Goal: Task Accomplishment & Management: Manage account settings

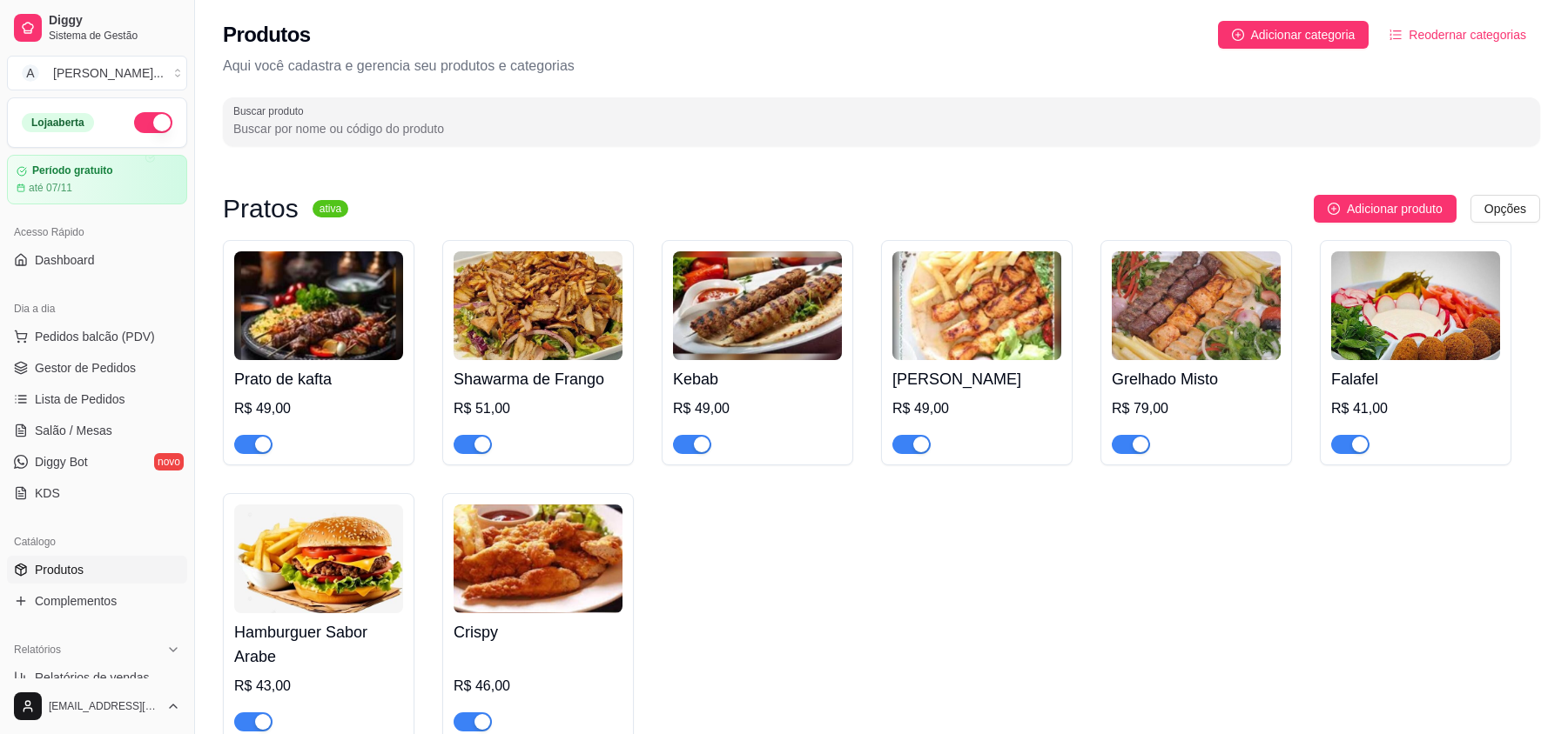
scroll to position [696, 0]
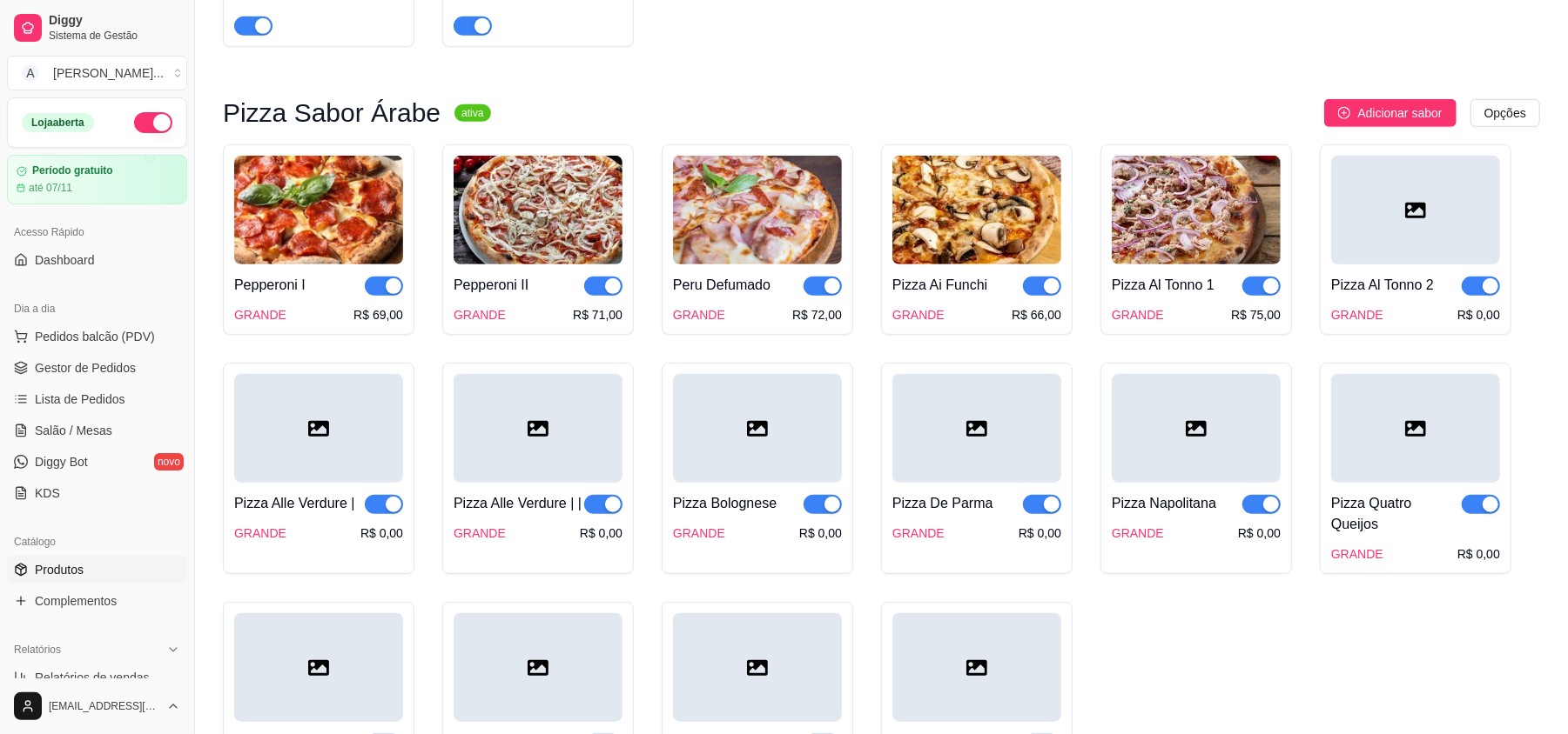
click at [1414, 237] on div at bounding box center [1415, 210] width 169 height 109
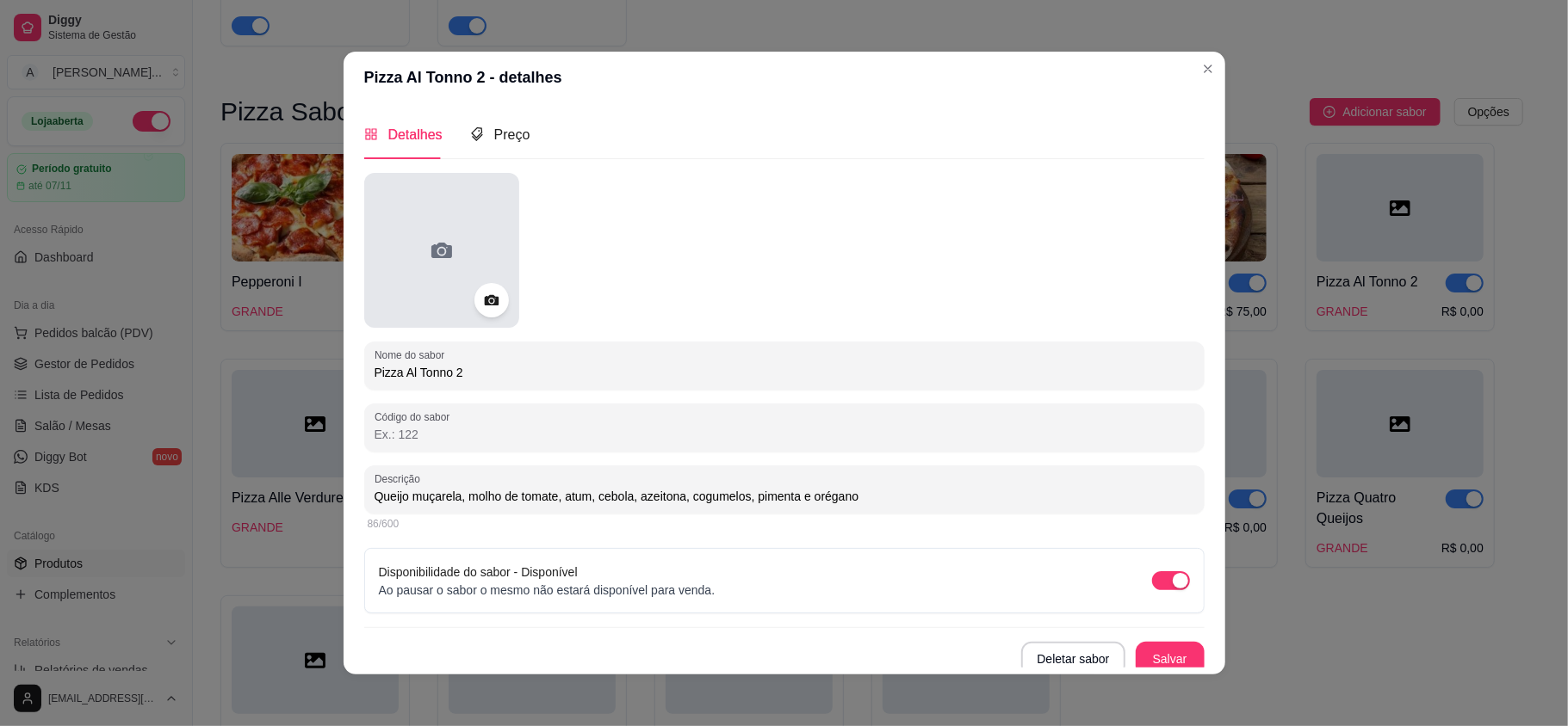
click at [504, 246] on div at bounding box center [442, 250] width 155 height 155
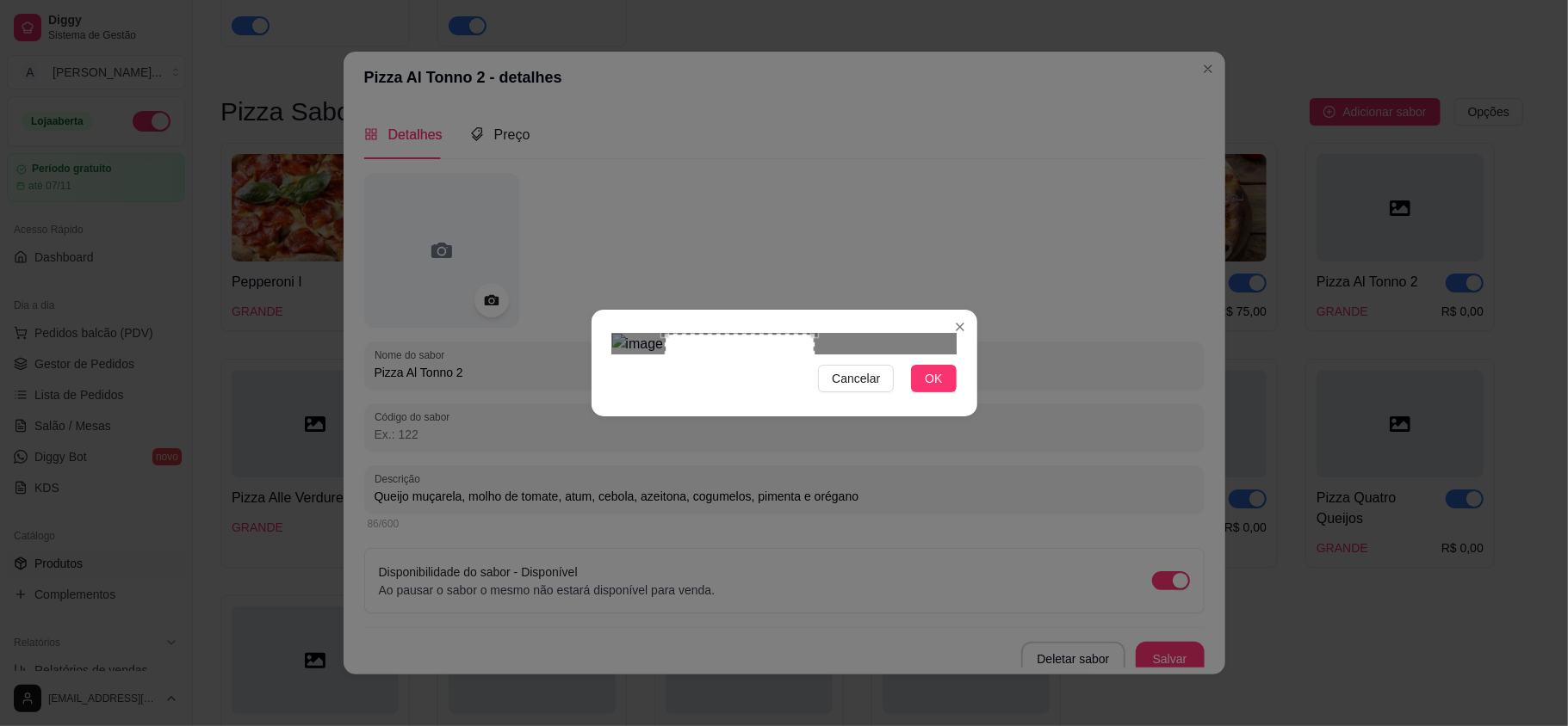
click at [715, 379] on div "Use the arrow keys to move the crop selection area" at bounding box center [739, 409] width 150 height 150
click at [939, 389] on span "OK" at bounding box center [934, 379] width 17 height 19
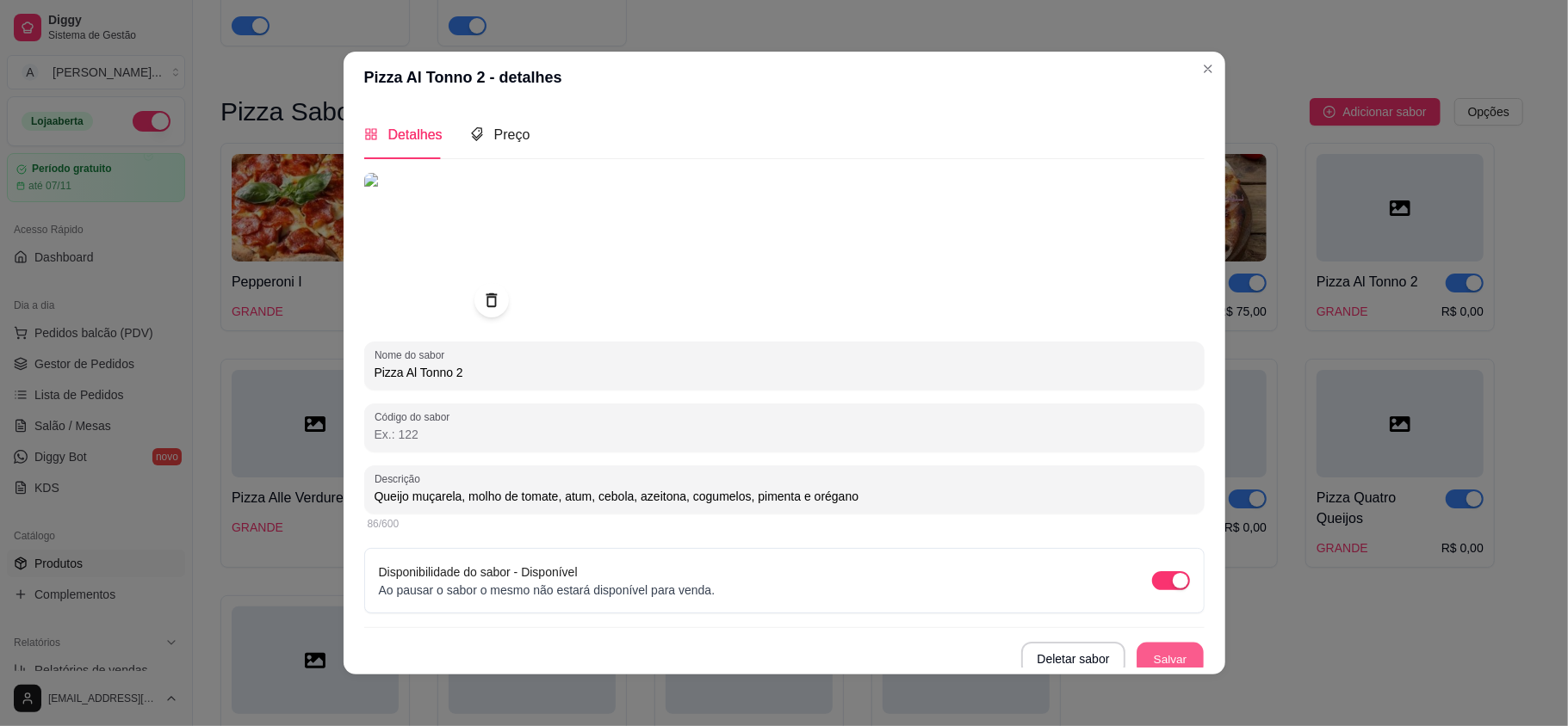
click at [1137, 657] on button "Salvar" at bounding box center [1170, 659] width 67 height 34
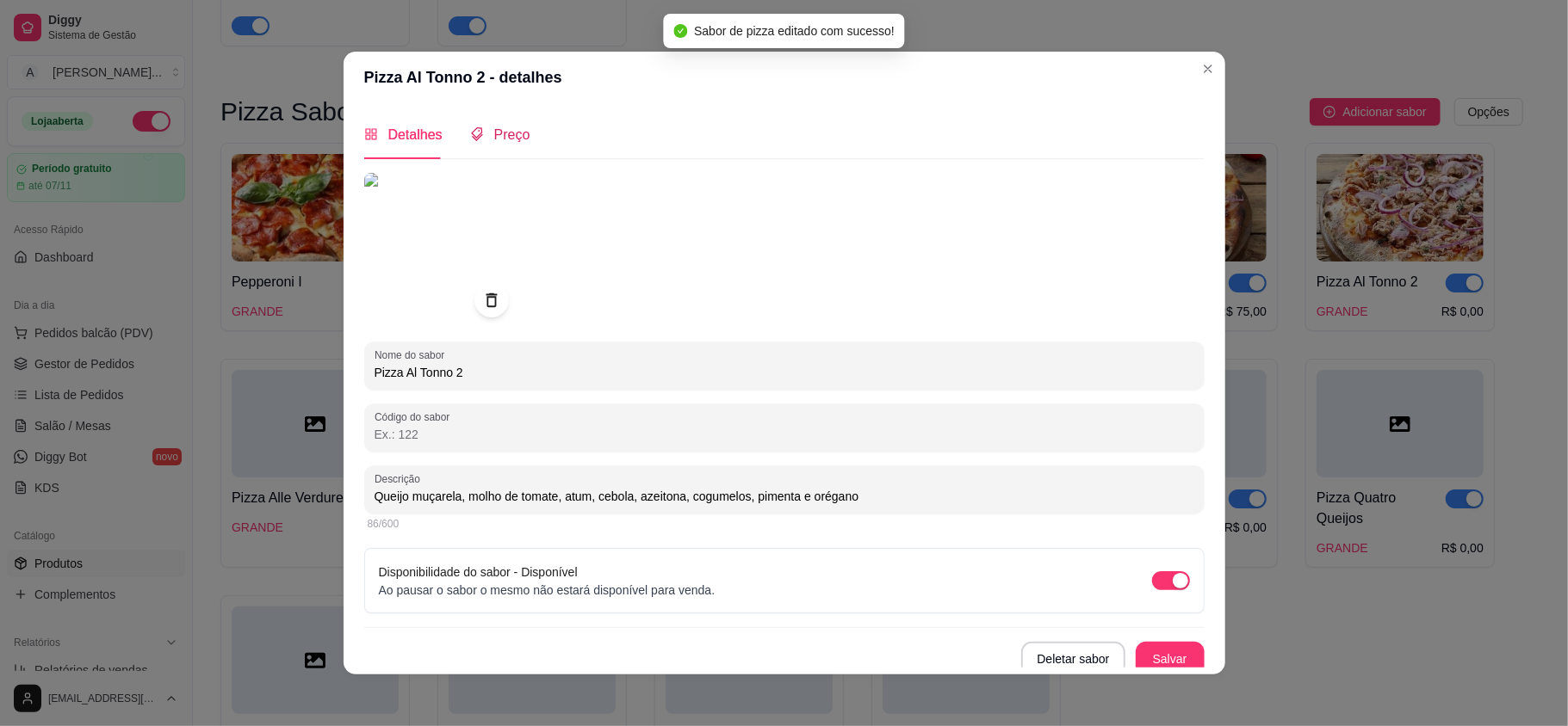
click at [482, 126] on div "Preço" at bounding box center [500, 134] width 60 height 22
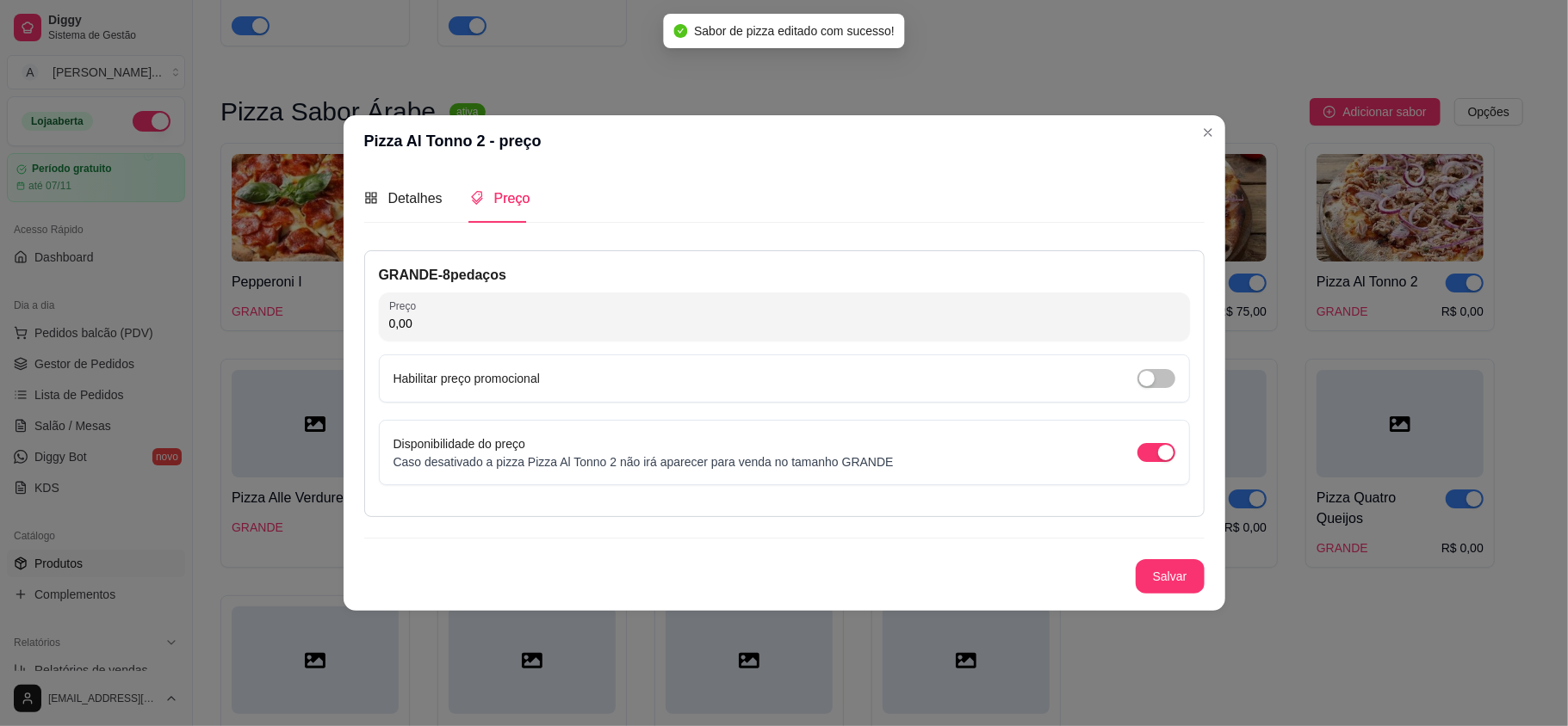
drag, startPoint x: 444, startPoint y: 313, endPoint x: 381, endPoint y: 317, distance: 63.1
click at [381, 317] on div "Preço 0,00" at bounding box center [784, 317] width 811 height 49
type input "79,00"
click at [1151, 576] on button "Salvar" at bounding box center [1170, 577] width 67 height 34
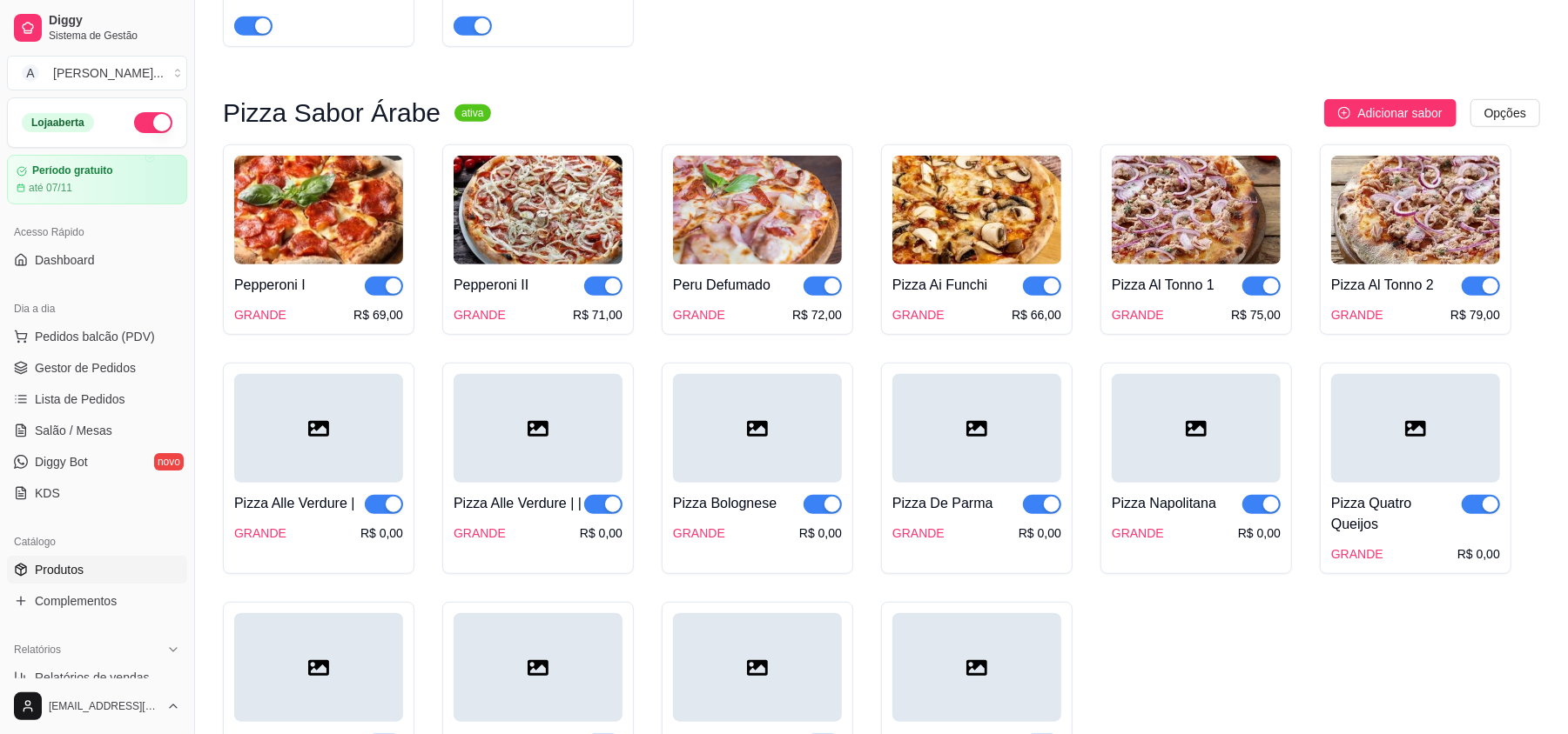
click at [334, 453] on div at bounding box center [319, 429] width 169 height 109
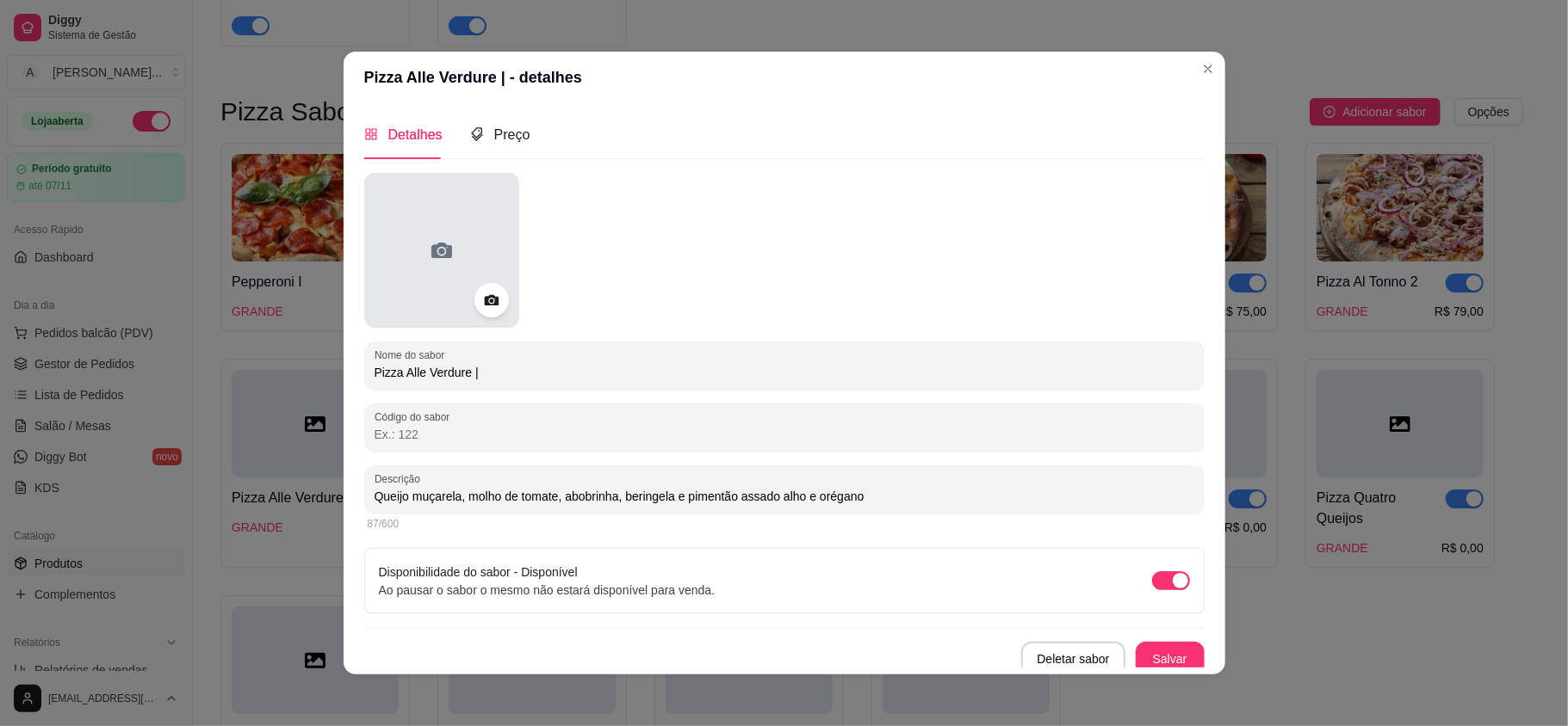
click at [443, 269] on div at bounding box center [442, 250] width 155 height 155
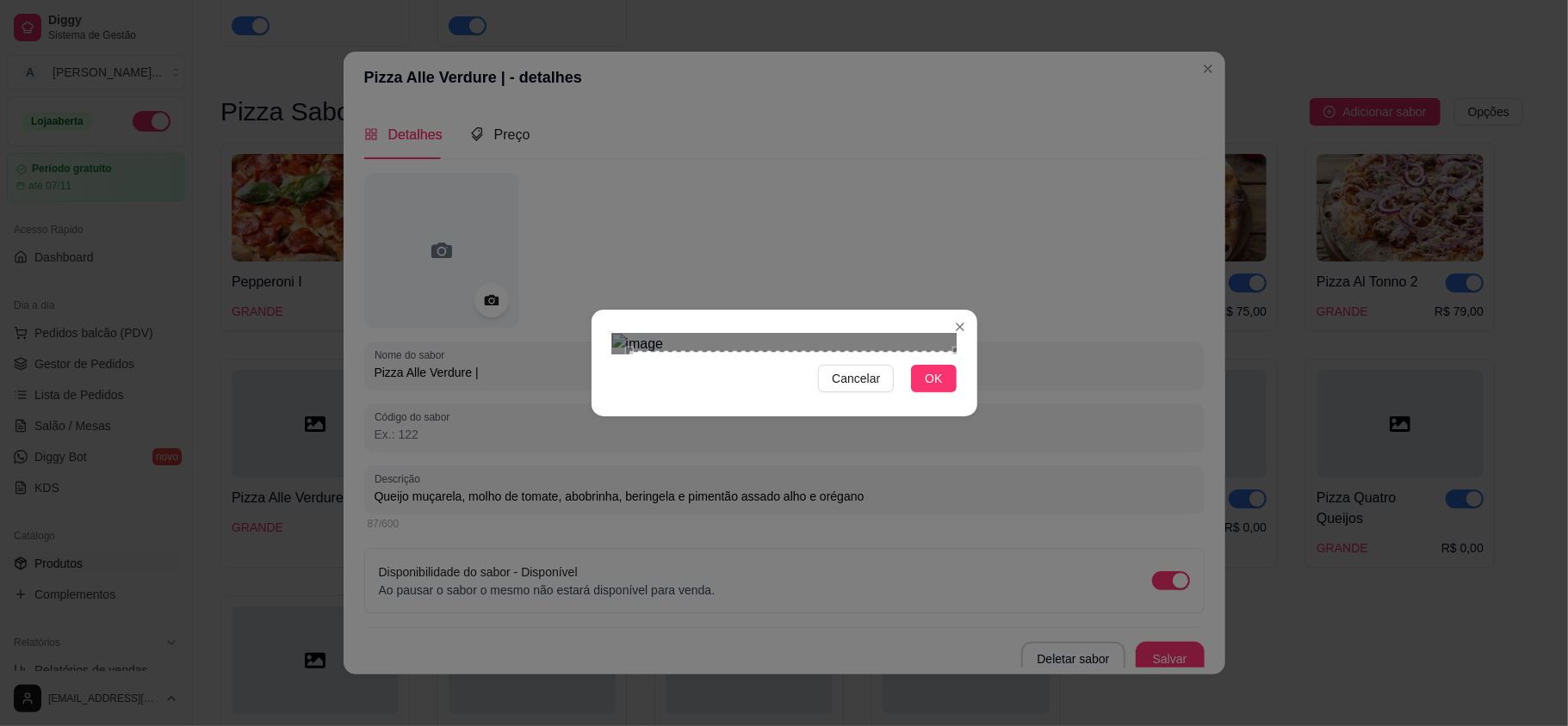
click at [957, 399] on div "Cancelar OK" at bounding box center [784, 363] width 386 height 72
click at [941, 389] on span "OK" at bounding box center [934, 379] width 17 height 19
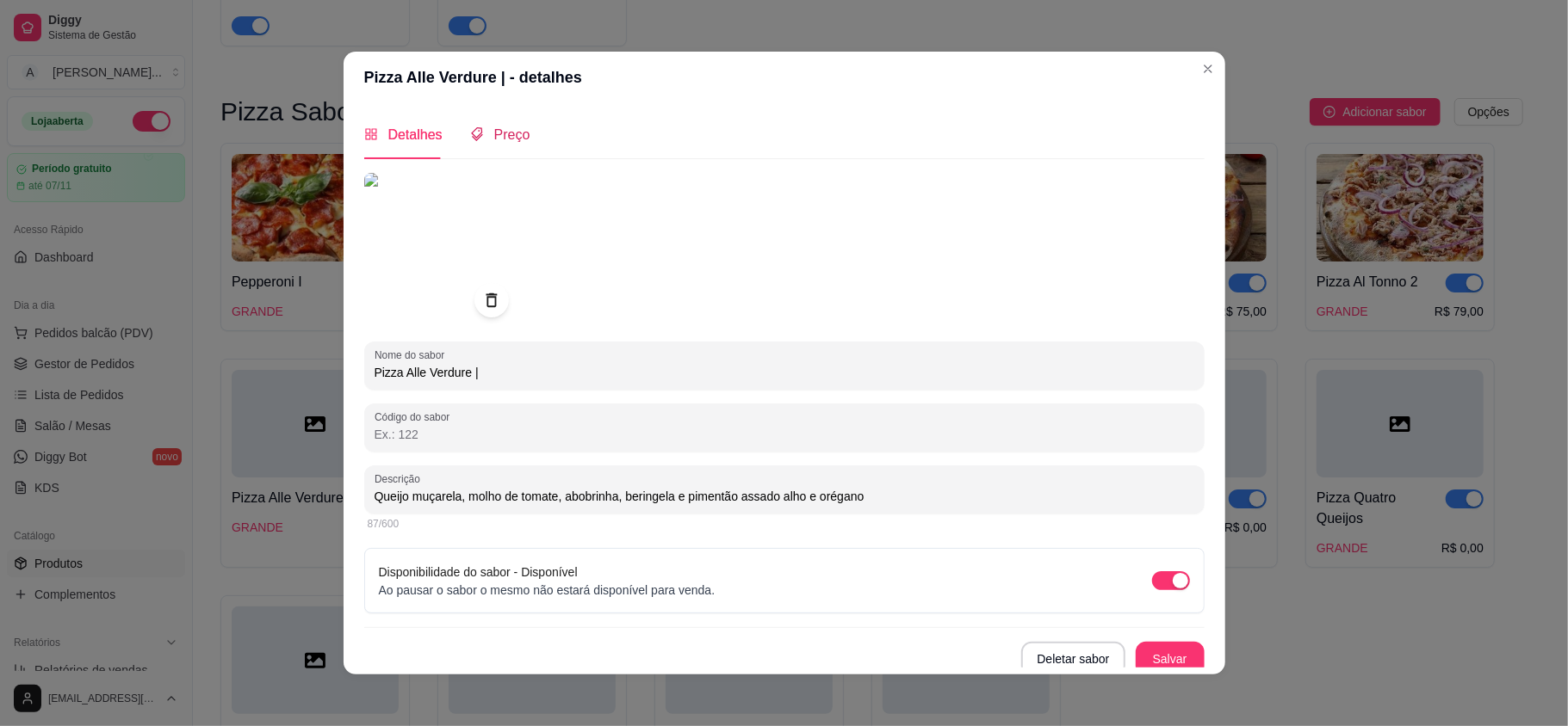
click at [495, 129] on span "Preço" at bounding box center [513, 134] width 36 height 15
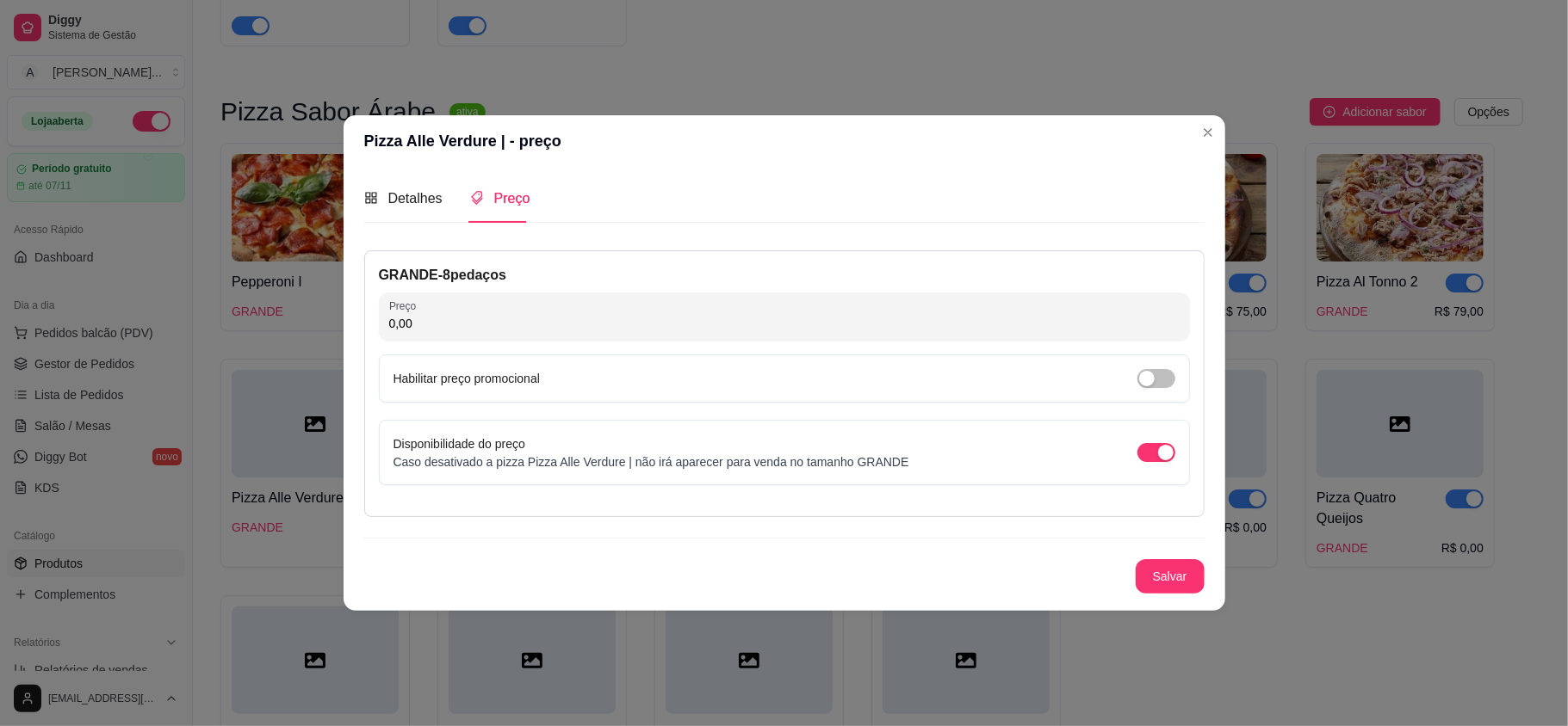
drag, startPoint x: 411, startPoint y: 324, endPoint x: 379, endPoint y: 322, distance: 32.1
click at [379, 322] on div "Preço 0,00" at bounding box center [784, 317] width 811 height 49
type input "75,00"
click at [1178, 566] on button "Salvar" at bounding box center [1170, 577] width 69 height 35
click at [408, 191] on span "Detalhes" at bounding box center [416, 198] width 55 height 15
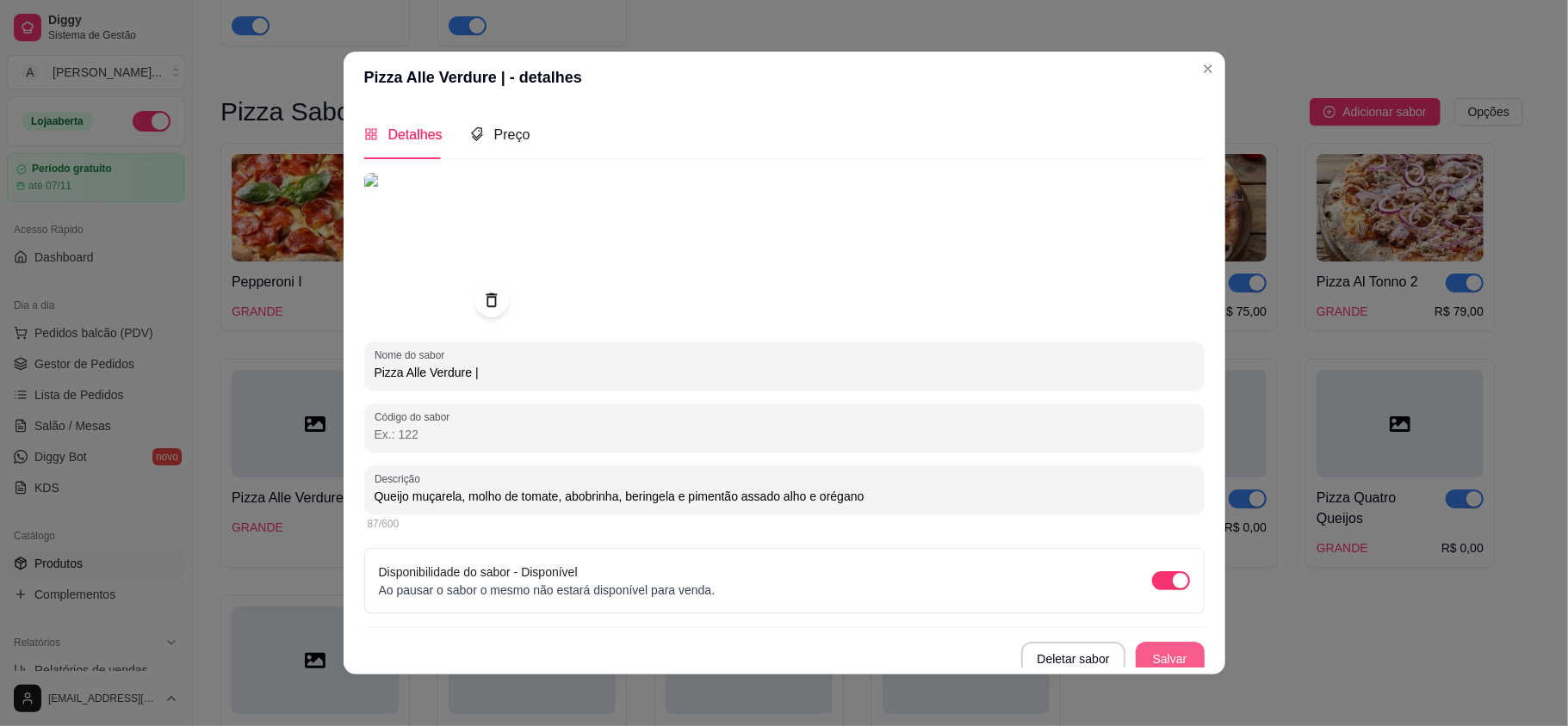
click at [1149, 648] on button "Salvar" at bounding box center [1170, 659] width 69 height 35
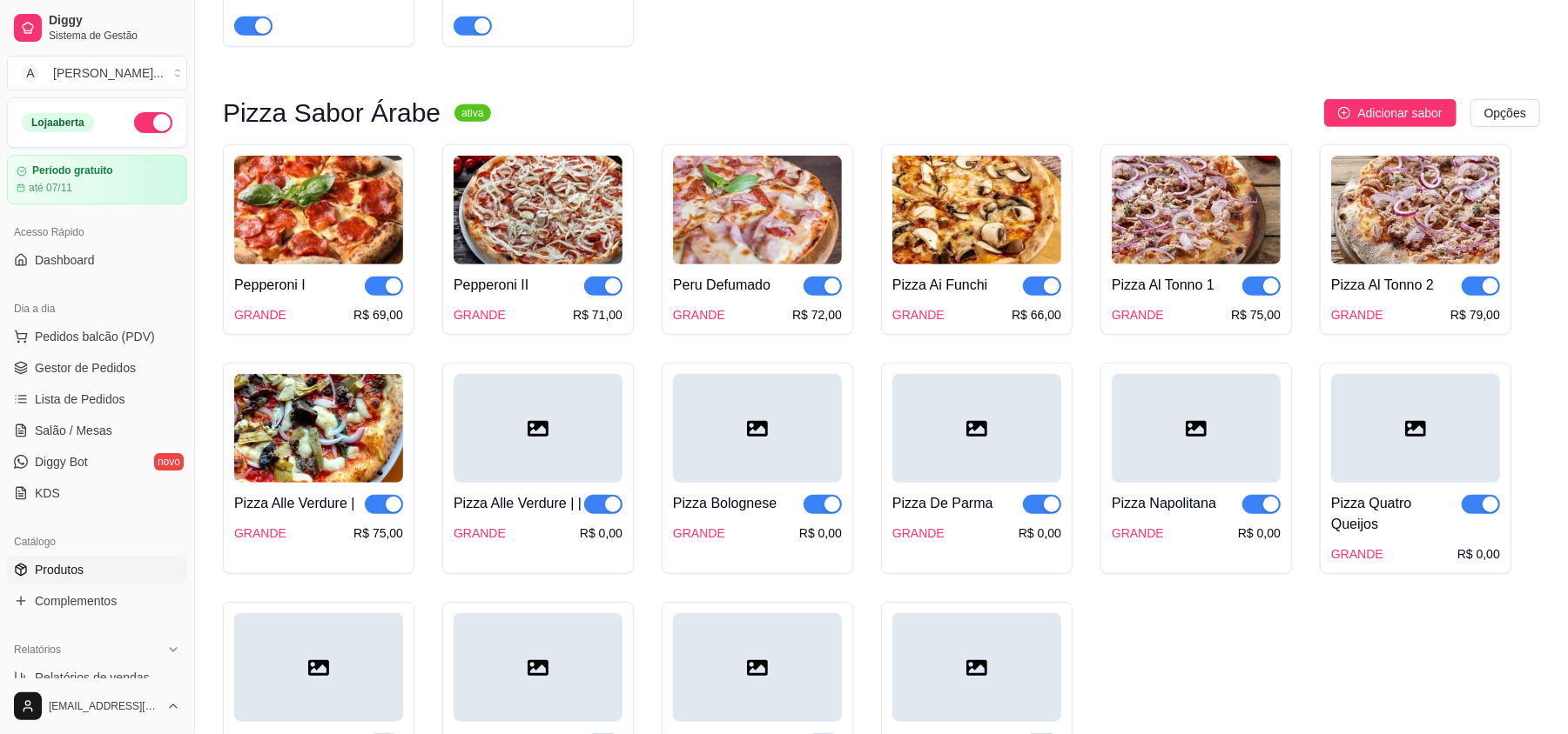
click at [502, 431] on div at bounding box center [538, 429] width 169 height 109
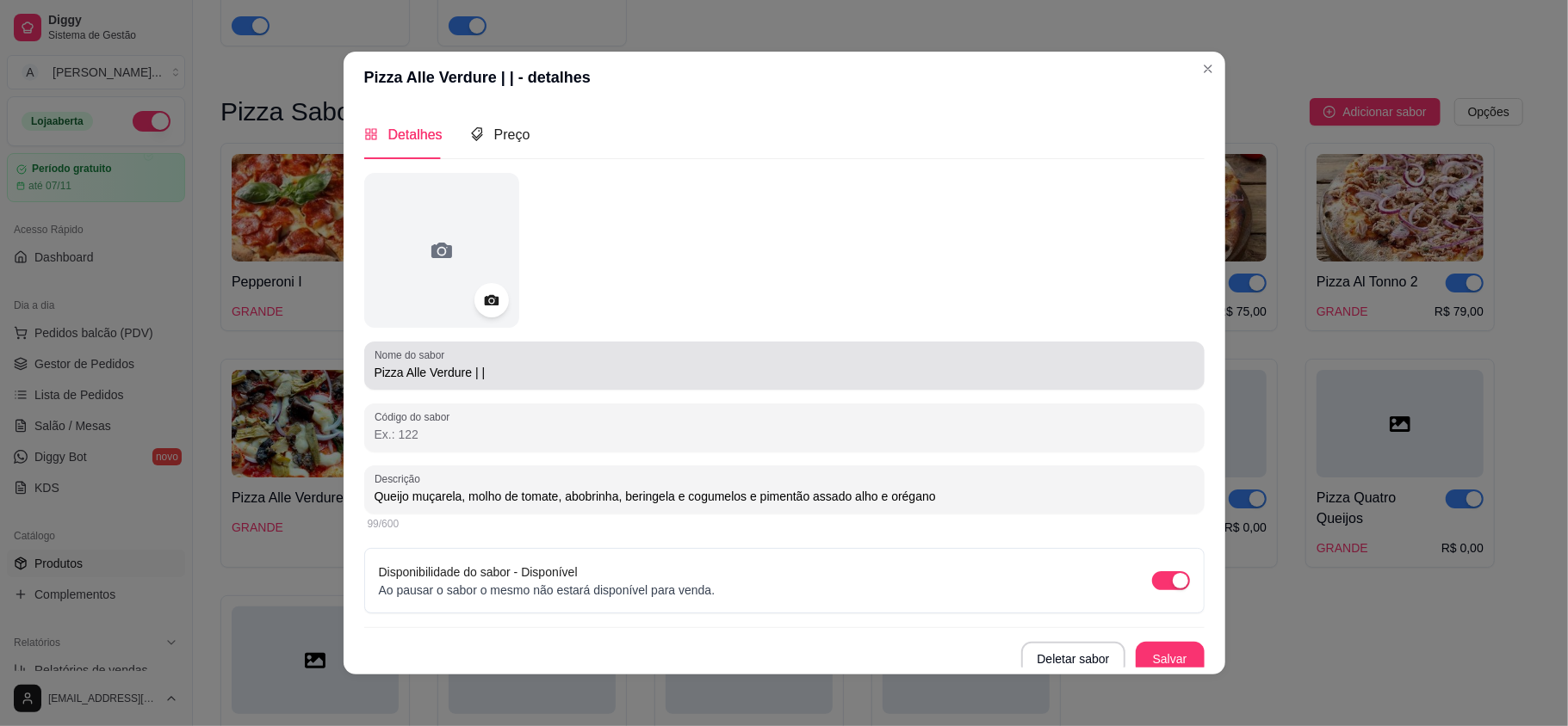
click at [494, 373] on input "Pizza Alle Verdure | |" at bounding box center [784, 373] width 820 height 17
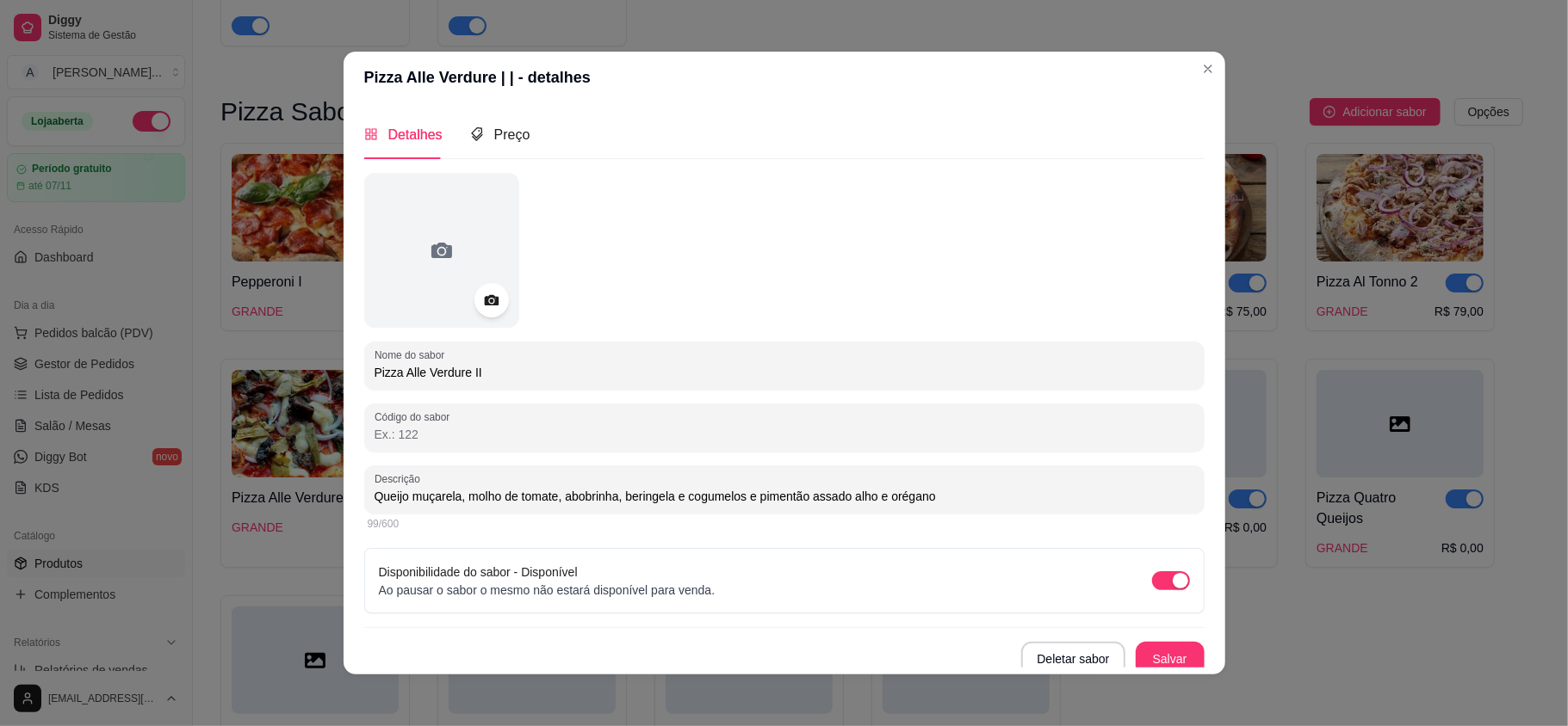
type input "Pizza Alle Verdure II"
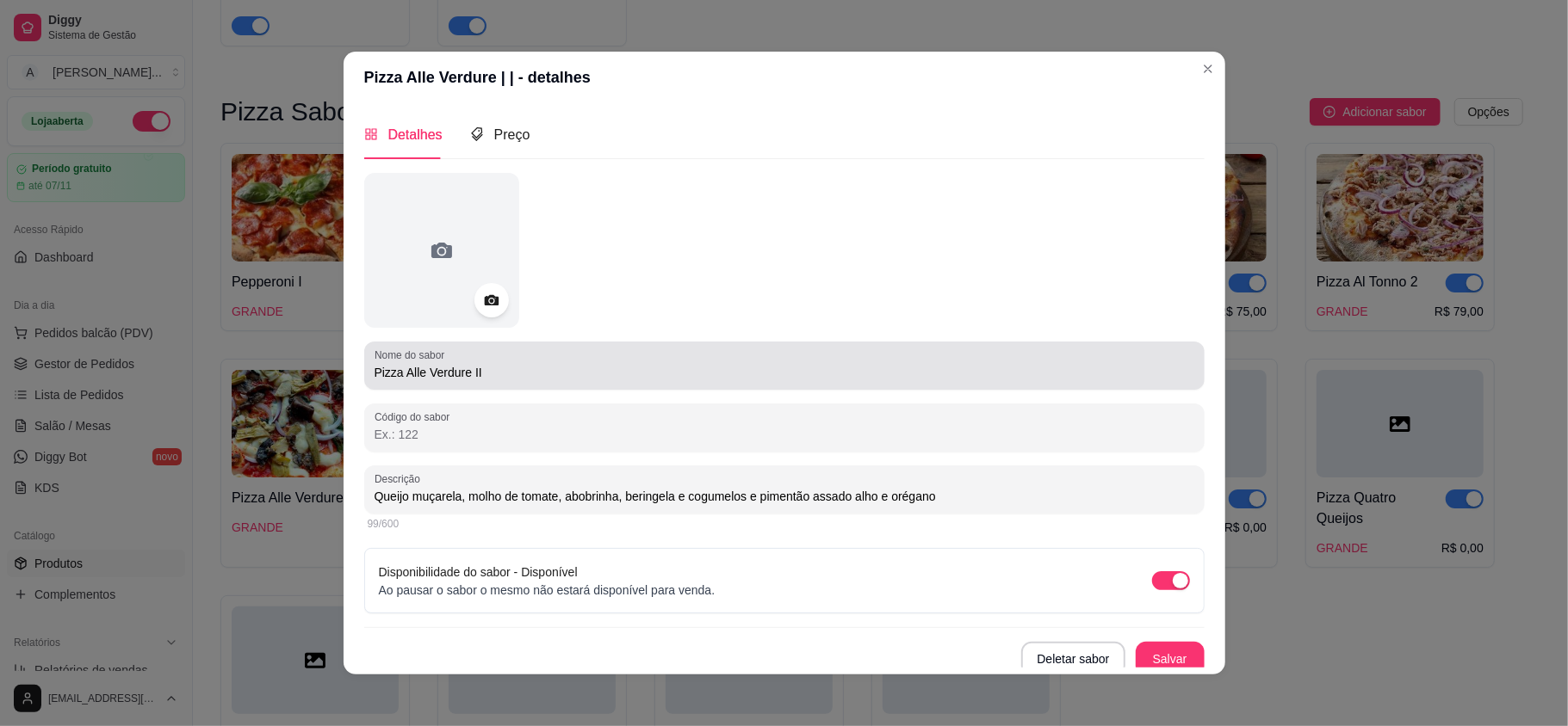
drag, startPoint x: 411, startPoint y: 372, endPoint x: 797, endPoint y: 384, distance: 386.2
click at [797, 384] on div "Nome do sabor Pizza Alle Verdure II" at bounding box center [784, 366] width 840 height 49
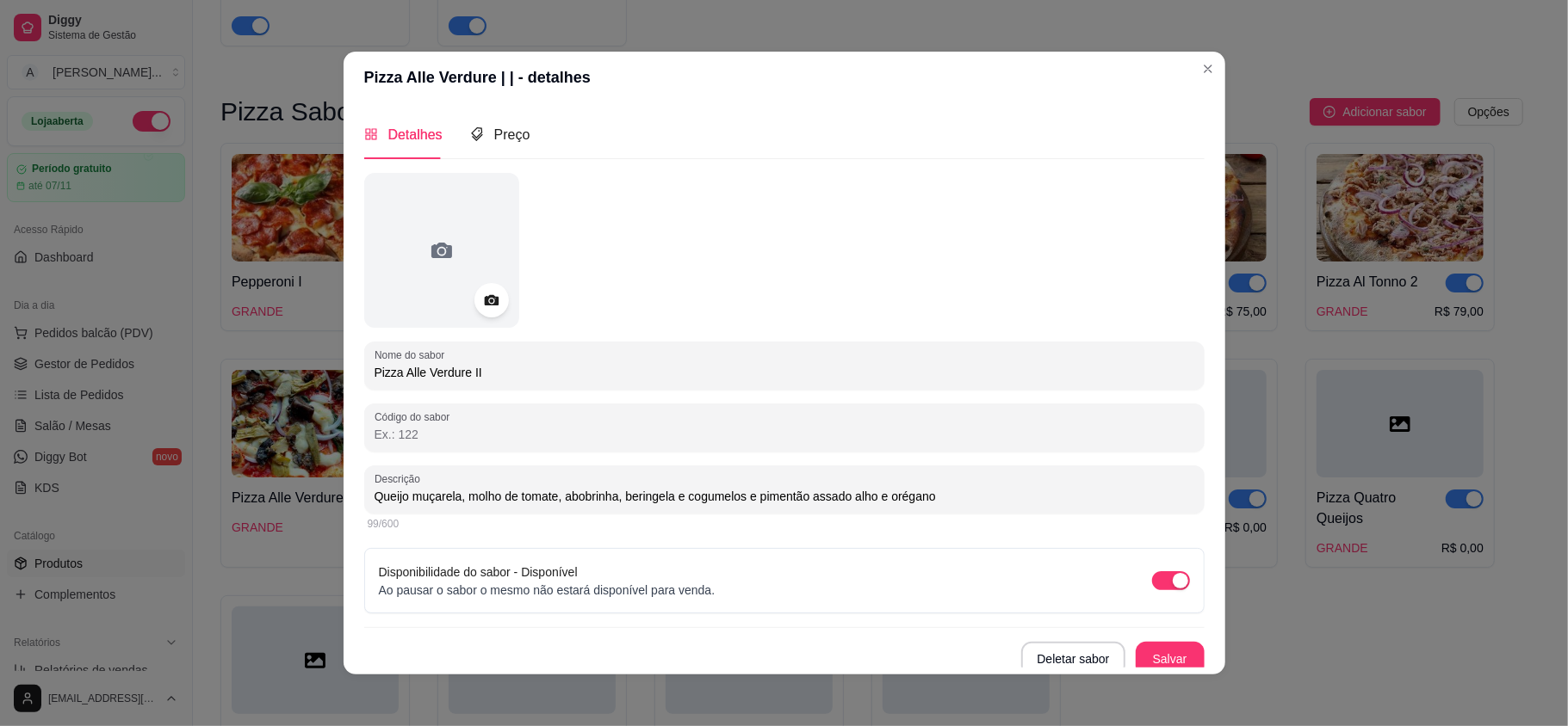
drag, startPoint x: 442, startPoint y: 372, endPoint x: 1116, endPoint y: 363, distance: 674.1
click at [1113, 363] on div "Pizza Alle Verdure II" at bounding box center [784, 366] width 820 height 35
click at [1151, 661] on button "Salvar" at bounding box center [1170, 659] width 67 height 34
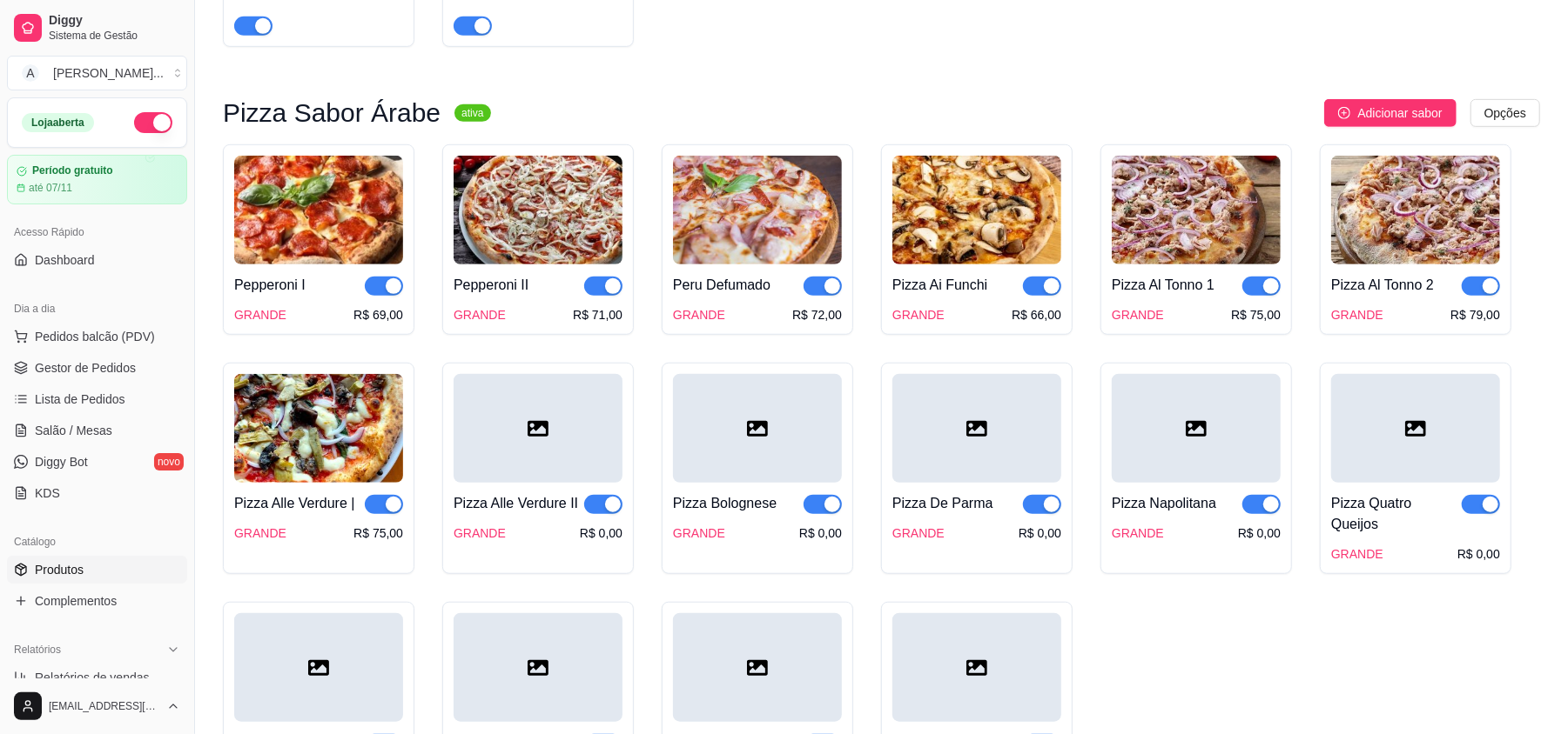
click at [346, 478] on img at bounding box center [319, 429] width 169 height 109
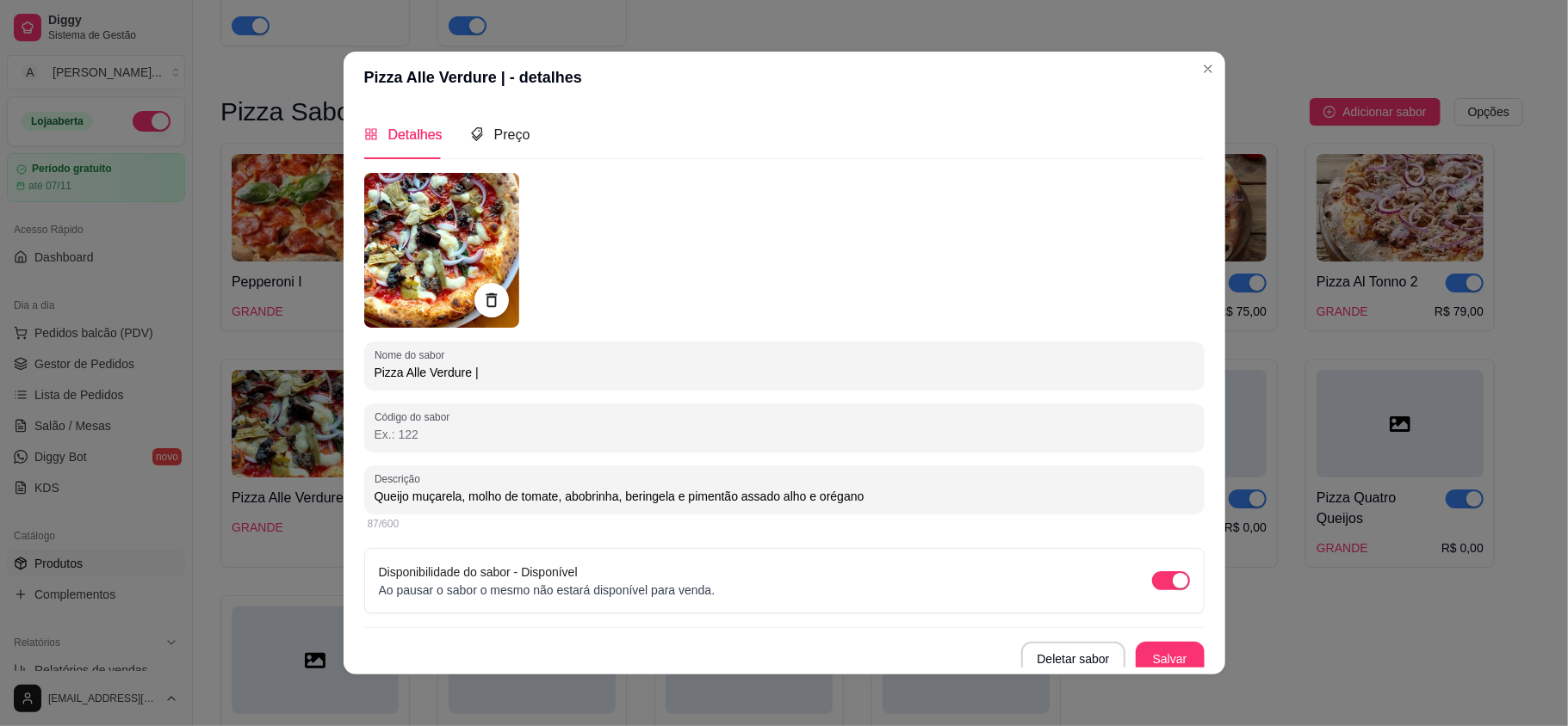
click at [495, 376] on input "Pizza Alle Verdure |" at bounding box center [784, 373] width 820 height 17
type input "Pizza Alle Verdure I"
click at [1137, 654] on button "Salvar" at bounding box center [1170, 659] width 69 height 35
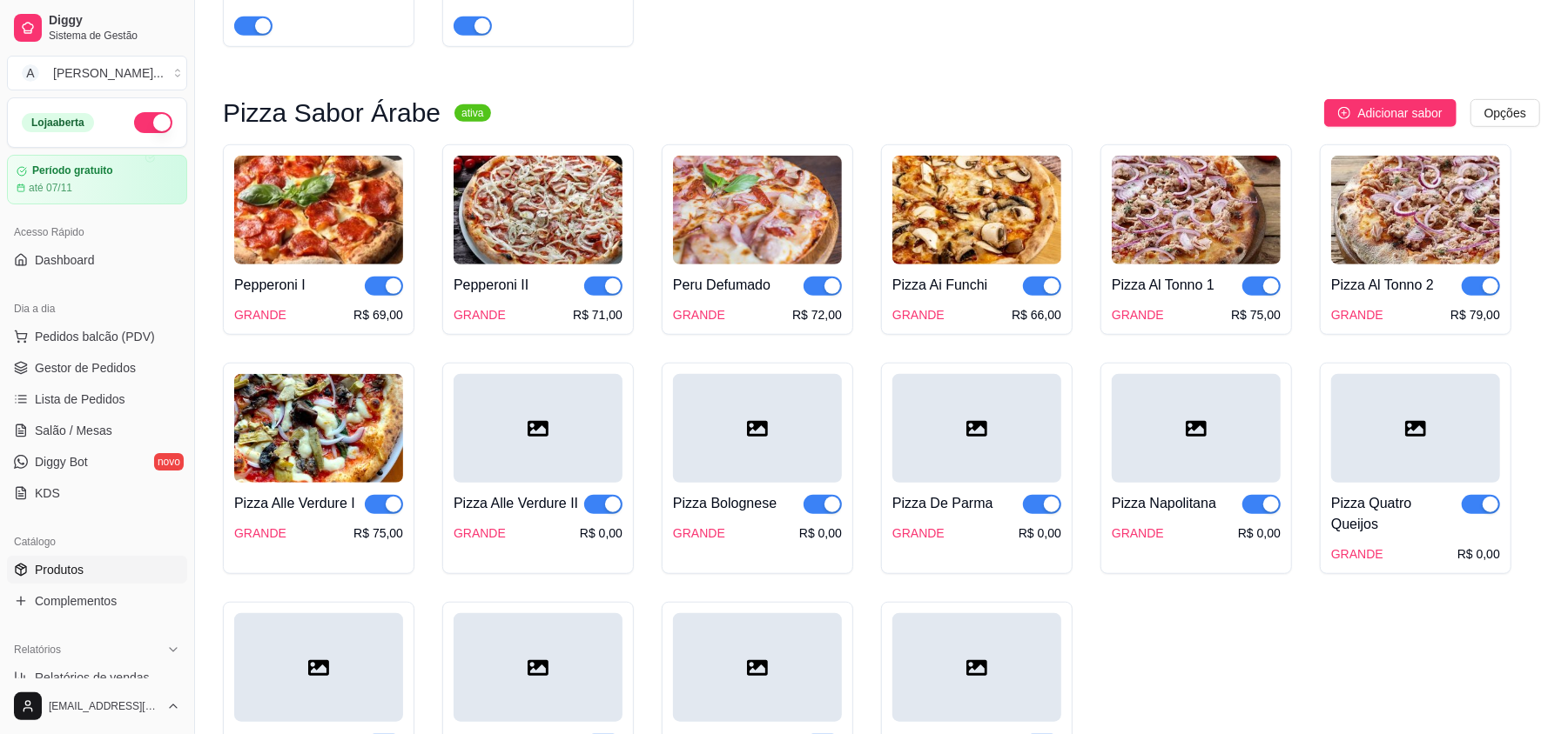
click at [529, 474] on div at bounding box center [538, 429] width 169 height 109
click at [492, 444] on div at bounding box center [538, 429] width 169 height 109
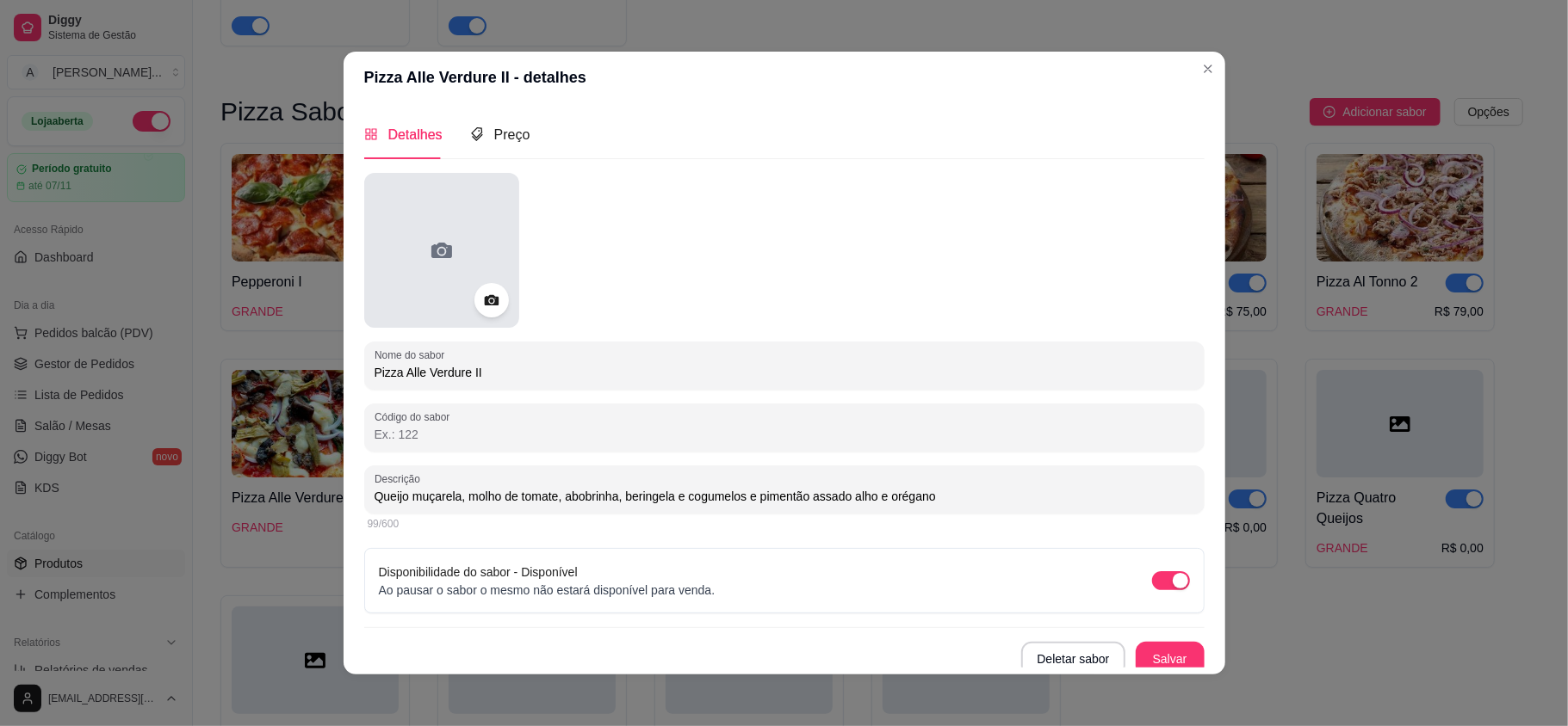
click at [428, 258] on icon at bounding box center [442, 251] width 28 height 28
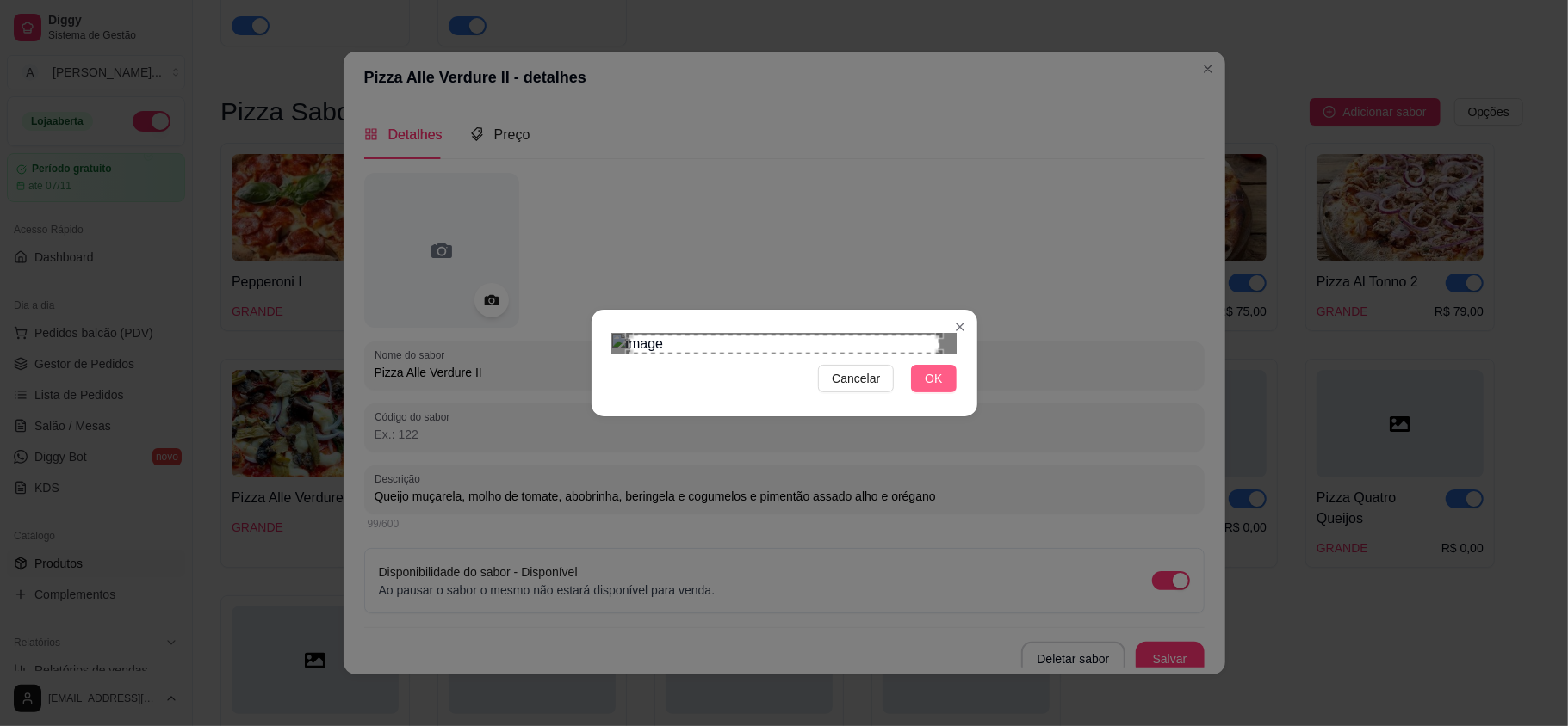
click at [930, 389] on span "OK" at bounding box center [934, 379] width 17 height 19
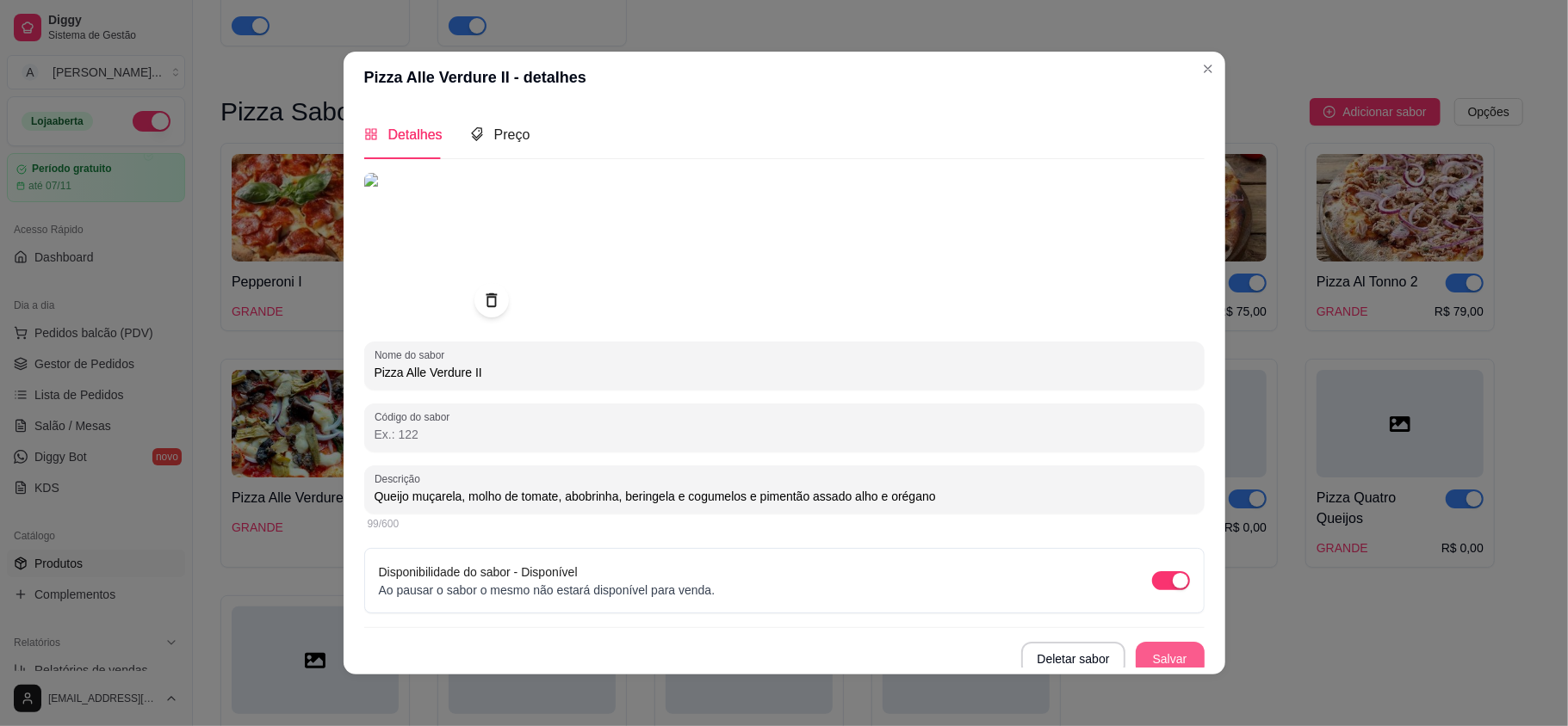
click at [1136, 651] on button "Salvar" at bounding box center [1170, 659] width 69 height 35
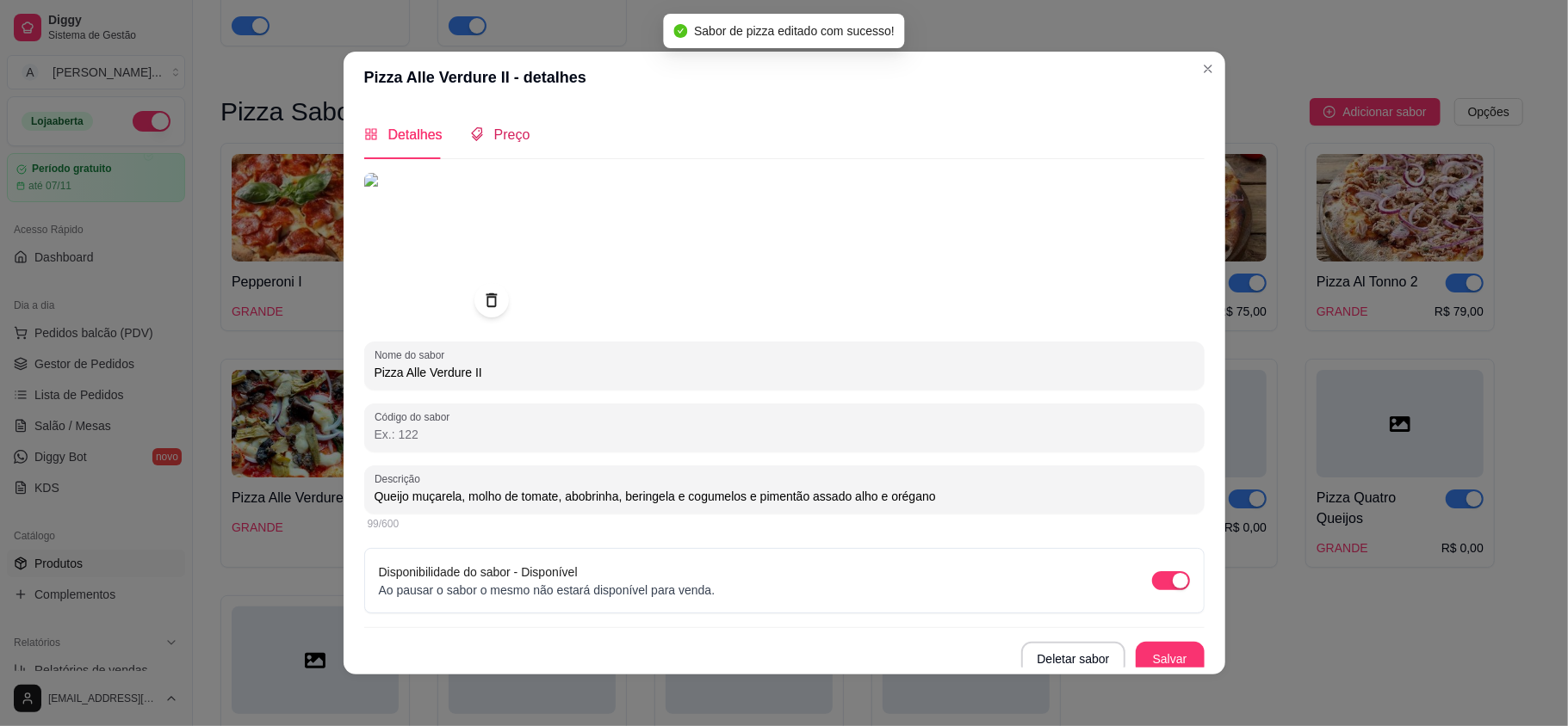
click at [476, 124] on div "Preço" at bounding box center [500, 134] width 60 height 22
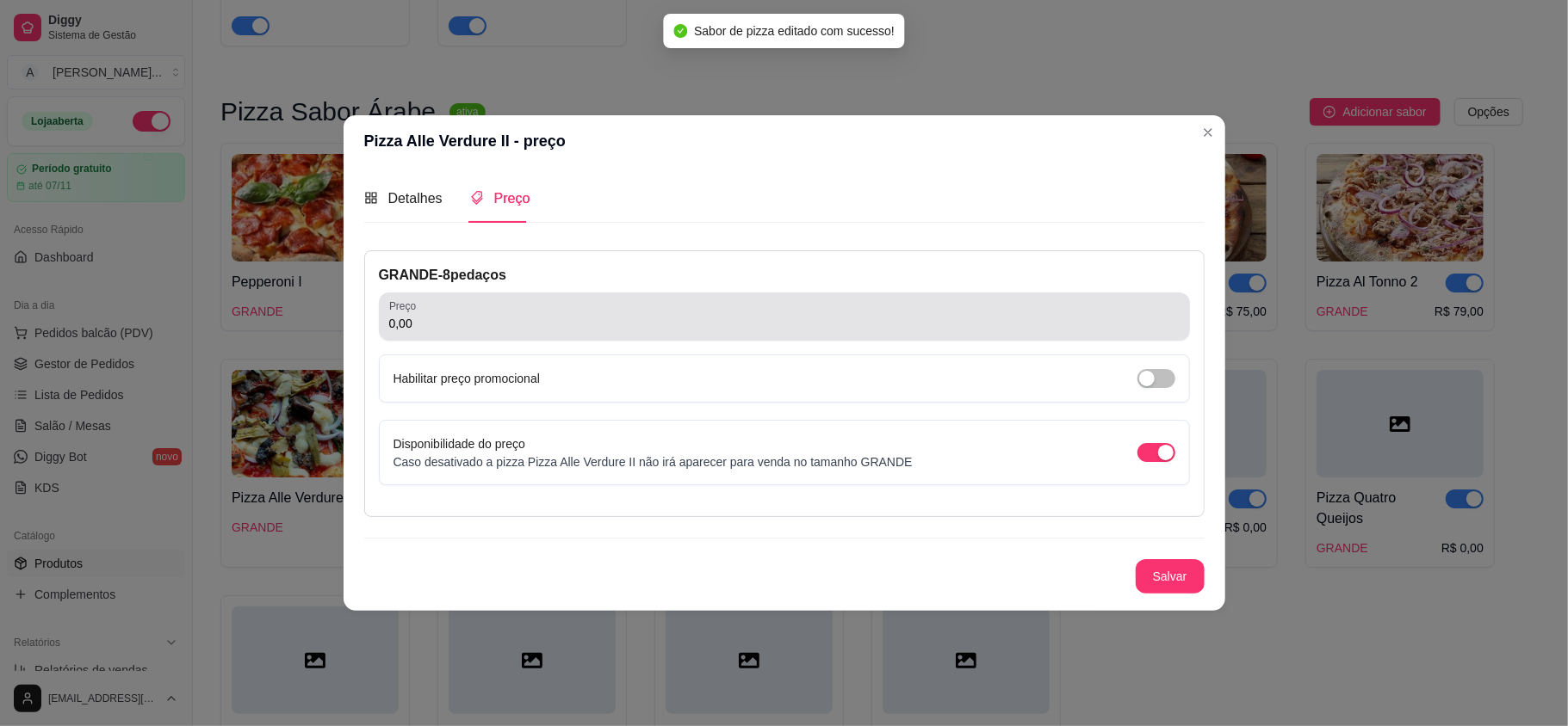
click at [432, 331] on div "0,00" at bounding box center [784, 317] width 791 height 35
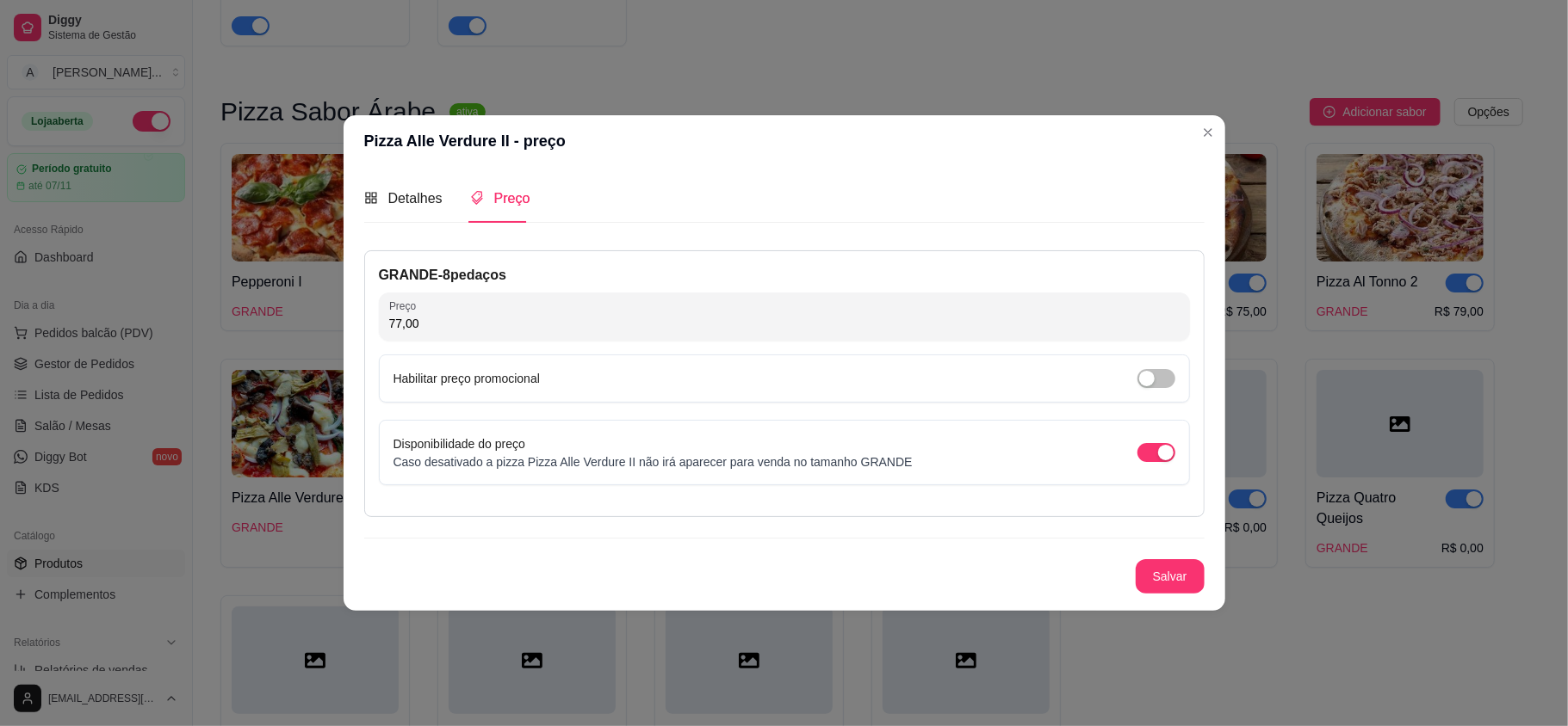
type input "77,00"
click at [1166, 572] on button "Salvar" at bounding box center [1170, 577] width 69 height 35
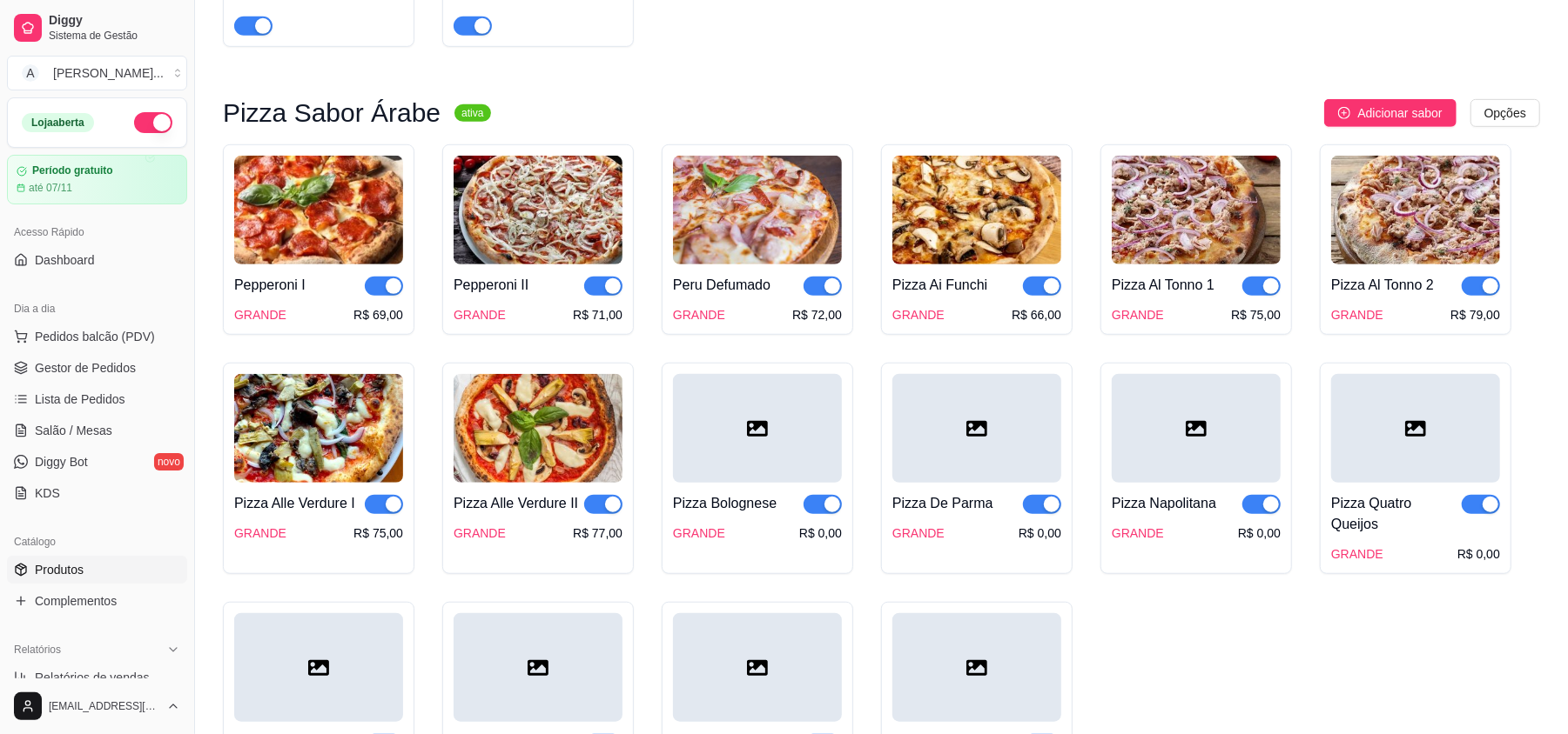
click at [743, 432] on div at bounding box center [757, 429] width 169 height 109
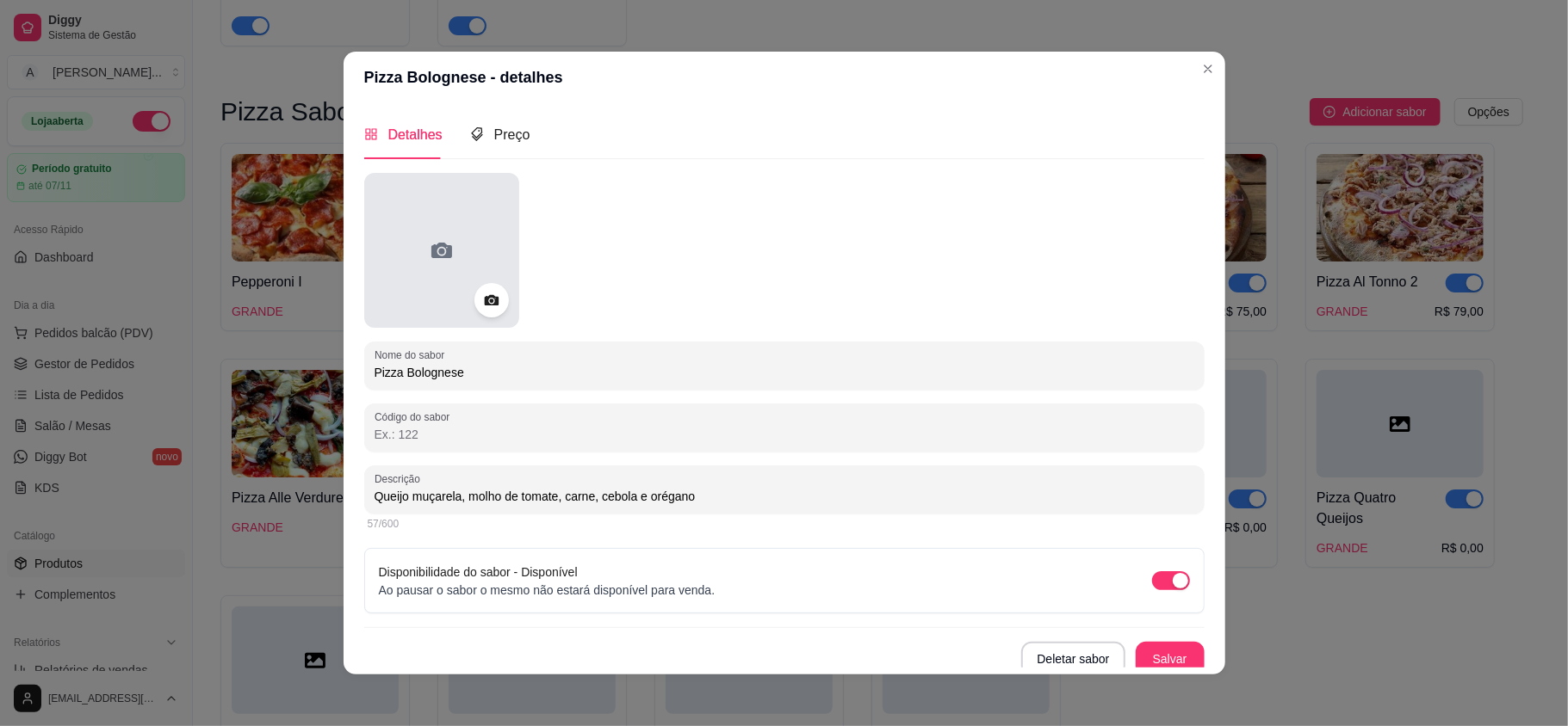
click at [415, 263] on div at bounding box center [442, 250] width 155 height 155
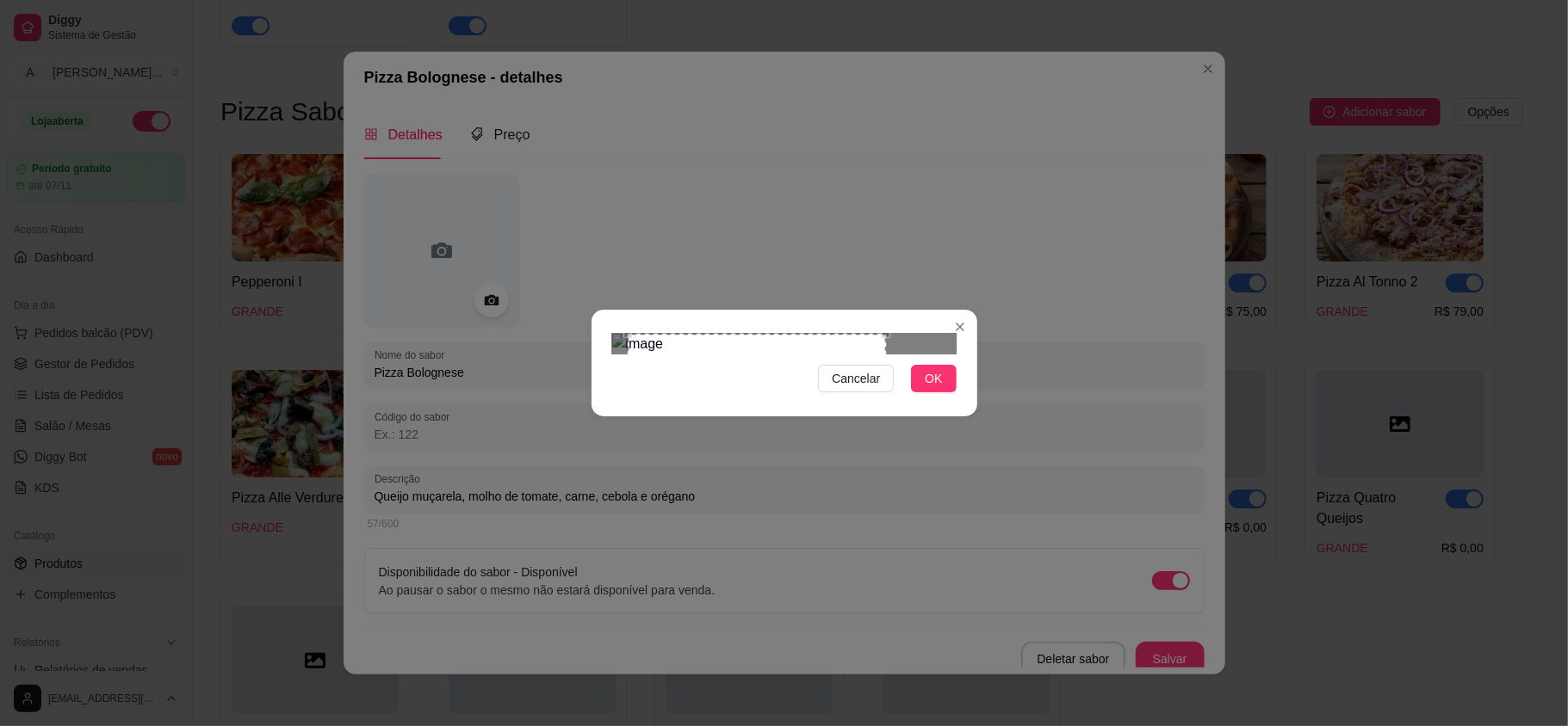
click at [658, 448] on div "Use the arrow keys to move the crop selection area" at bounding box center [757, 463] width 259 height 258
click at [918, 392] on button "OK" at bounding box center [934, 379] width 45 height 28
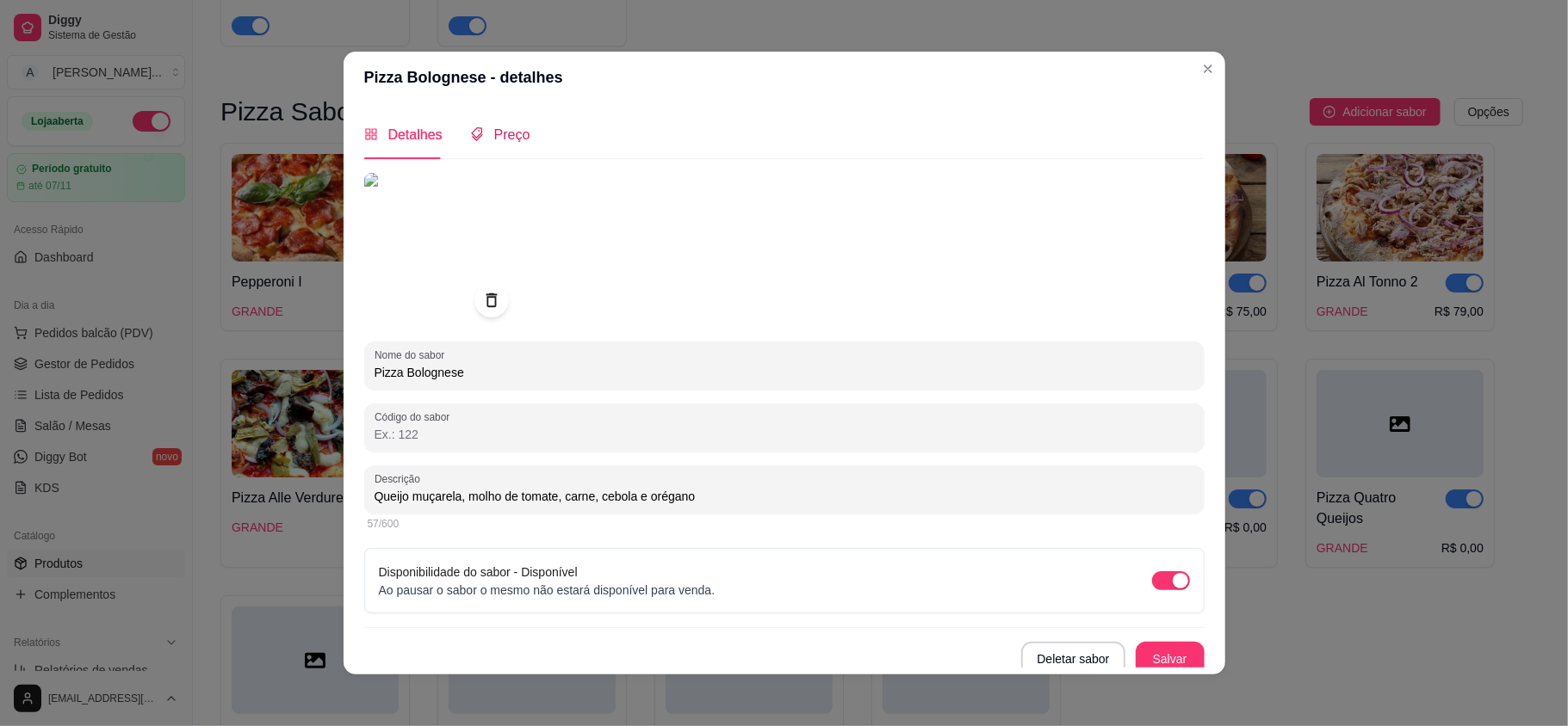
click at [508, 141] on span "Preço" at bounding box center [513, 134] width 36 height 15
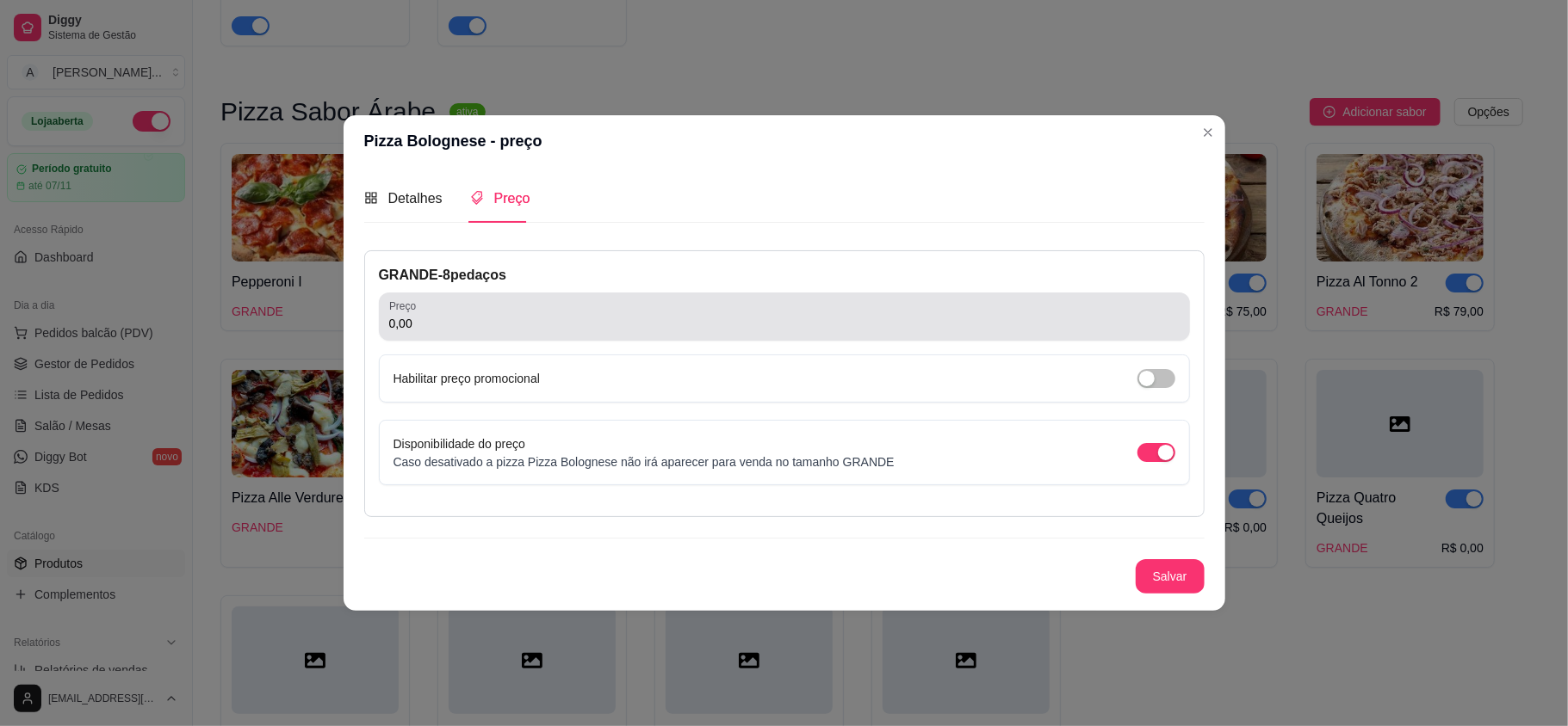
click at [476, 327] on input "0,00" at bounding box center [784, 324] width 791 height 17
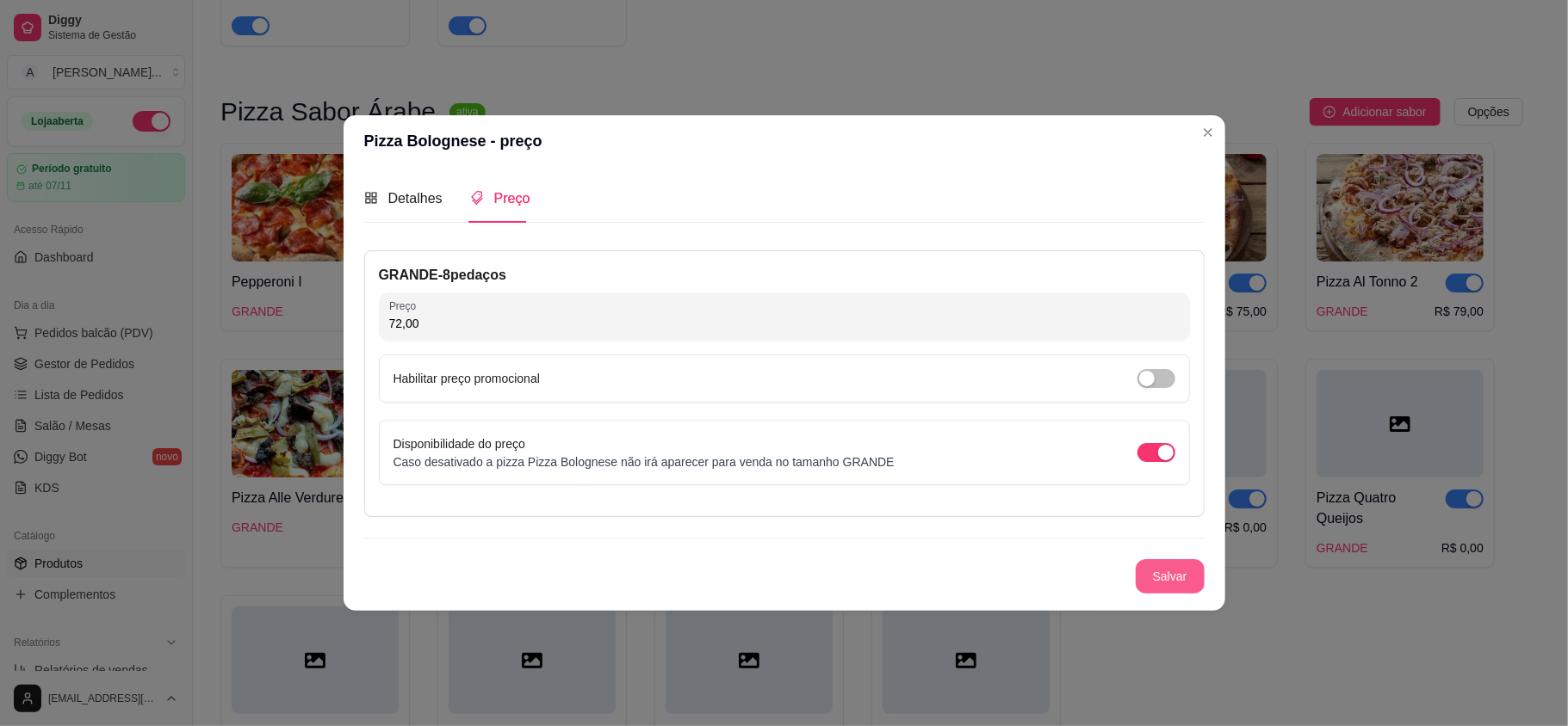
type input "72,00"
click at [1149, 562] on button "Salvar" at bounding box center [1170, 577] width 69 height 35
click at [407, 191] on span "Detalhes" at bounding box center [416, 198] width 55 height 15
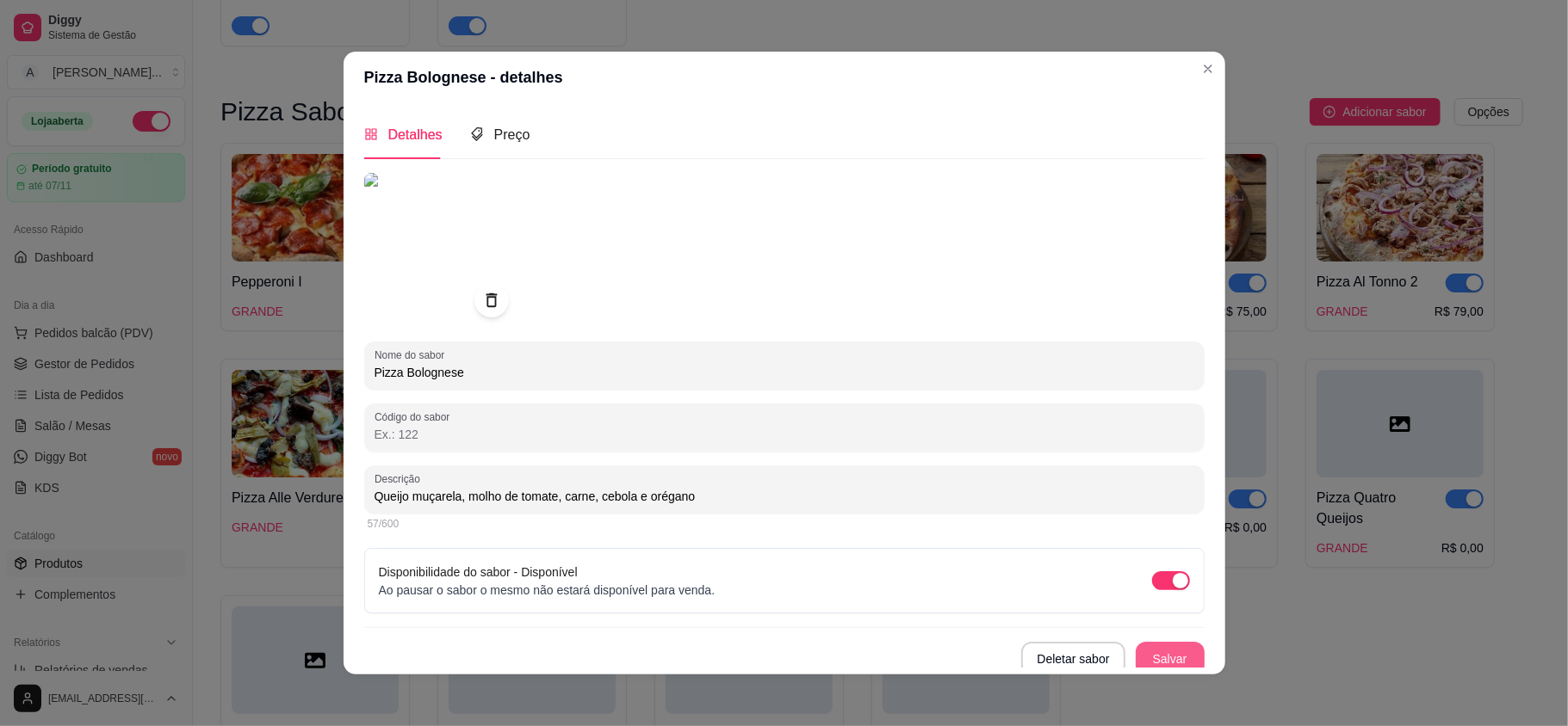
click at [1161, 647] on button "Salvar" at bounding box center [1170, 659] width 69 height 35
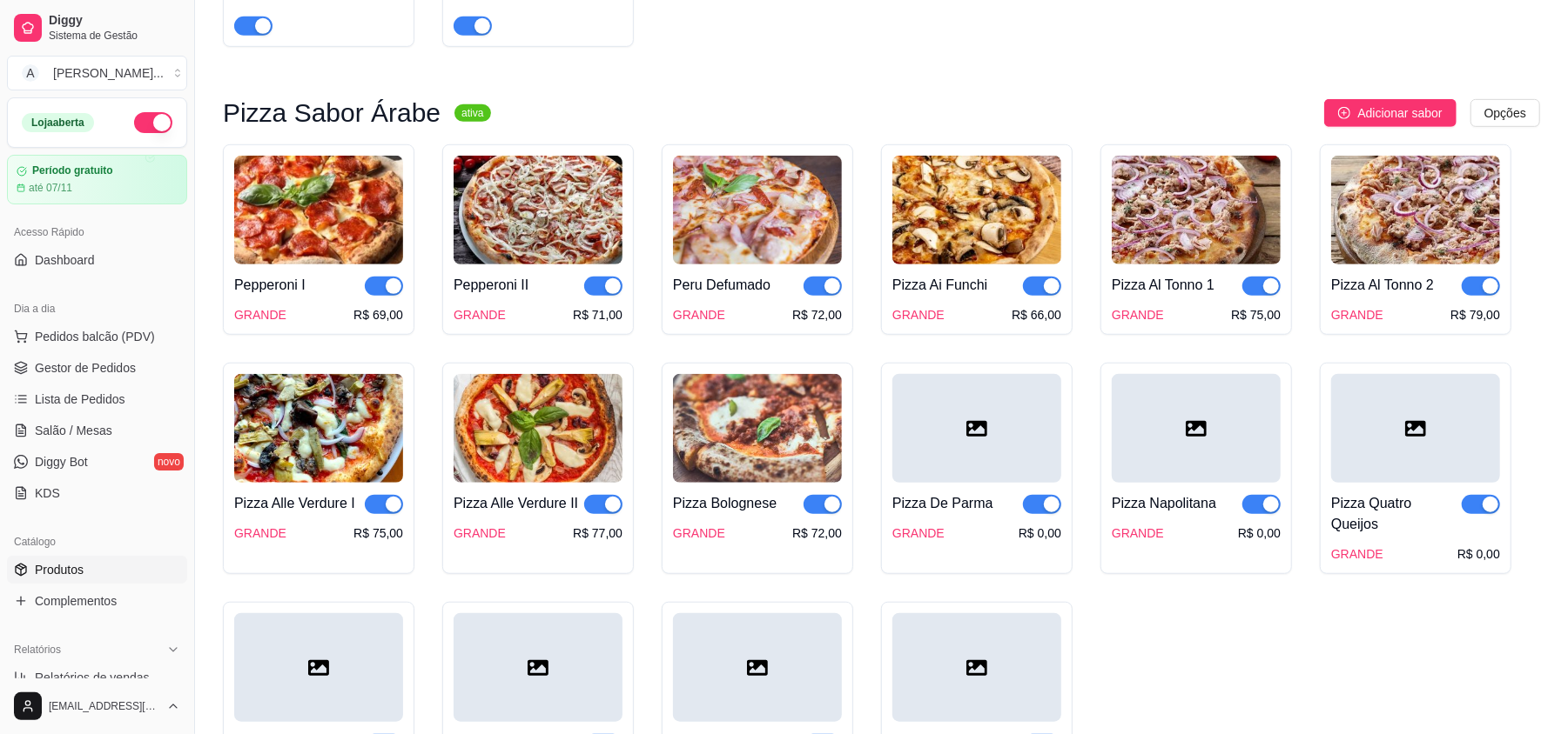
click at [978, 432] on icon at bounding box center [977, 429] width 21 height 16
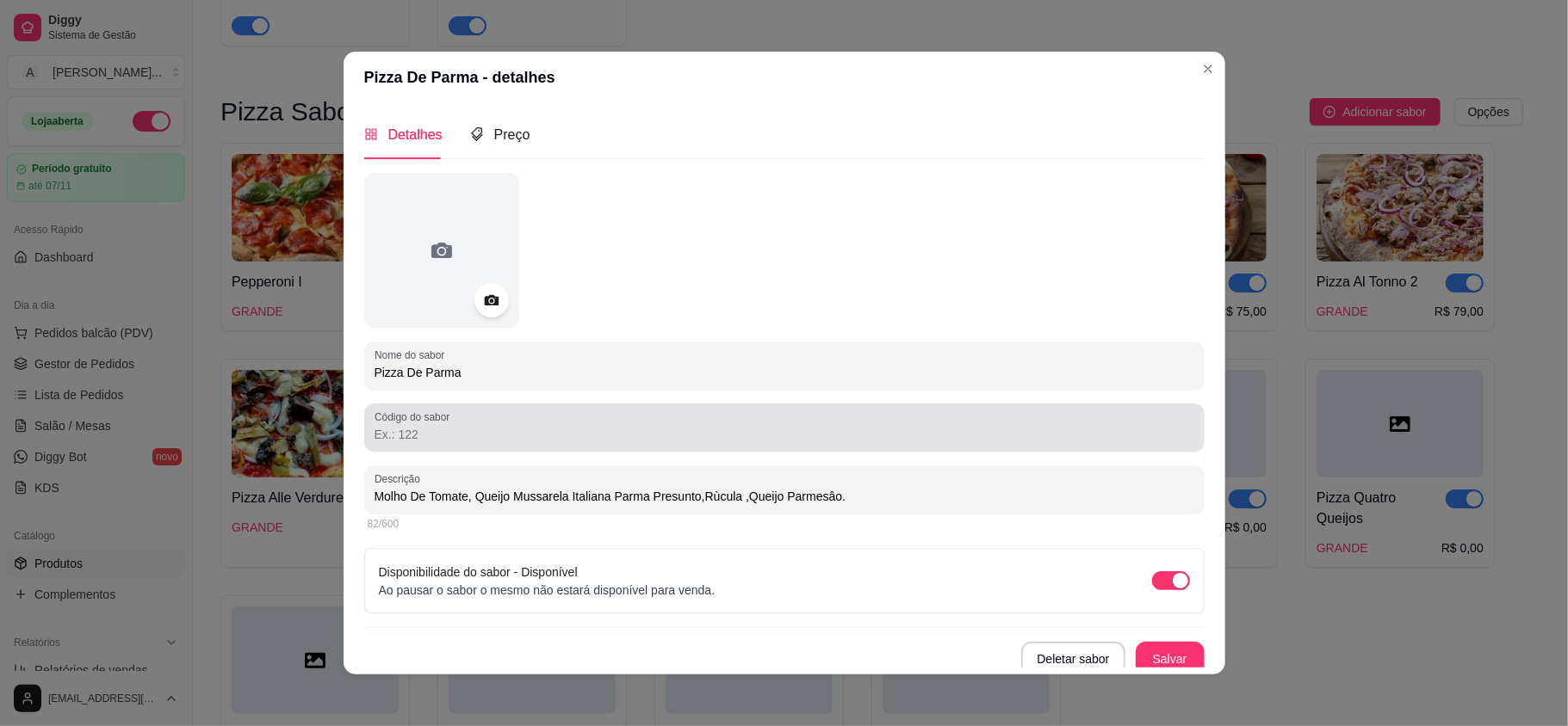
click at [472, 437] on input "Código do sabor" at bounding box center [784, 435] width 820 height 17
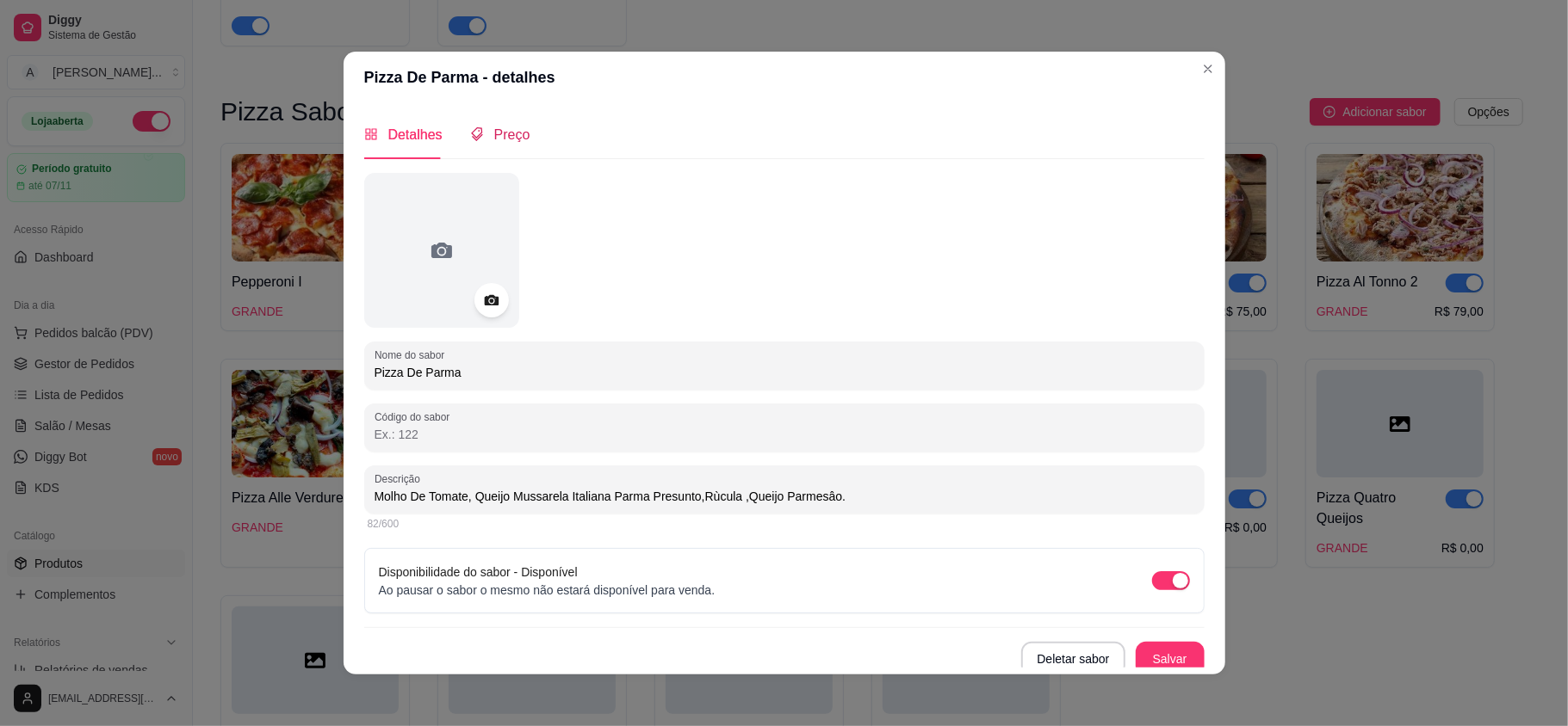
click at [495, 139] on span "Preço" at bounding box center [513, 134] width 36 height 15
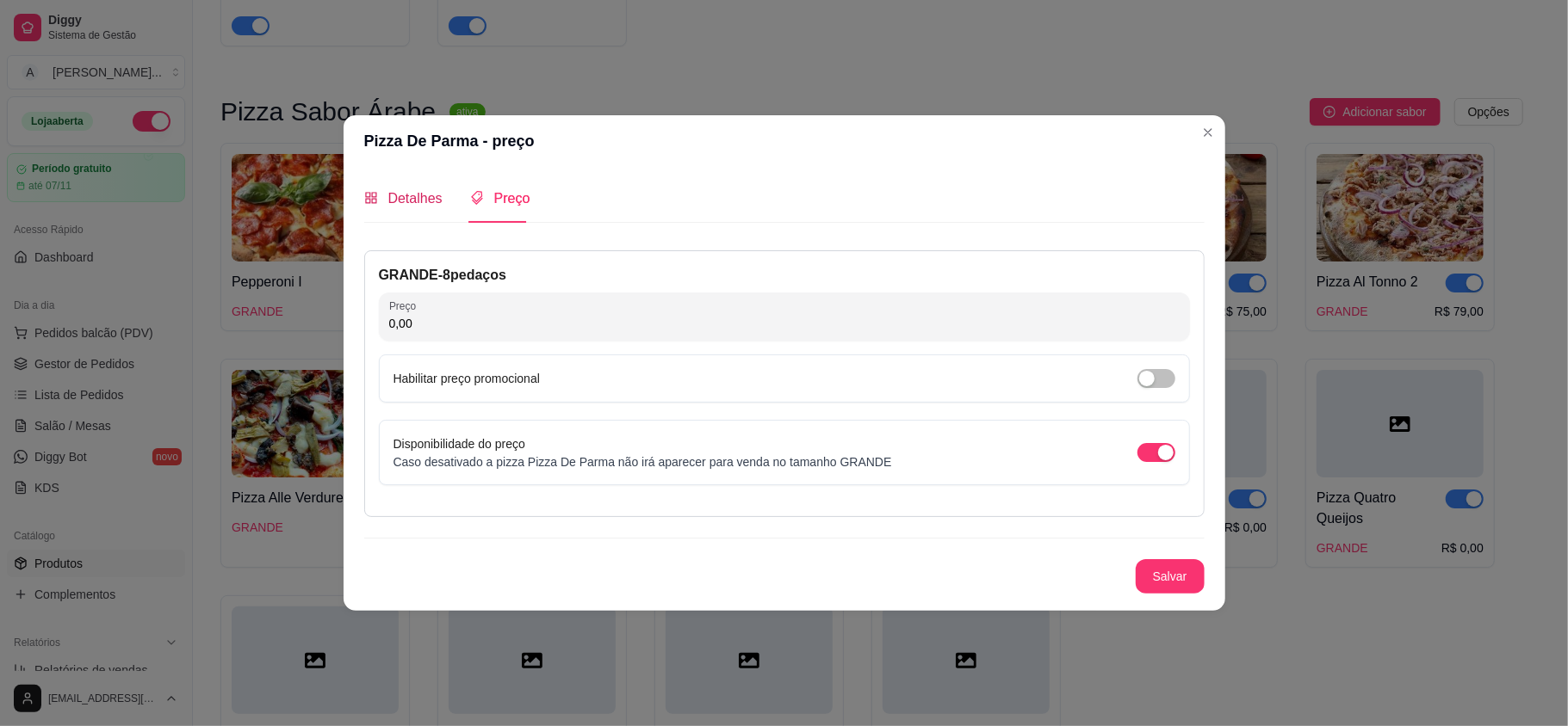
click at [401, 191] on span "Detalhes" at bounding box center [416, 198] width 55 height 15
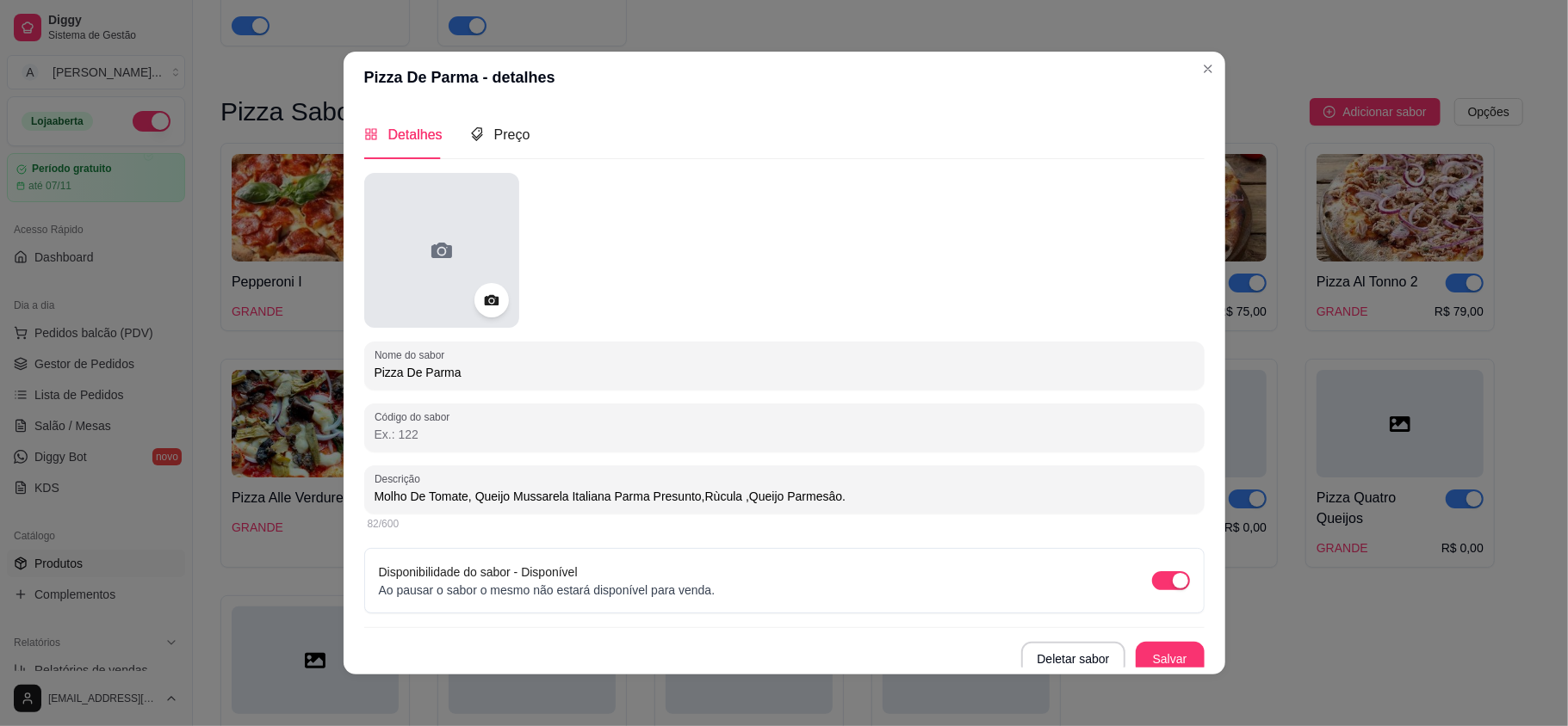
click at [410, 265] on div at bounding box center [442, 250] width 155 height 155
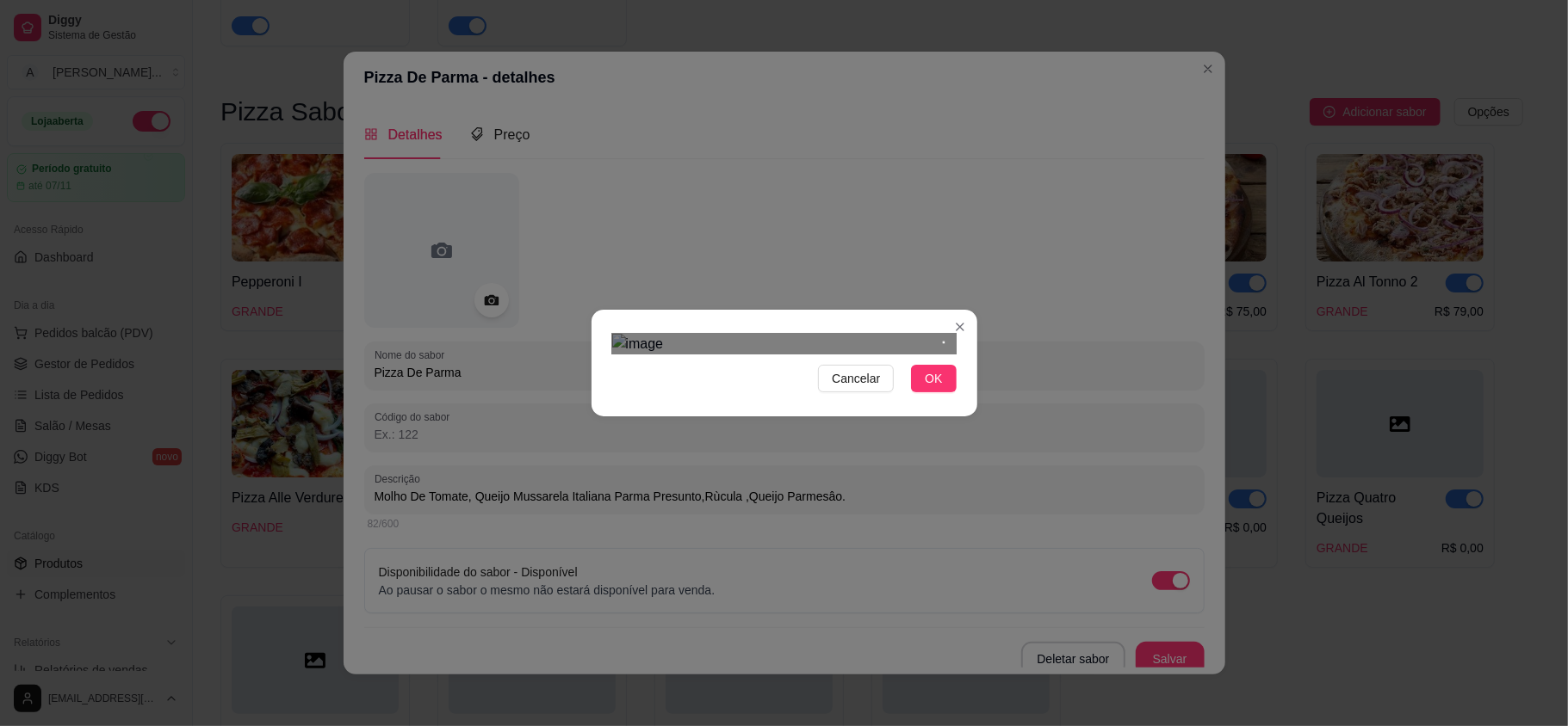
click at [942, 334] on div at bounding box center [784, 344] width 344 height 21
click at [756, 334] on img at bounding box center [784, 344] width 344 height 21
click at [937, 389] on span "OK" at bounding box center [934, 379] width 17 height 19
click at [871, 389] on span "Cancelar" at bounding box center [856, 379] width 49 height 19
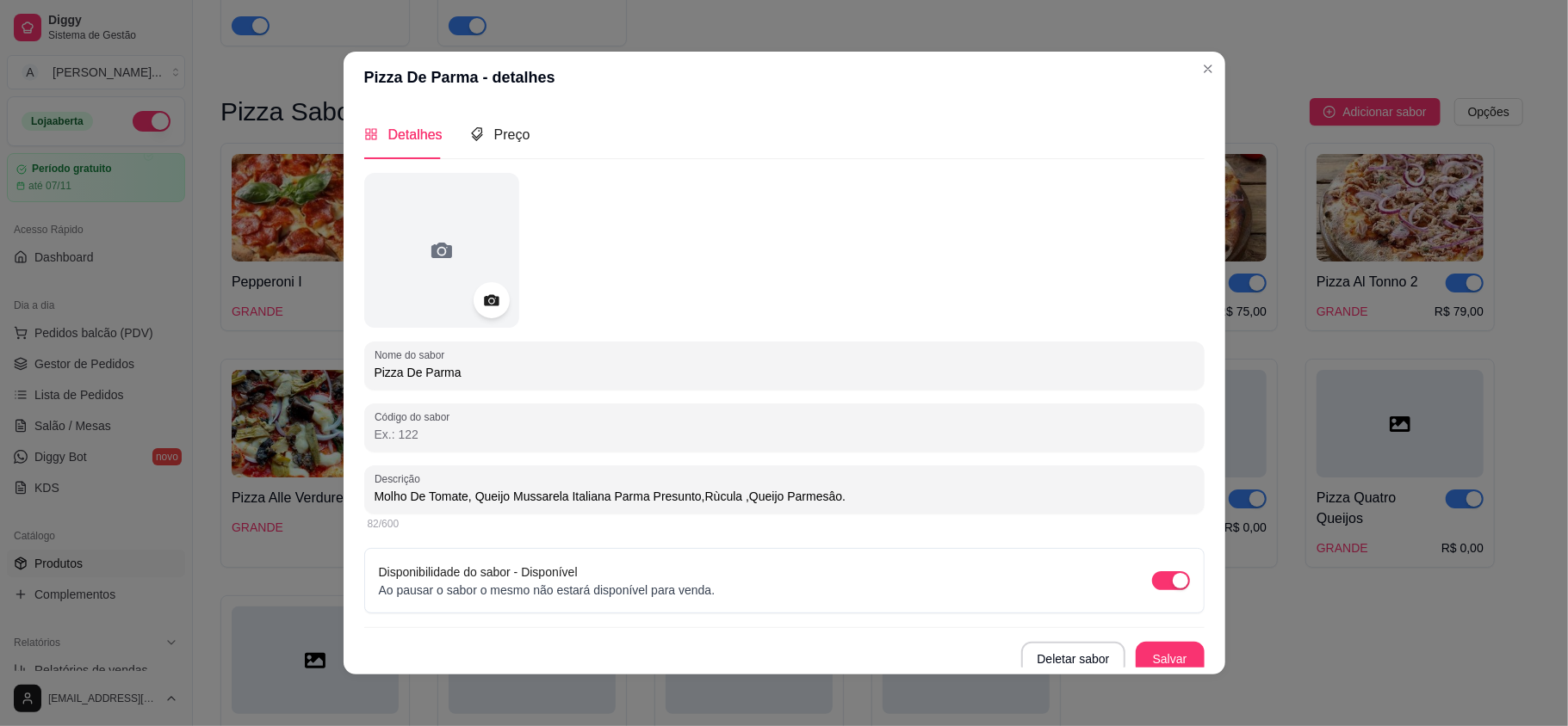
click at [488, 296] on icon at bounding box center [491, 300] width 20 height 20
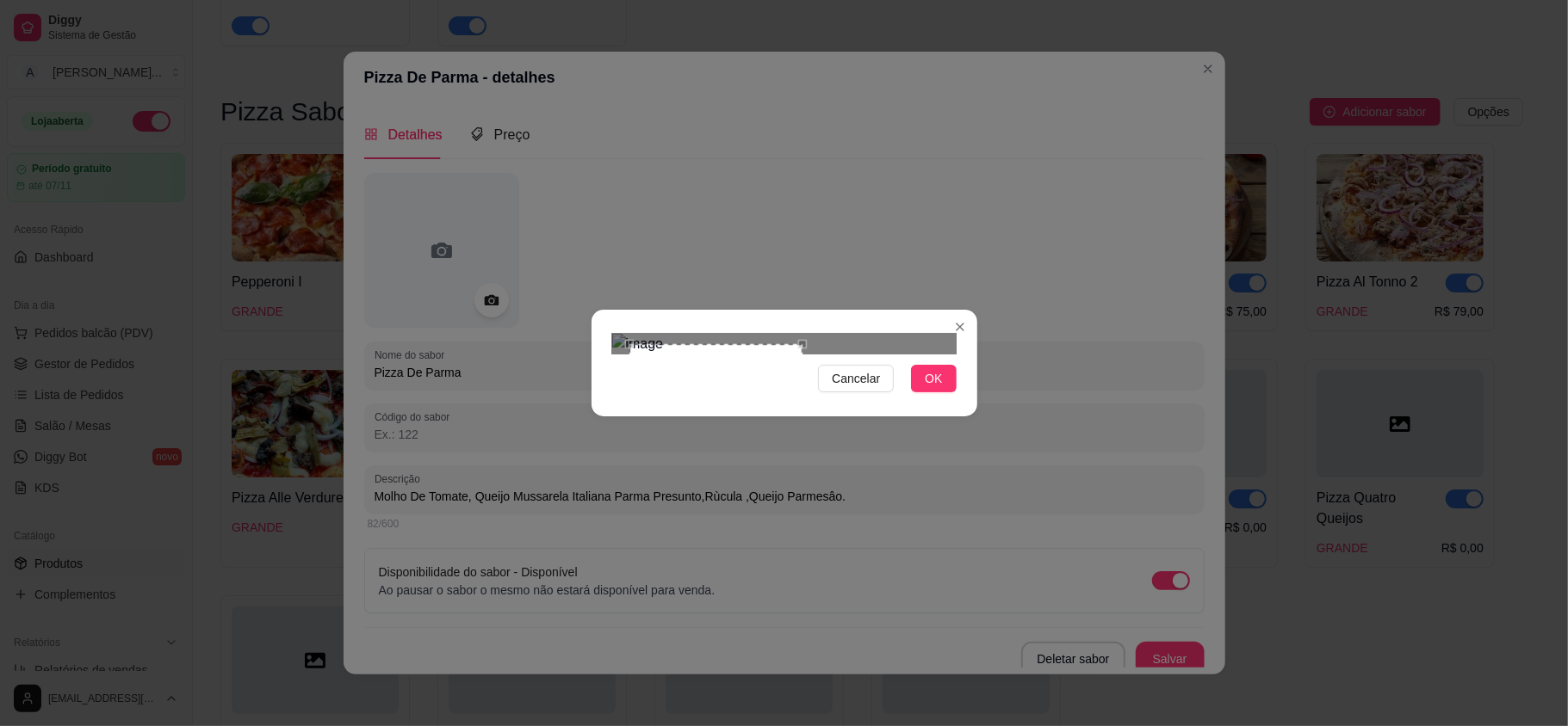
click at [804, 334] on div at bounding box center [784, 344] width 344 height 21
click at [604, 327] on div "Cancelar OK" at bounding box center [784, 363] width 386 height 72
click at [803, 355] on div at bounding box center [784, 344] width 344 height 21
click at [918, 392] on button "OK" at bounding box center [934, 379] width 45 height 28
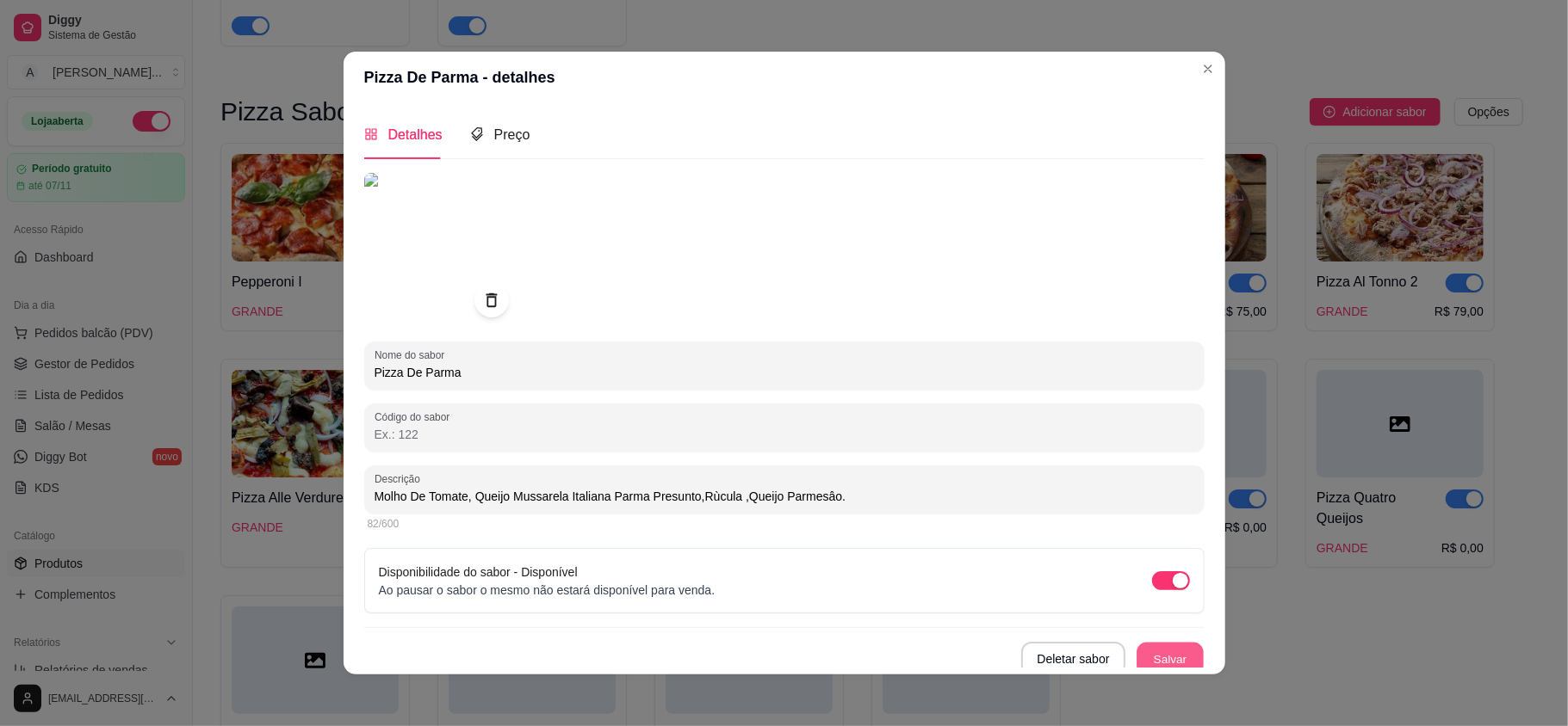
click at [1137, 659] on button "Salvar" at bounding box center [1170, 659] width 67 height 34
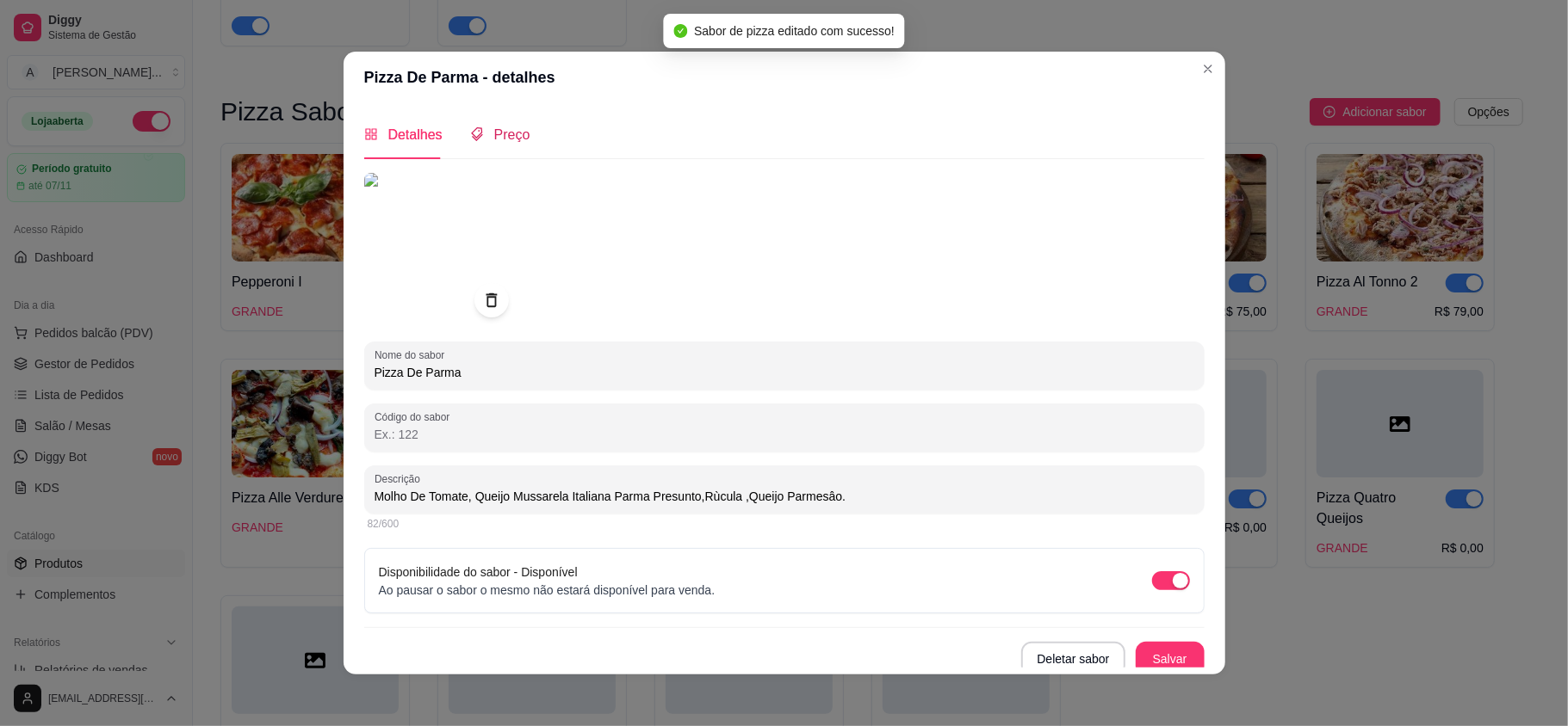
click at [495, 133] on span "Preço" at bounding box center [513, 134] width 36 height 15
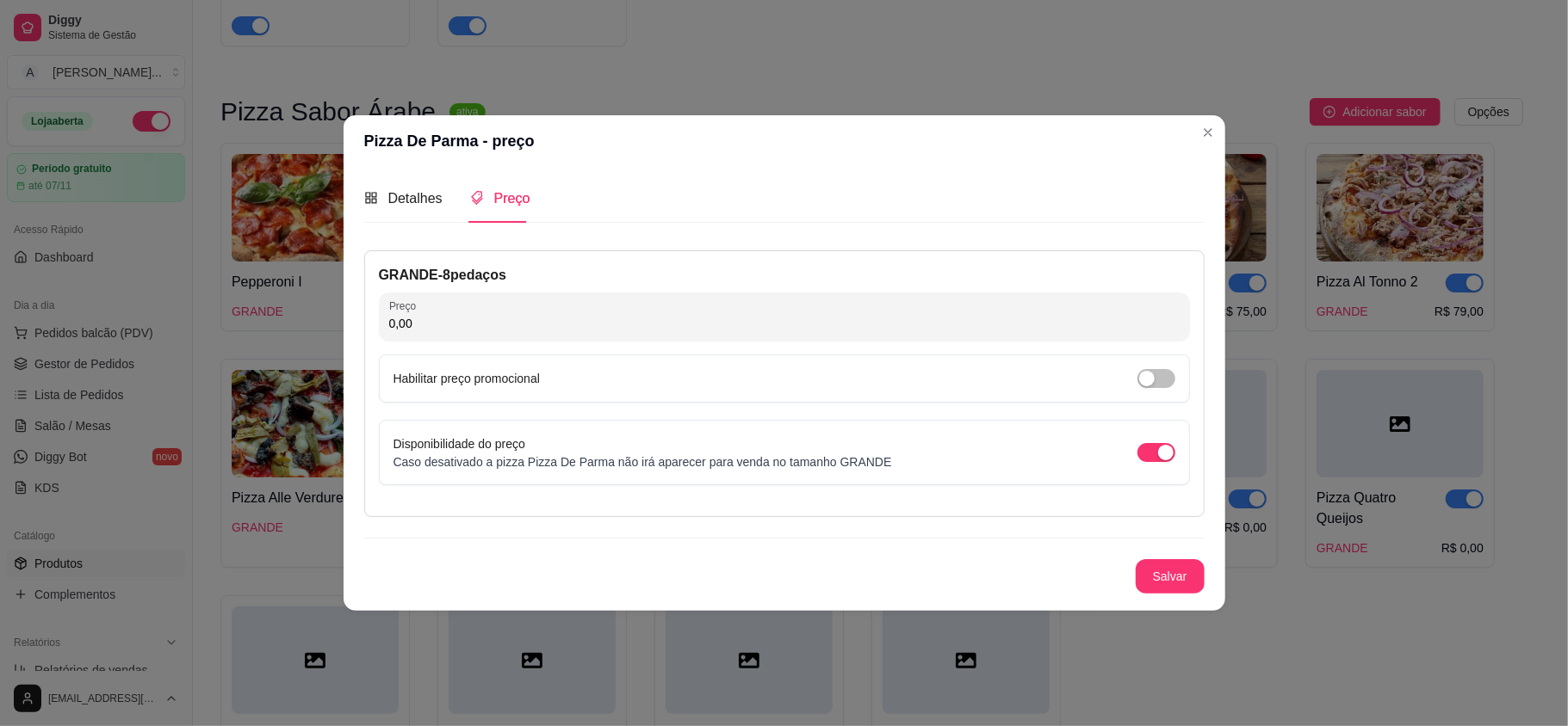
click at [646, 317] on input "0,00" at bounding box center [784, 324] width 791 height 17
click at [1188, 577] on button "Salvar" at bounding box center [1170, 577] width 67 height 34
click at [403, 200] on span "Detalhes" at bounding box center [416, 198] width 55 height 15
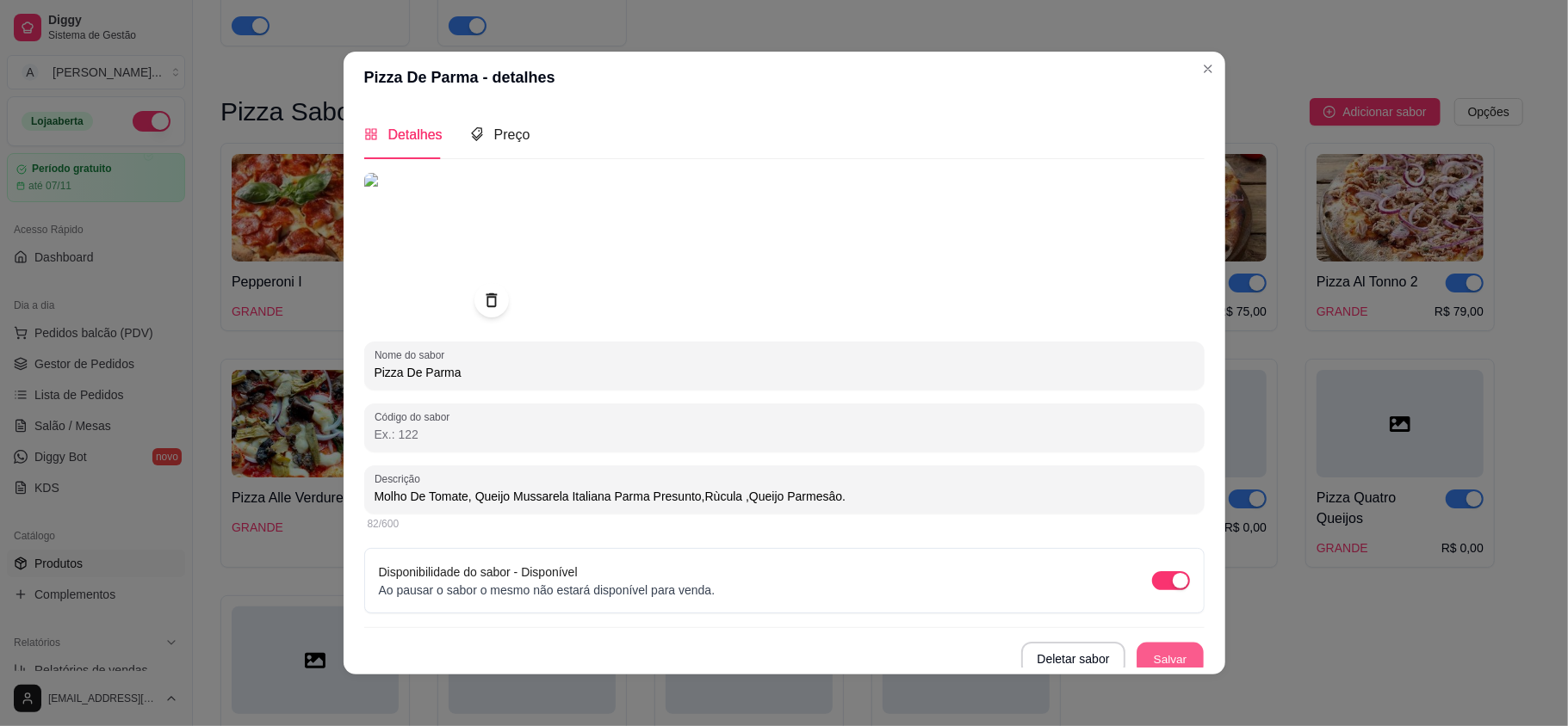
click at [1158, 651] on button "Salvar" at bounding box center [1170, 659] width 67 height 34
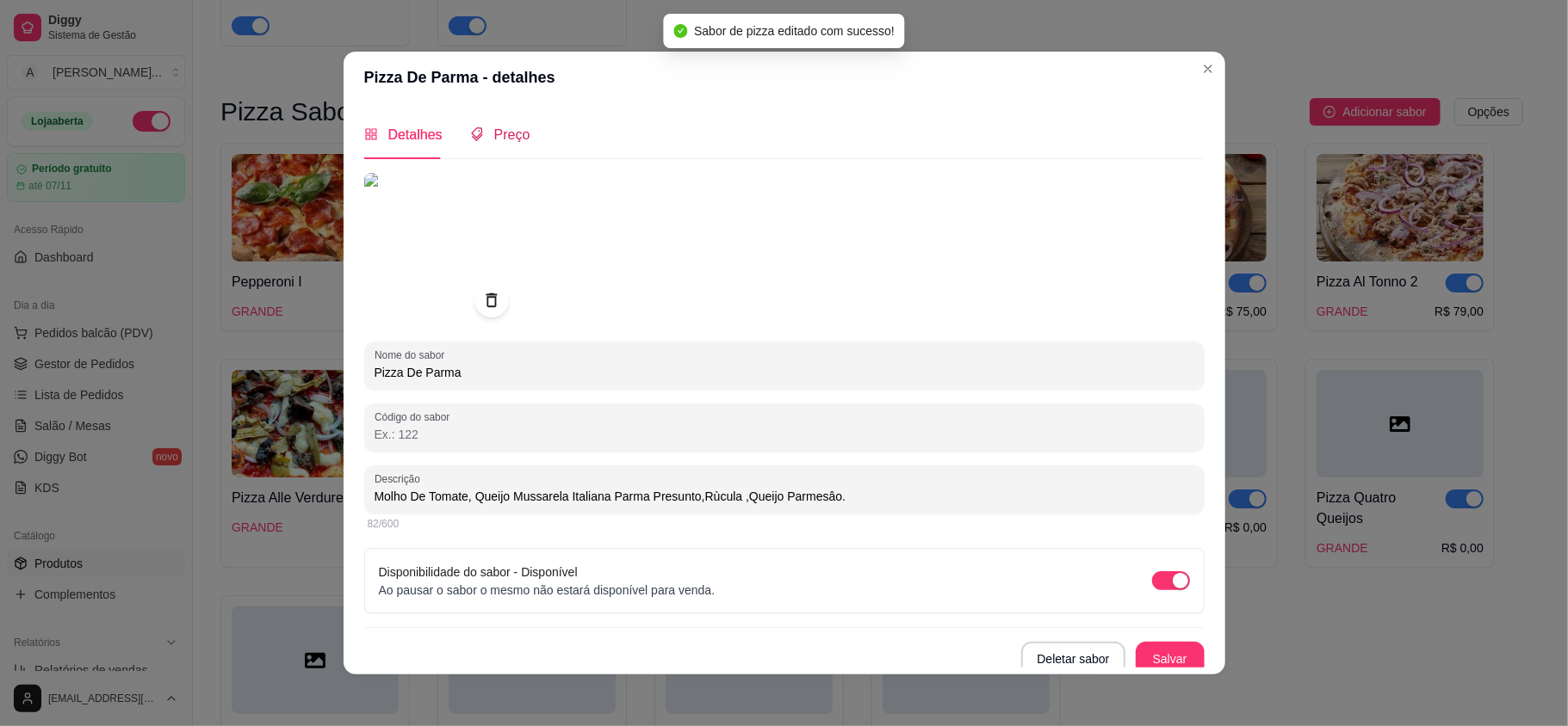
click at [501, 136] on span "Preço" at bounding box center [513, 134] width 36 height 15
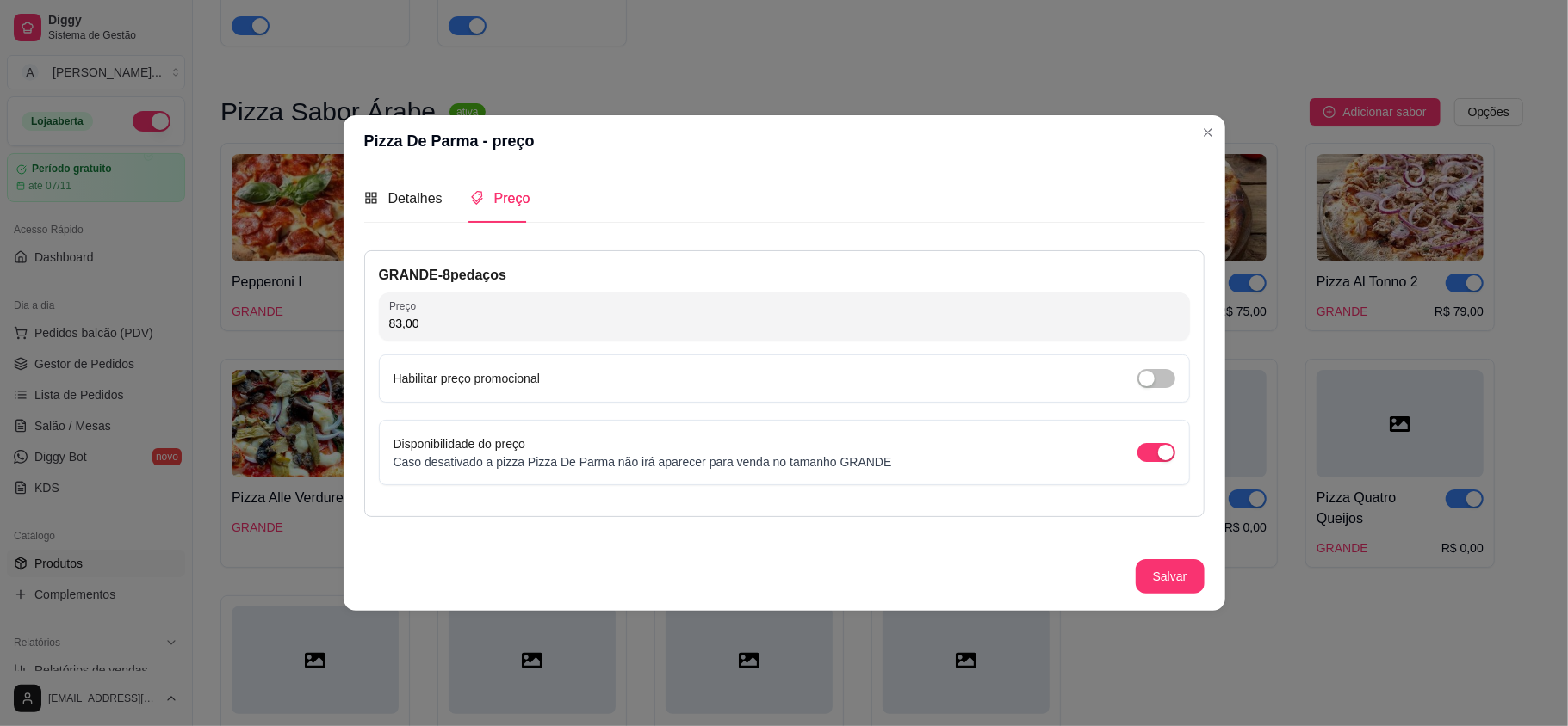
drag, startPoint x: 399, startPoint y: 321, endPoint x: 387, endPoint y: 324, distance: 12.4
click at [387, 324] on div "Preço 83,00" at bounding box center [784, 317] width 811 height 49
type input "76,00"
click at [1154, 585] on button "Salvar" at bounding box center [1170, 577] width 69 height 35
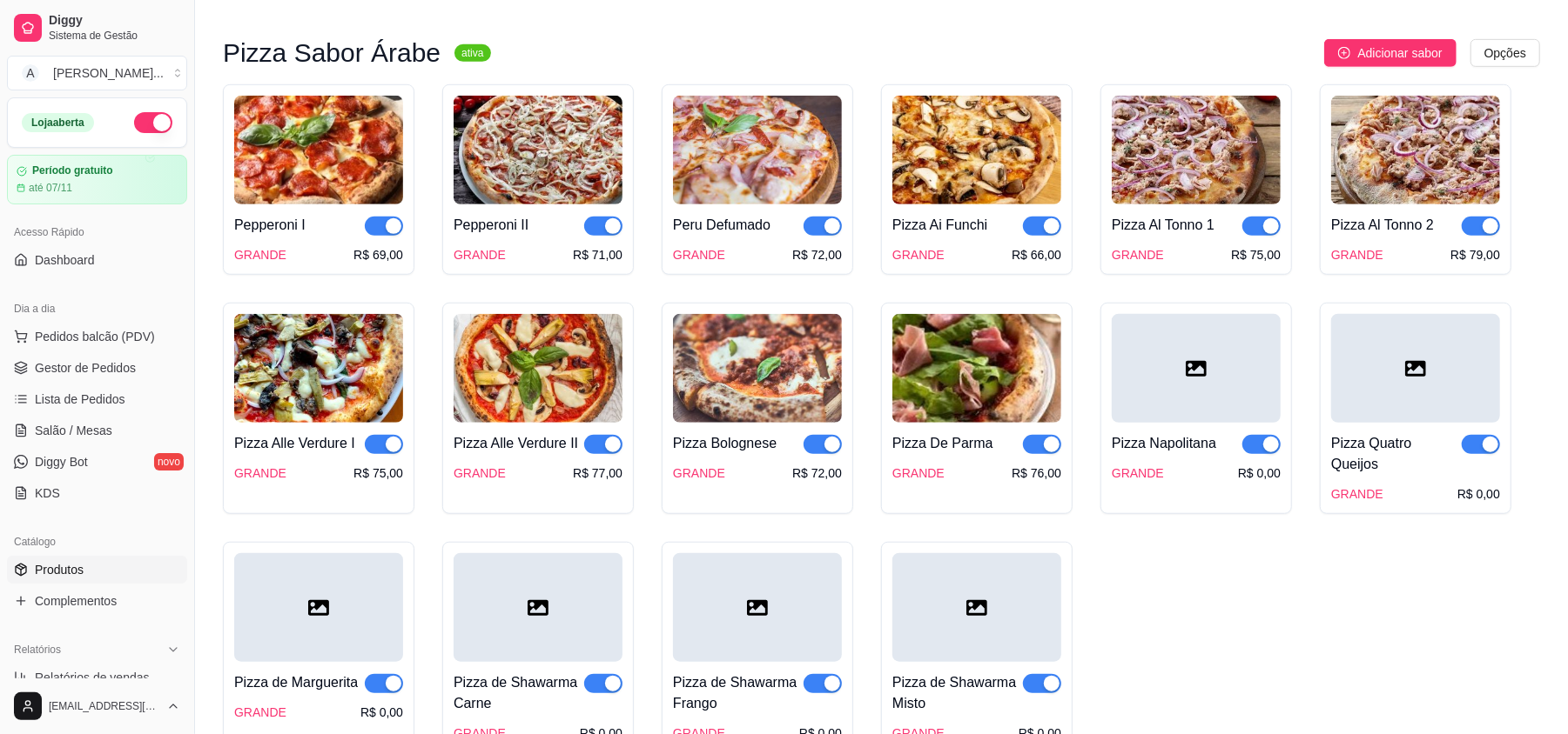
scroll to position [812, 0]
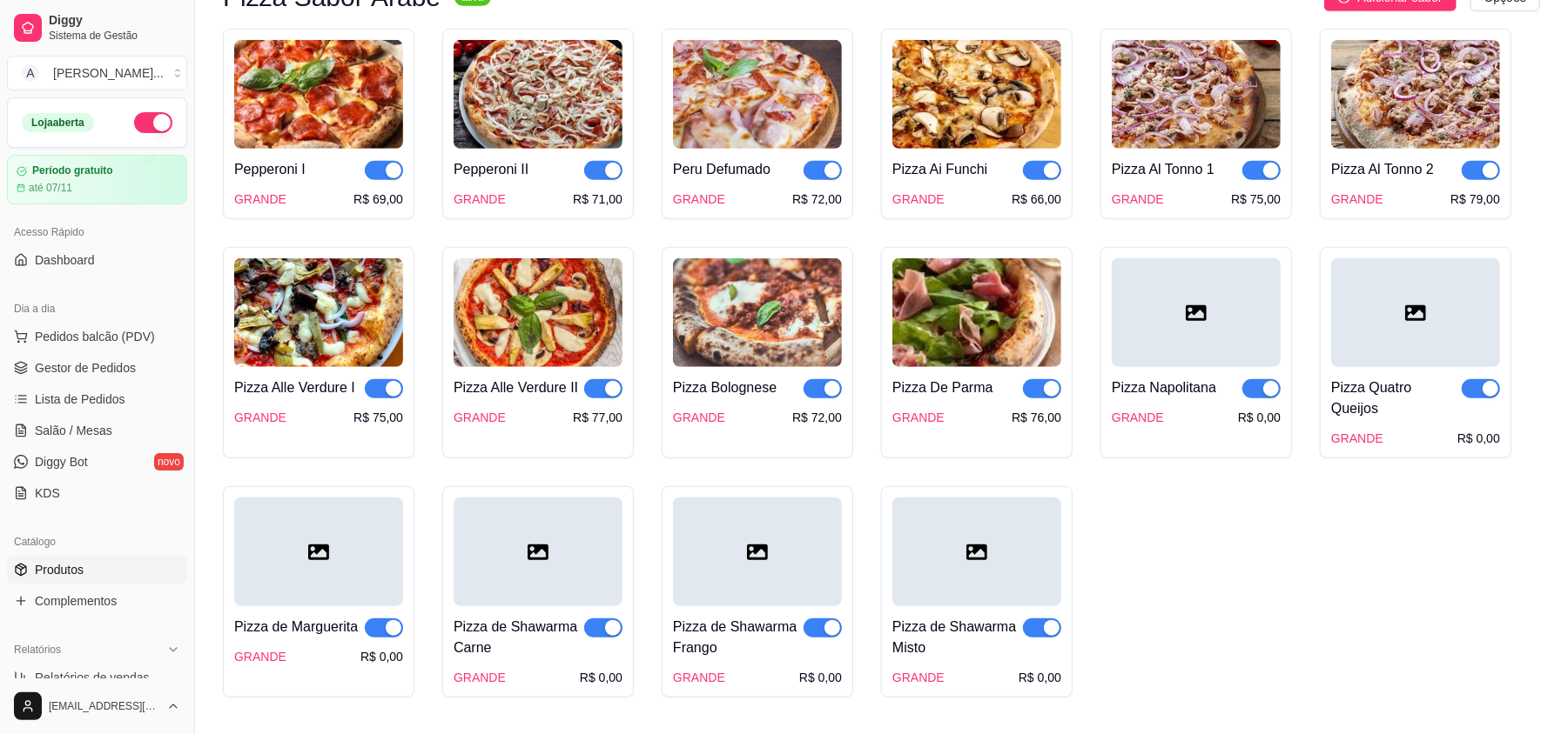
click at [1171, 304] on div at bounding box center [1196, 313] width 169 height 109
click at [1171, 315] on div at bounding box center [1196, 313] width 169 height 109
click at [1216, 329] on div at bounding box center [1196, 313] width 169 height 109
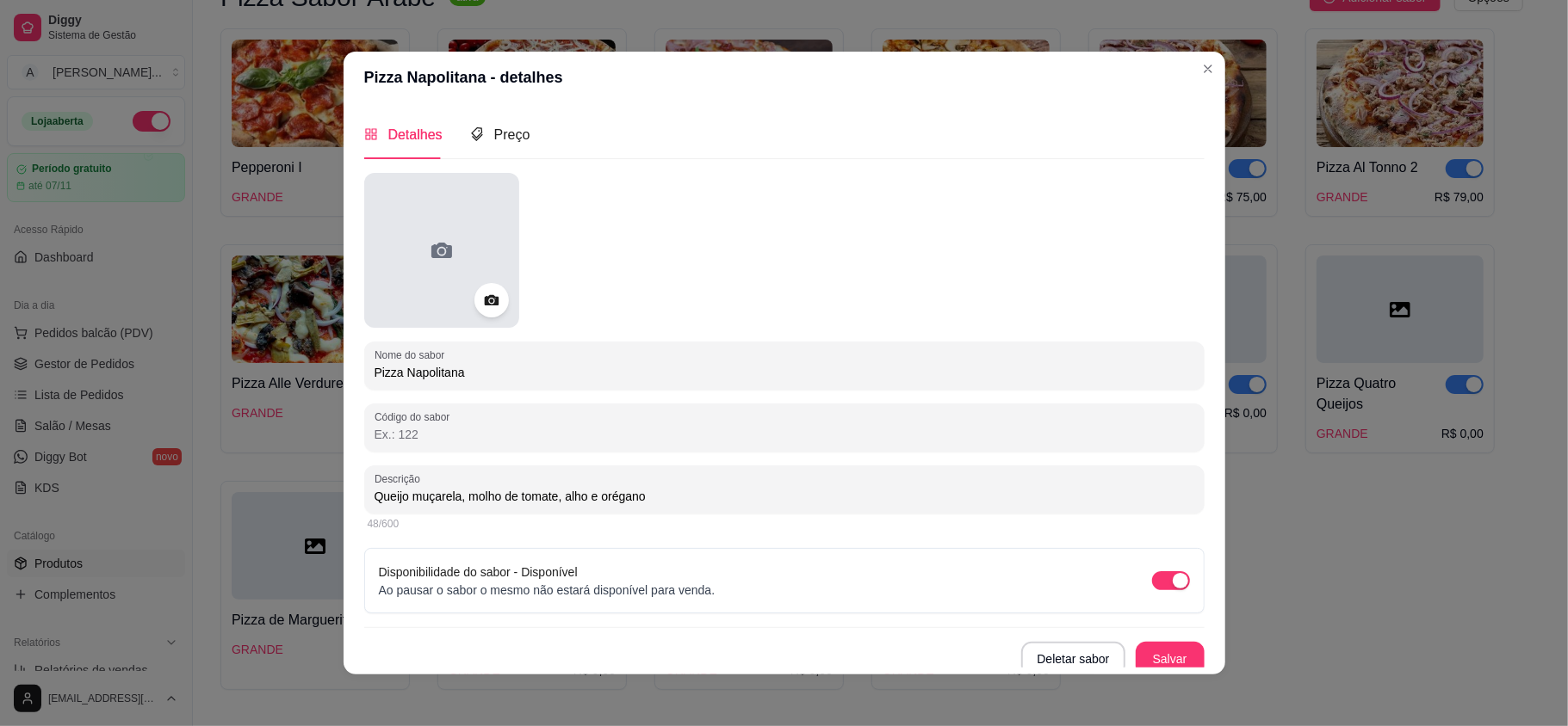
click at [417, 253] on div at bounding box center [442, 250] width 155 height 155
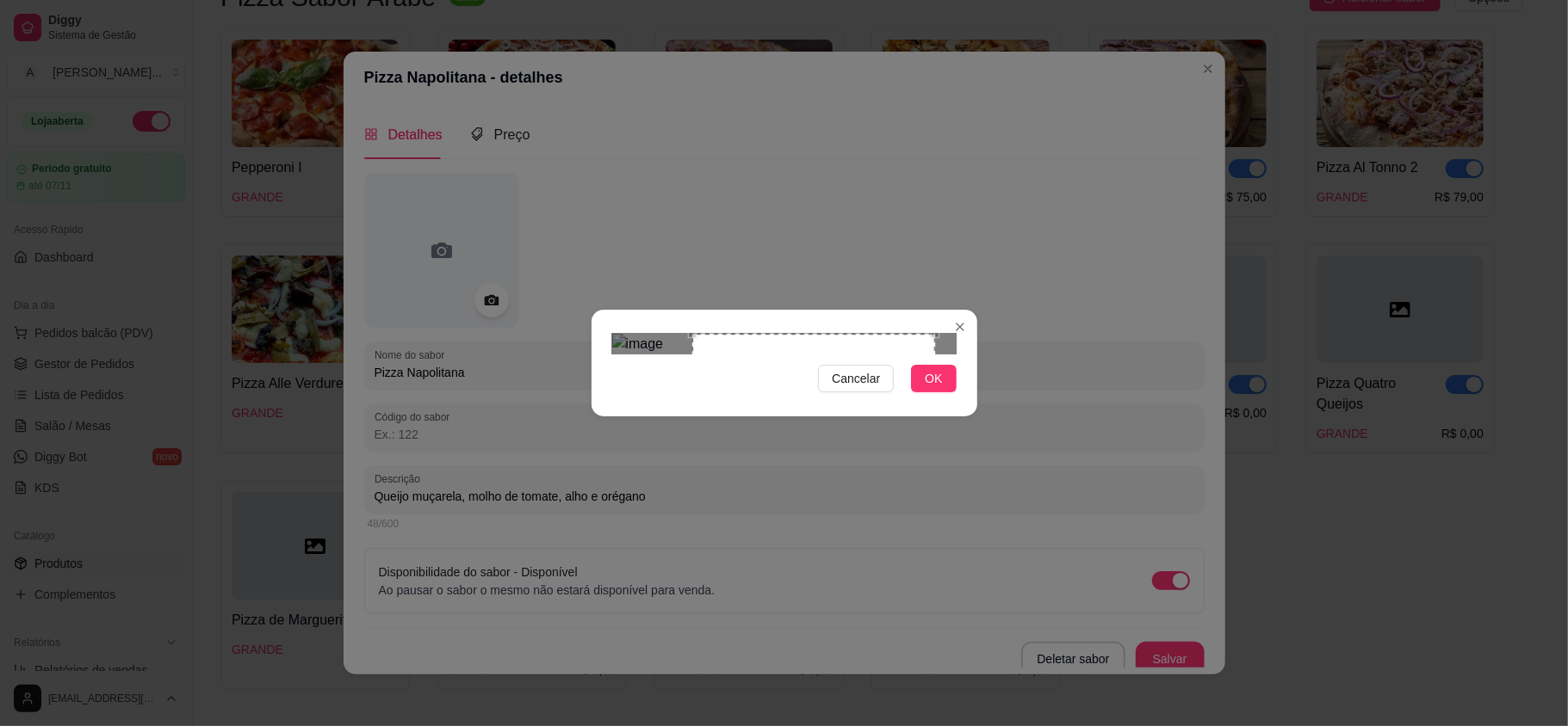
click at [830, 413] on div "Use the arrow keys to move the crop selection area" at bounding box center [814, 455] width 243 height 243
click at [935, 389] on span "OK" at bounding box center [934, 379] width 17 height 19
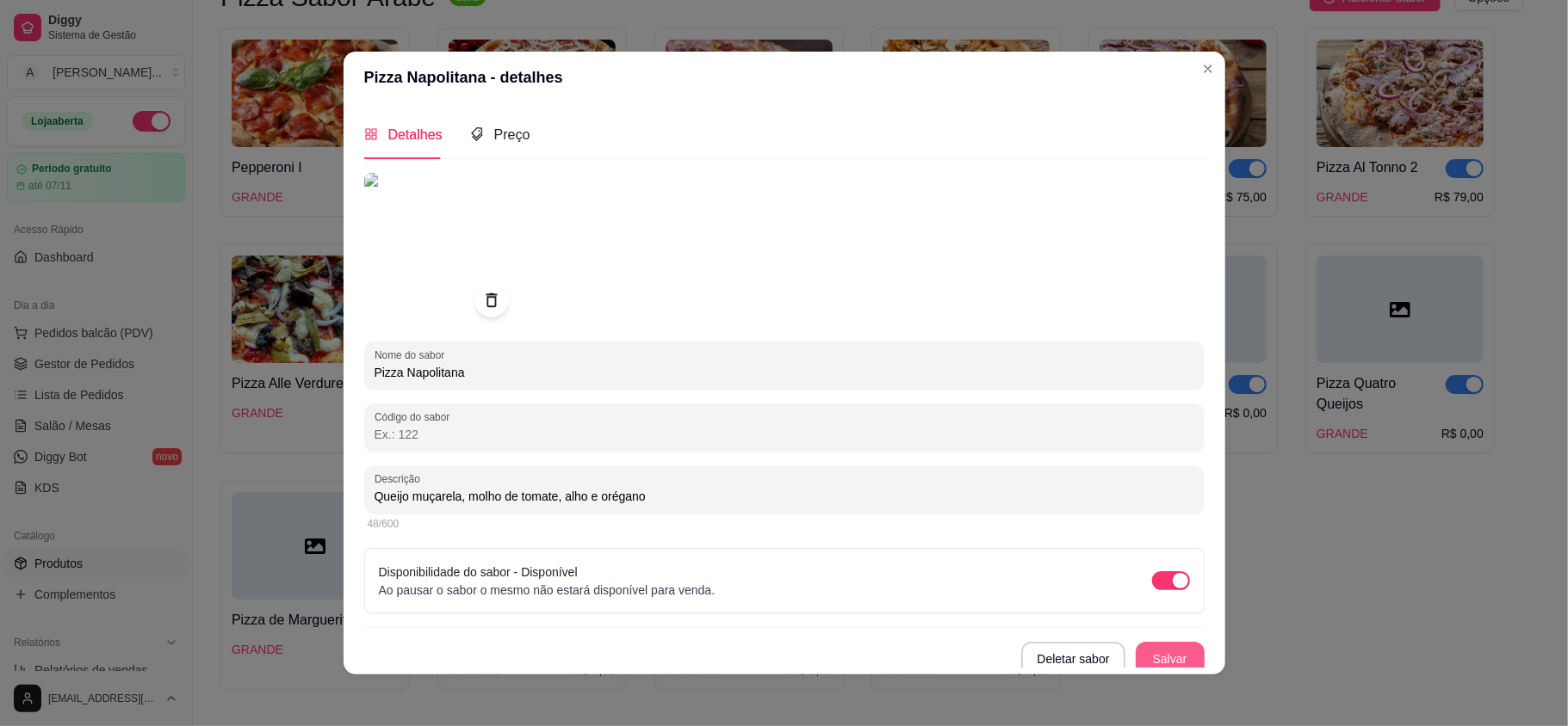
click at [1169, 655] on button "Salvar" at bounding box center [1170, 659] width 69 height 35
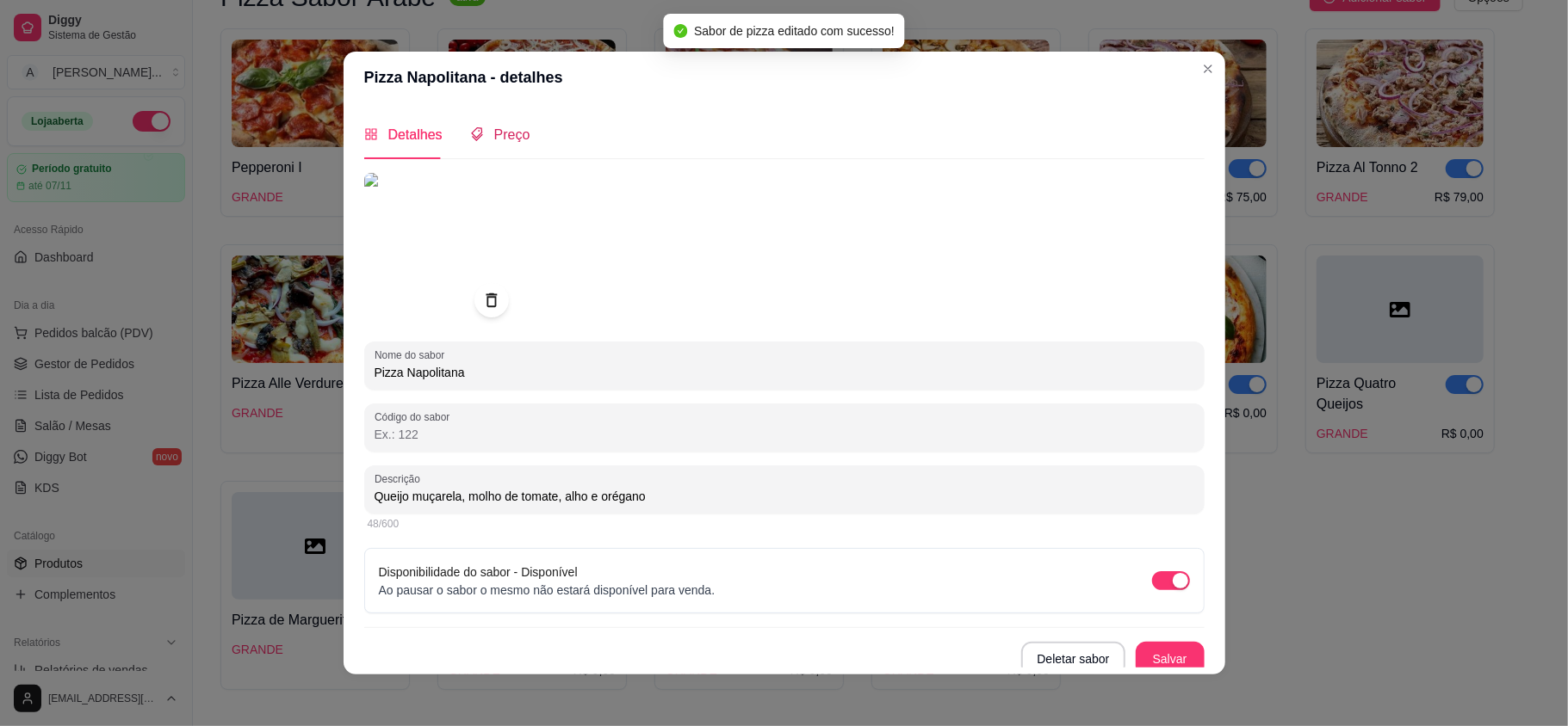
click at [500, 134] on span "Preço" at bounding box center [513, 134] width 36 height 15
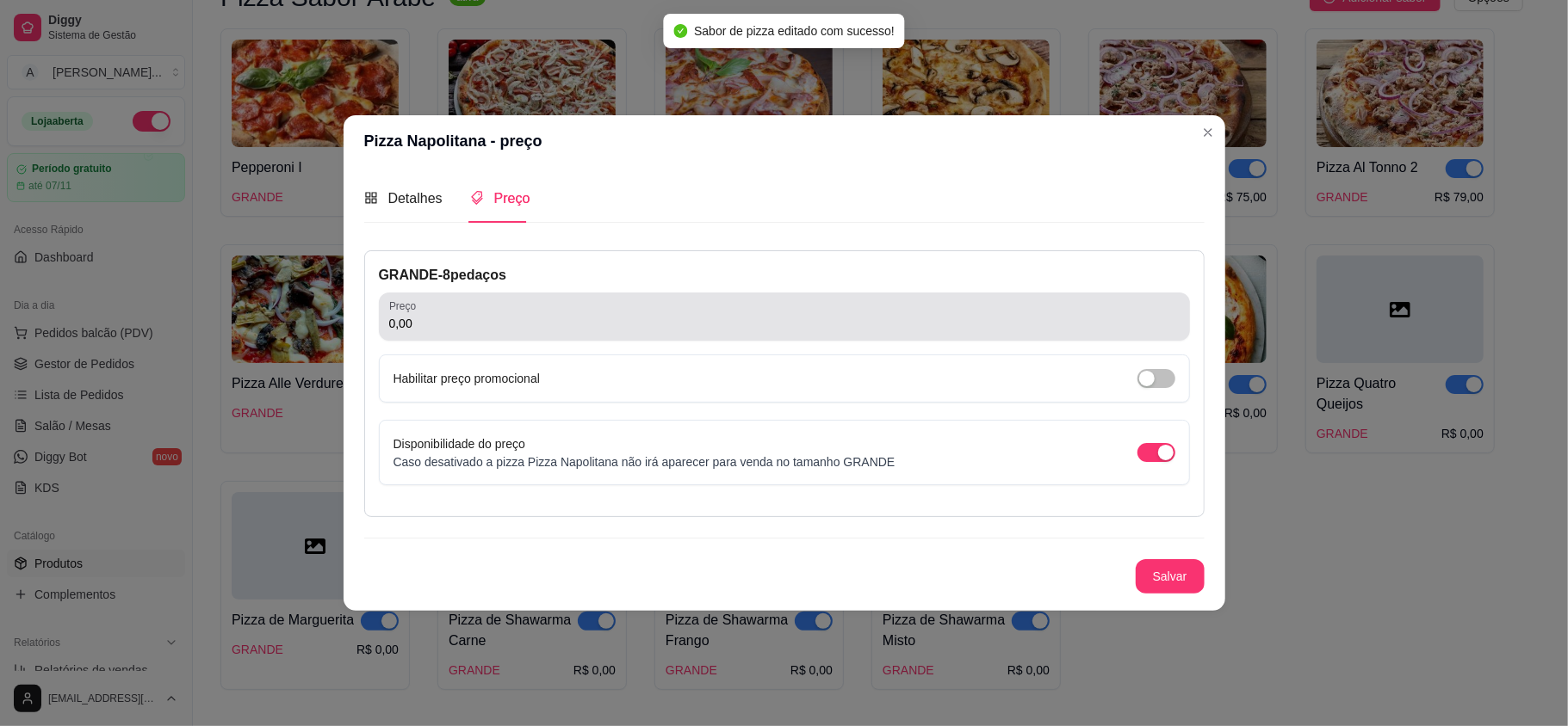
click at [429, 317] on input "0,00" at bounding box center [784, 324] width 791 height 17
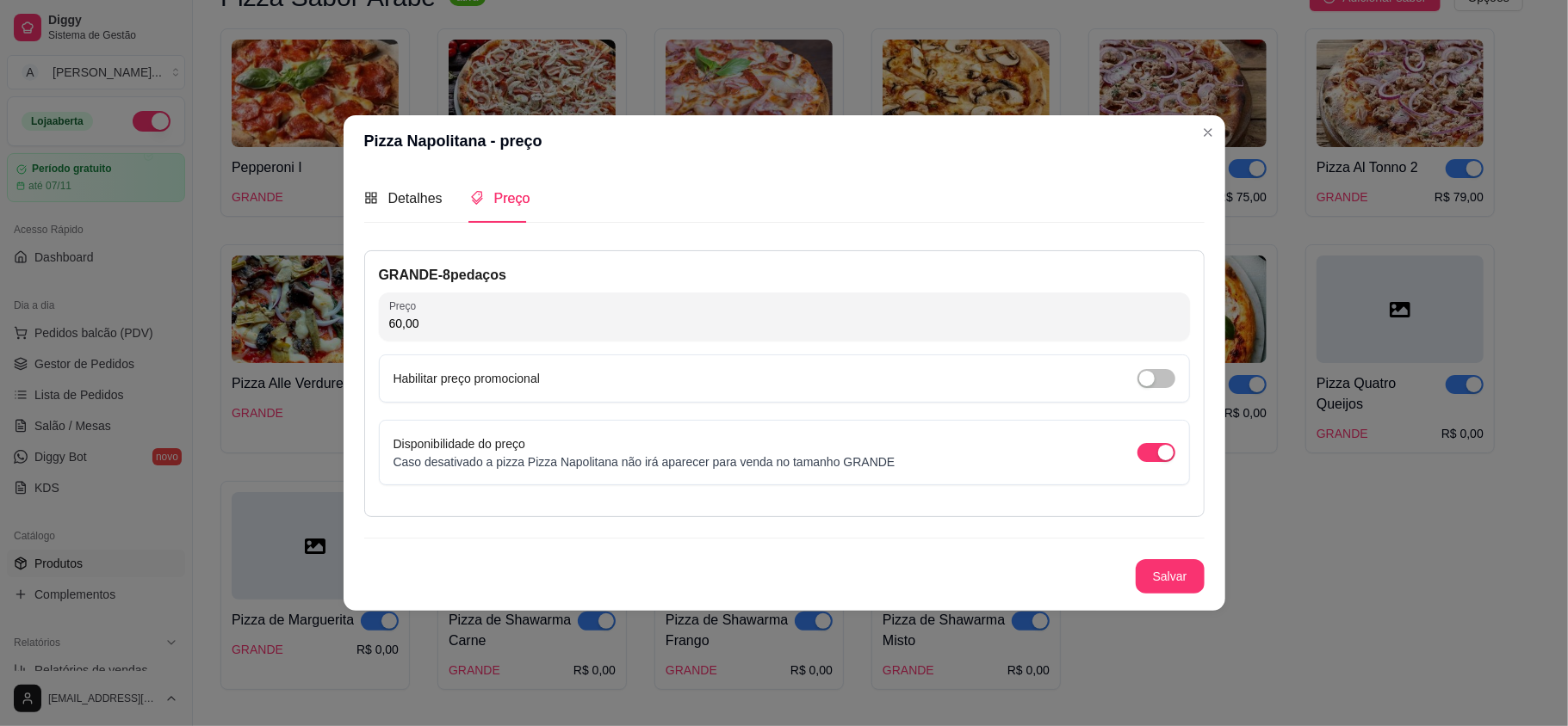
type input "60,00"
click at [1159, 572] on button "Salvar" at bounding box center [1170, 577] width 67 height 34
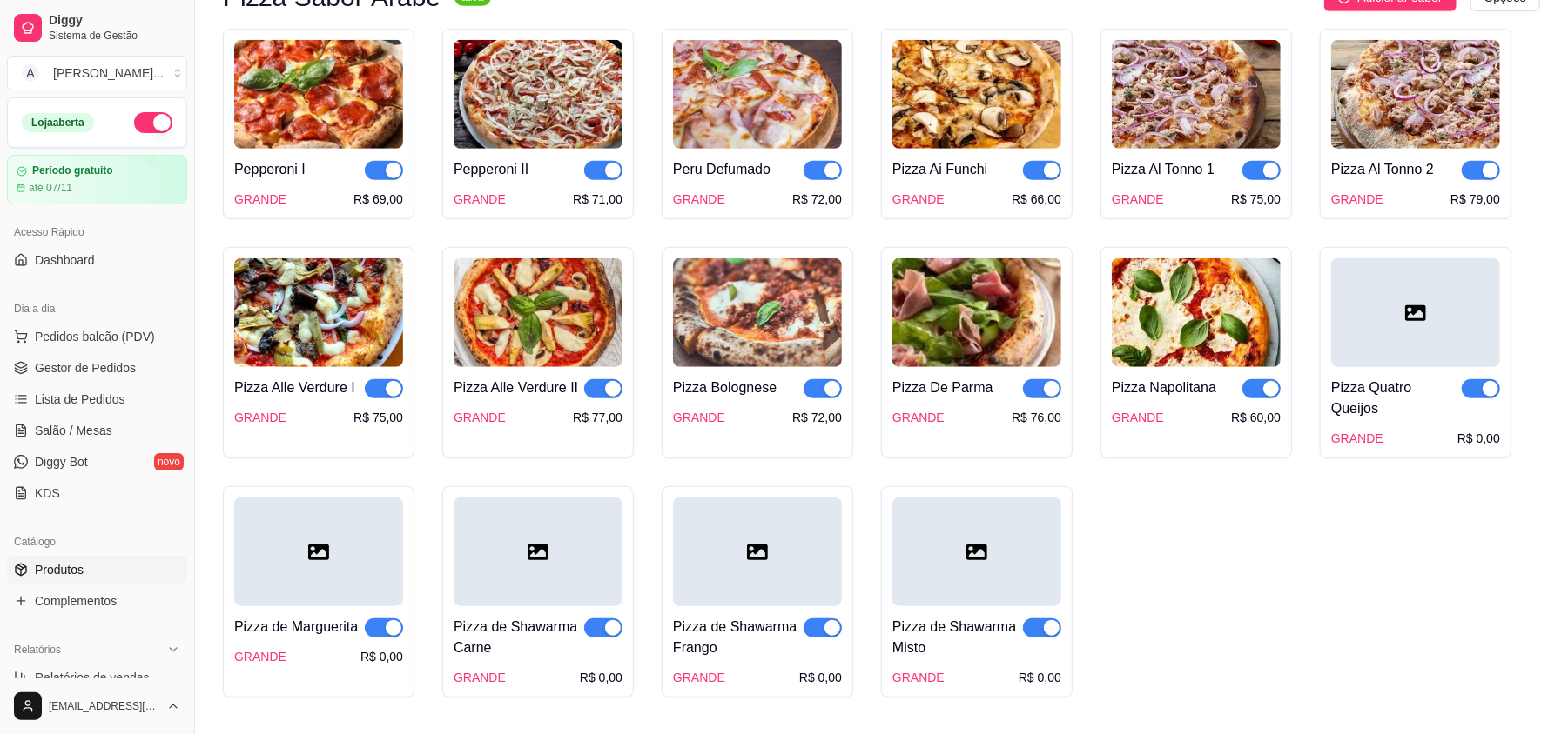
click at [1411, 324] on icon at bounding box center [1416, 313] width 21 height 21
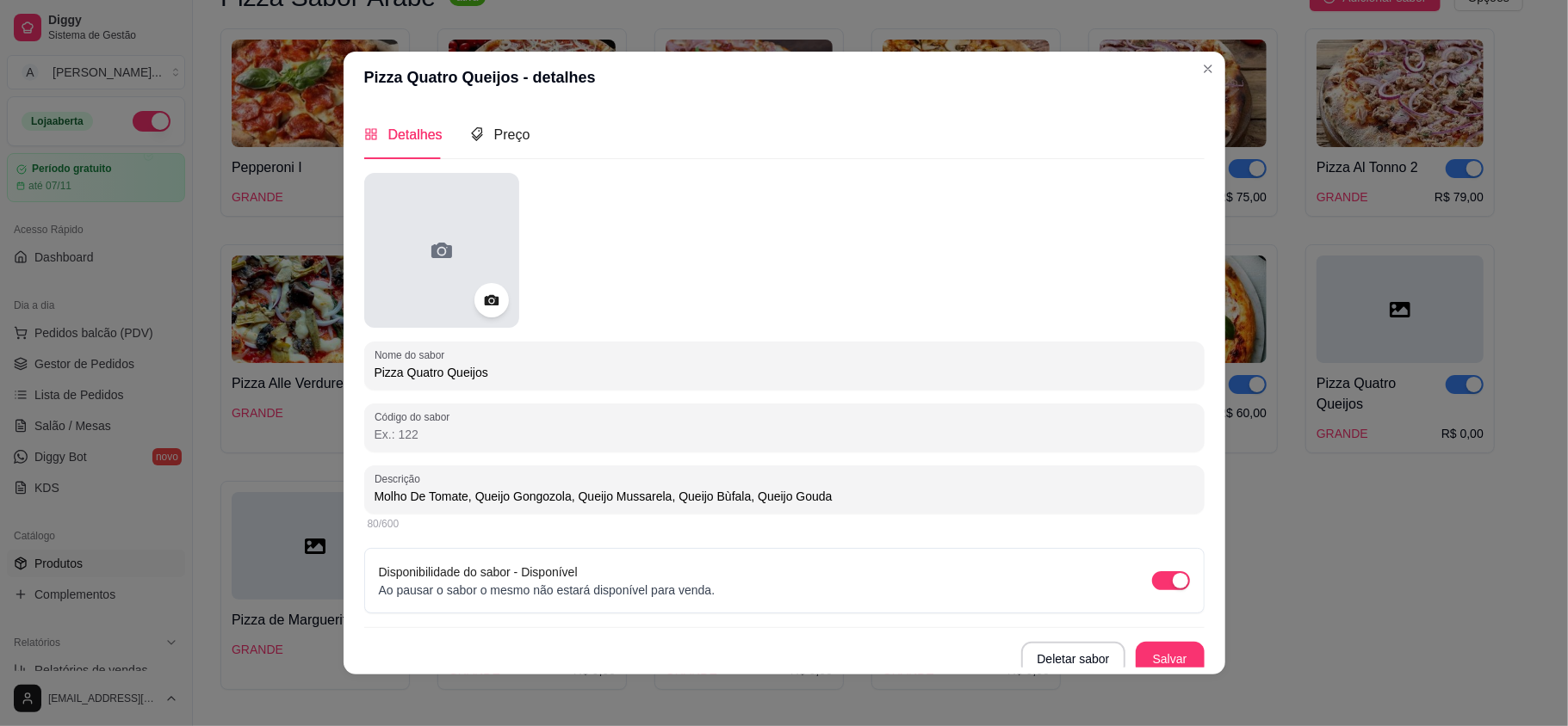
click at [429, 234] on div at bounding box center [442, 250] width 155 height 155
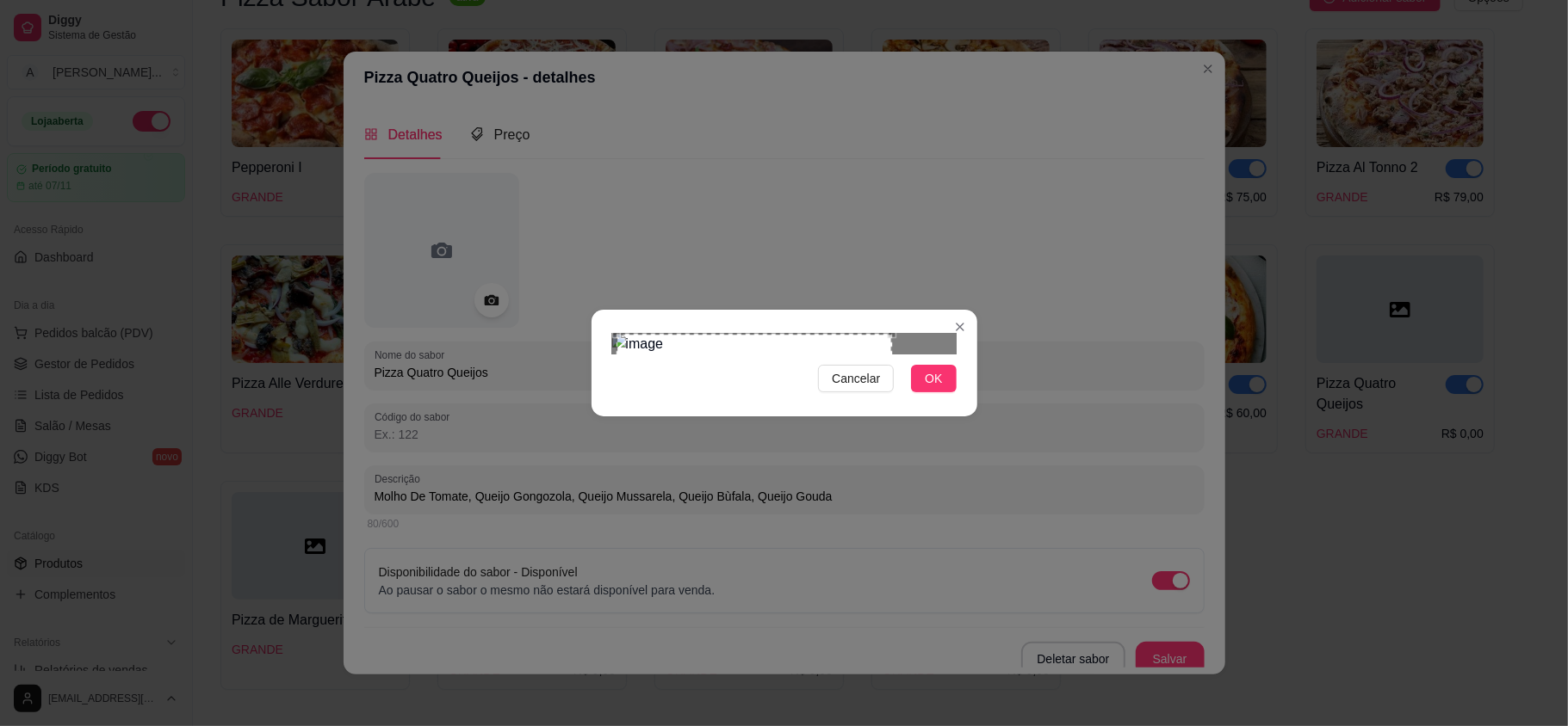
click at [855, 432] on div "Use the arrow keys to move the crop selection area" at bounding box center [754, 472] width 276 height 276
click at [932, 389] on span "OK" at bounding box center [934, 379] width 17 height 19
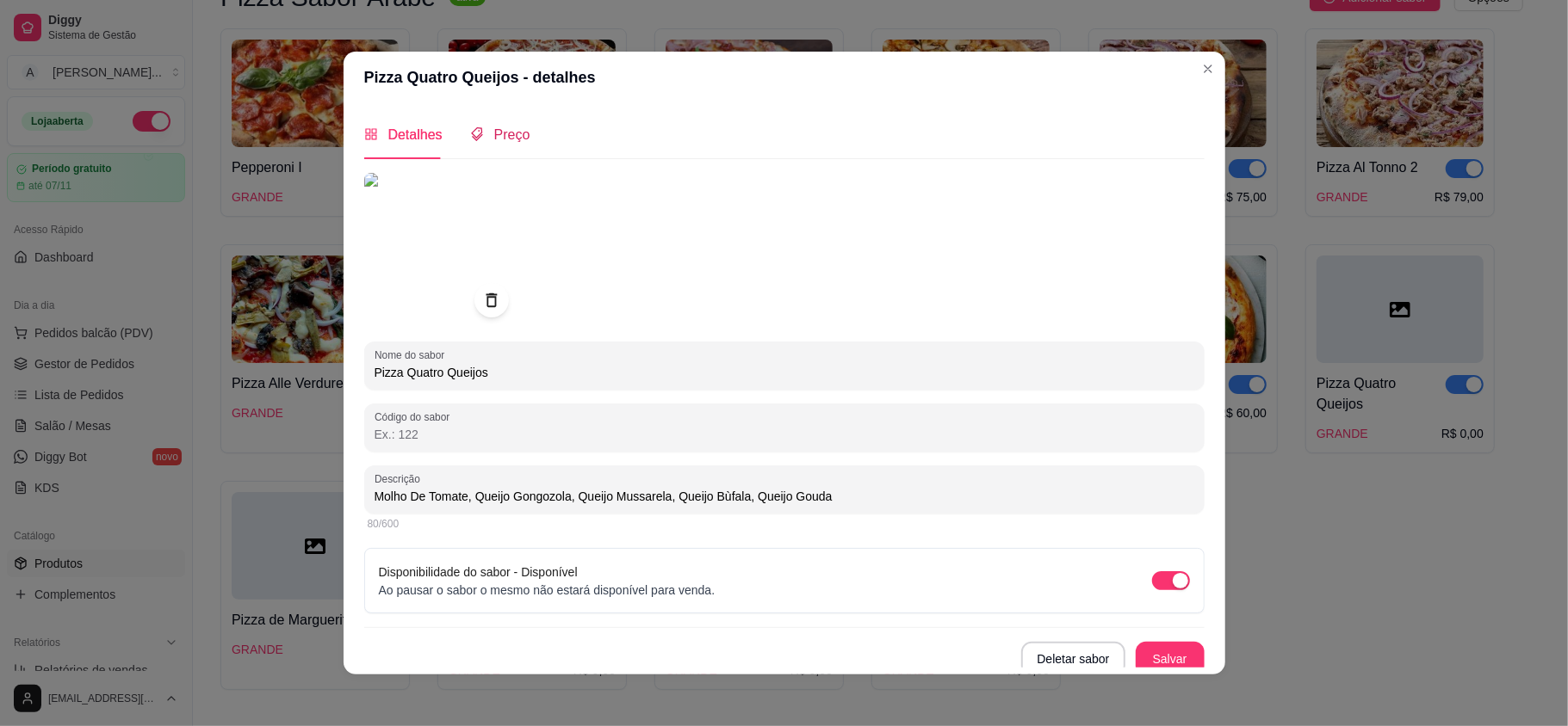
click at [495, 133] on span "Preço" at bounding box center [513, 134] width 36 height 15
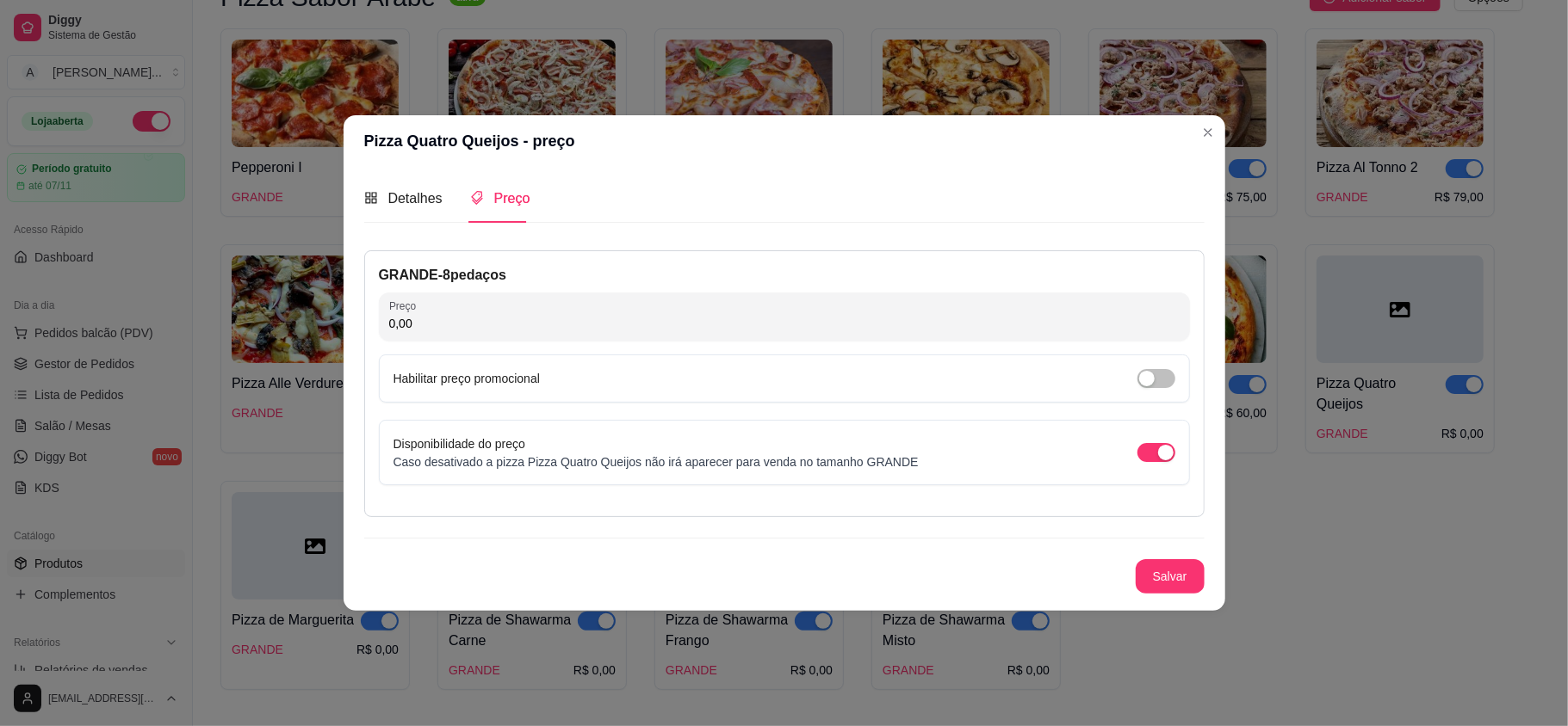
drag, startPoint x: 443, startPoint y: 335, endPoint x: 371, endPoint y: 338, distance: 72.1
click at [371, 338] on div "GRANDE - 8 pedaços Preço 0,00 Habilitar preço promocional Disponibilidade do pr…" at bounding box center [784, 384] width 840 height 267
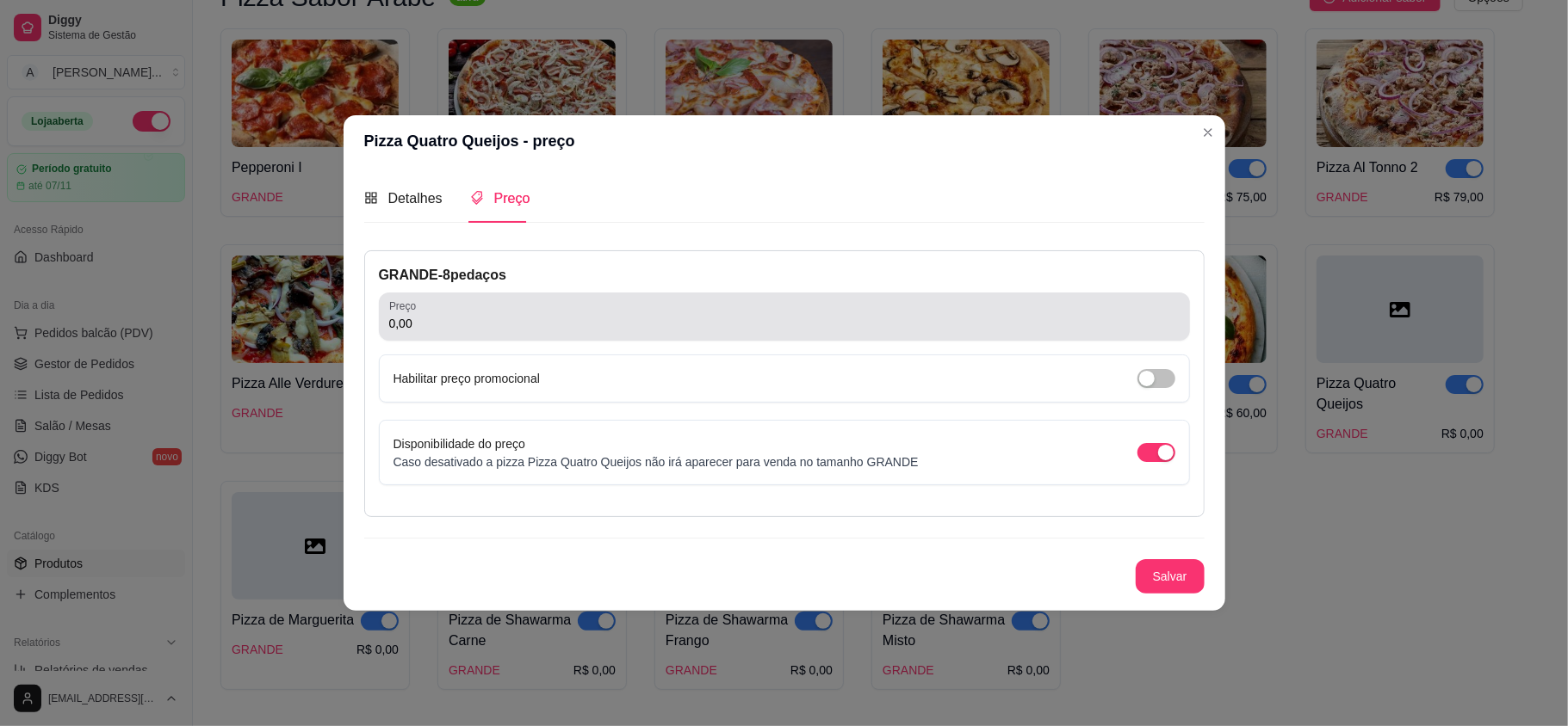
click at [444, 325] on input "0,00" at bounding box center [784, 324] width 791 height 17
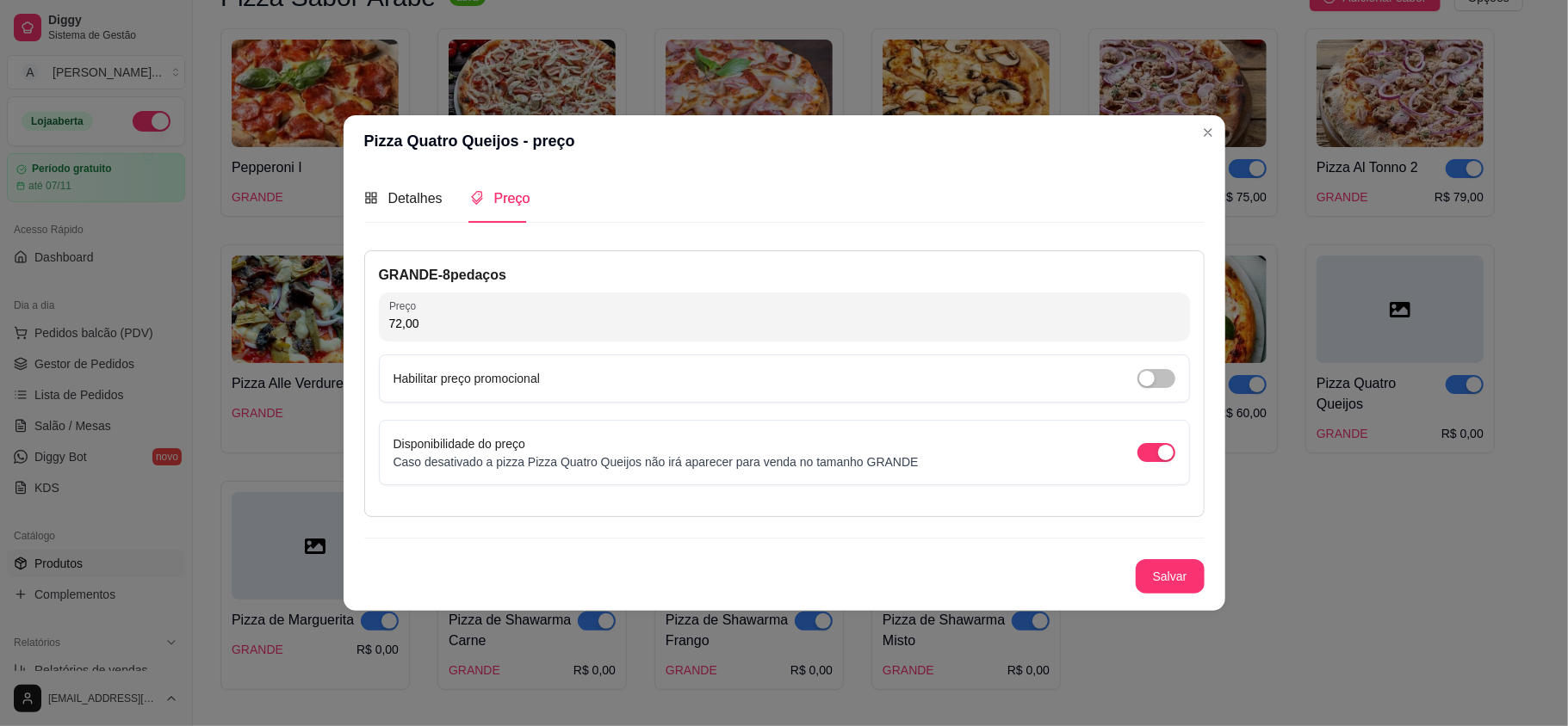
type input "72,00"
click at [1169, 558] on div "GRANDE - 8 pedaços Preço 72,00 Habilitar preço promocional Disponibilidade do p…" at bounding box center [784, 422] width 840 height 343
click at [1170, 559] on button "Salvar" at bounding box center [1170, 577] width 69 height 35
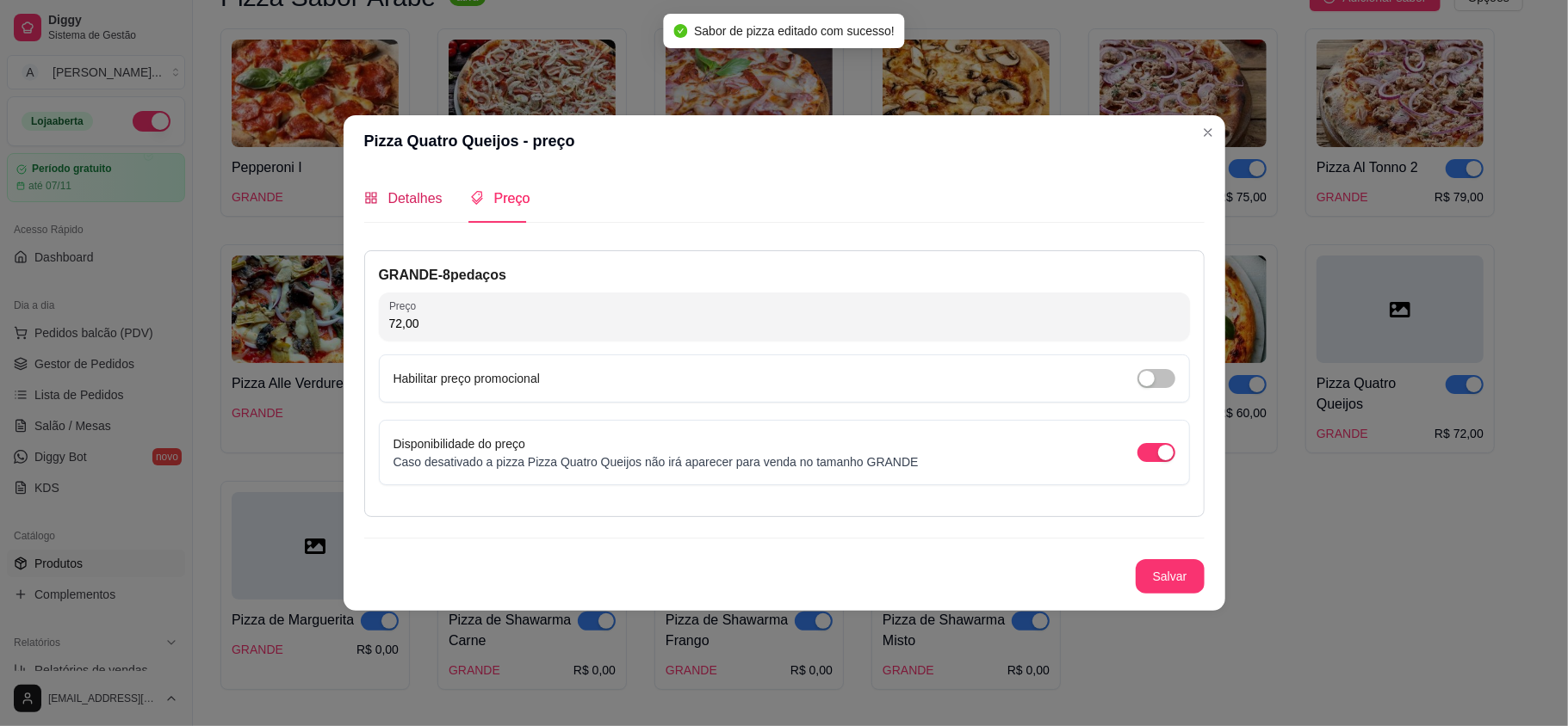
click at [390, 191] on span "Detalhes" at bounding box center [416, 198] width 55 height 15
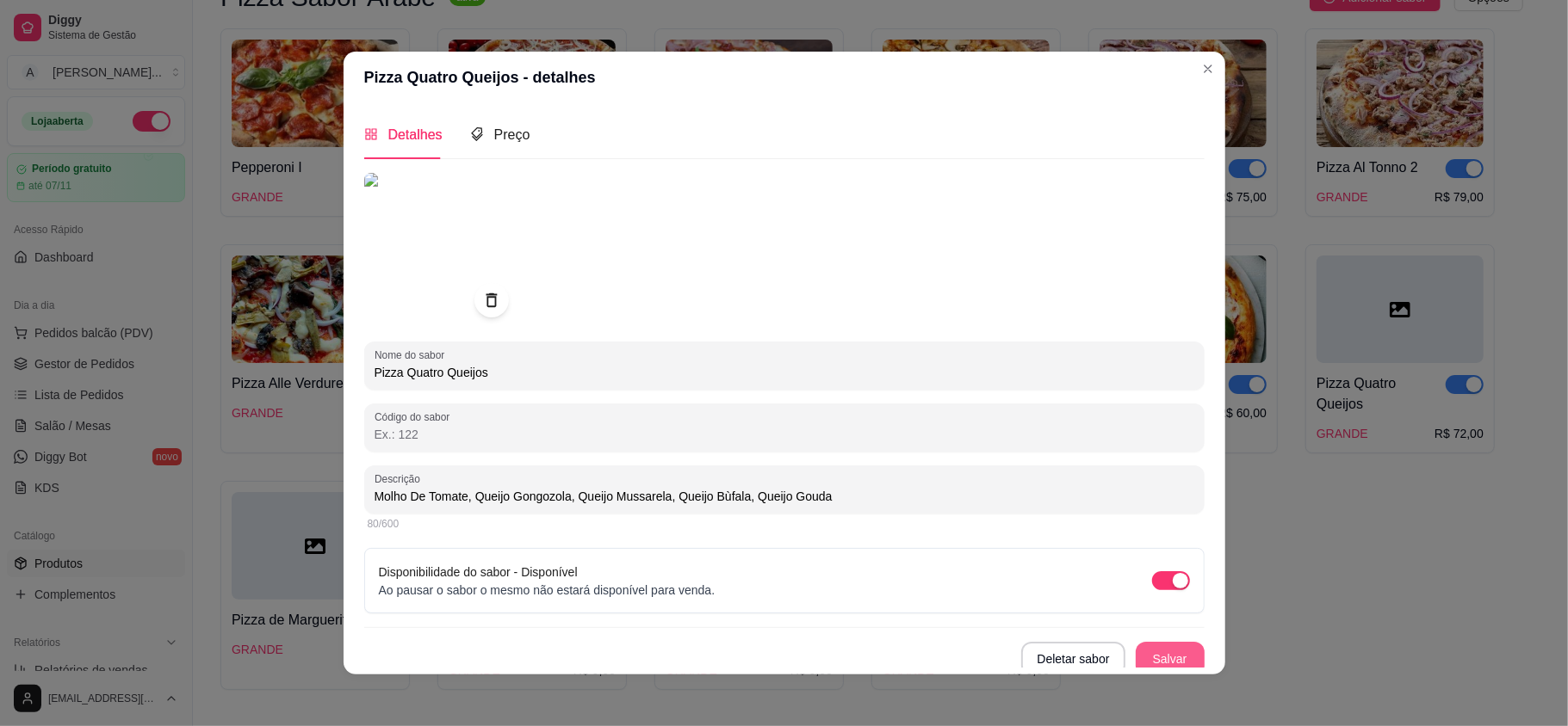
click at [1140, 659] on button "Salvar" at bounding box center [1170, 659] width 69 height 35
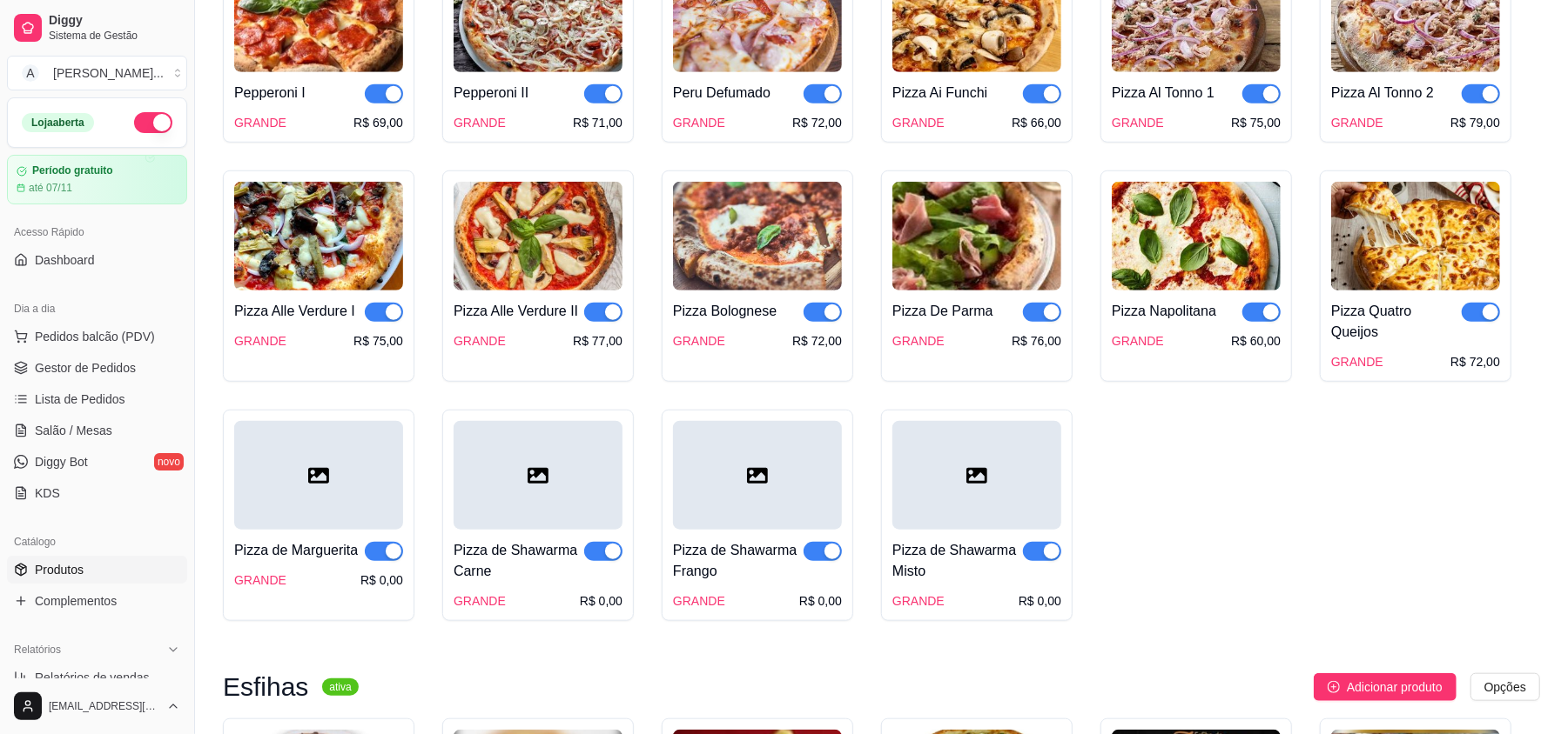
scroll to position [928, 0]
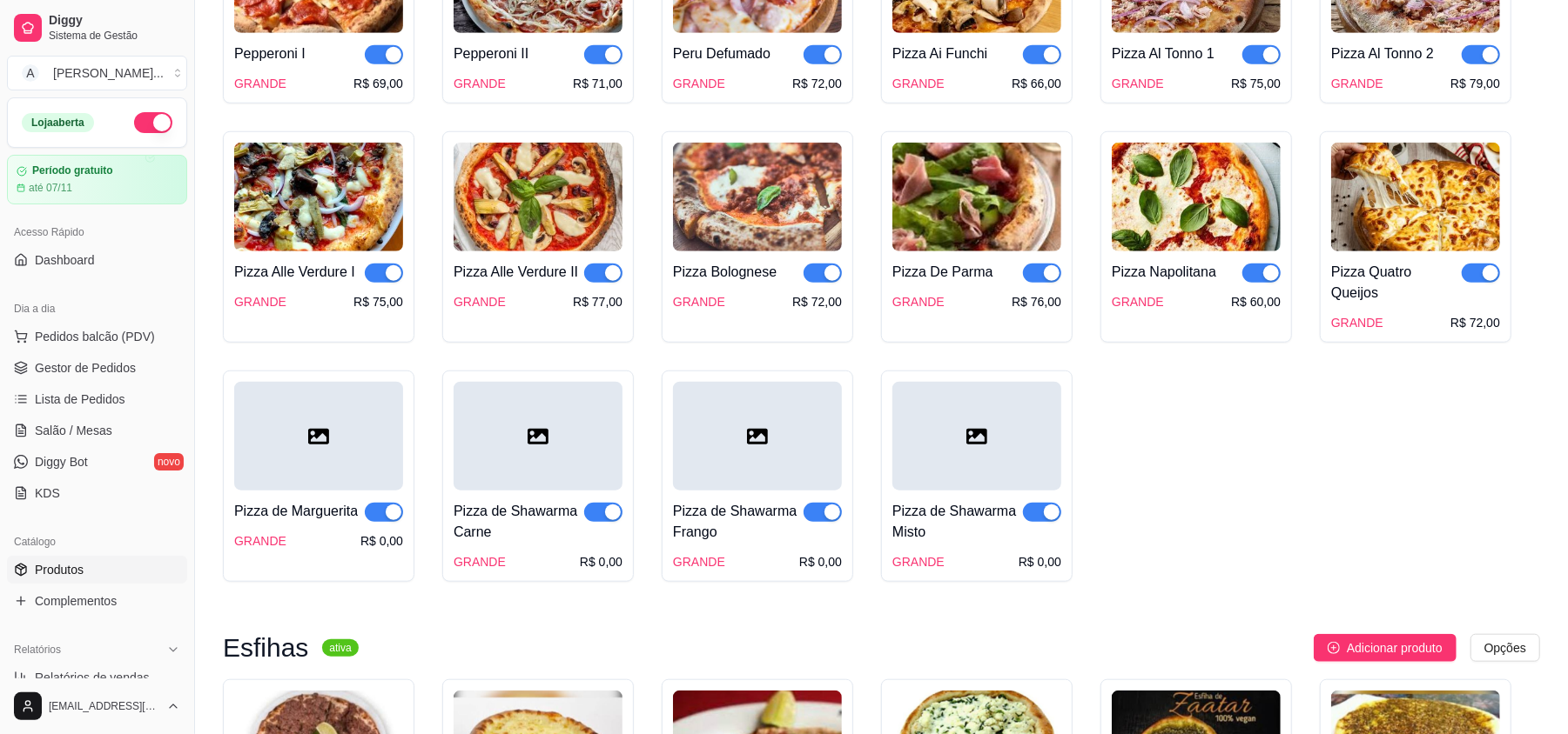
click at [283, 433] on div at bounding box center [319, 437] width 169 height 109
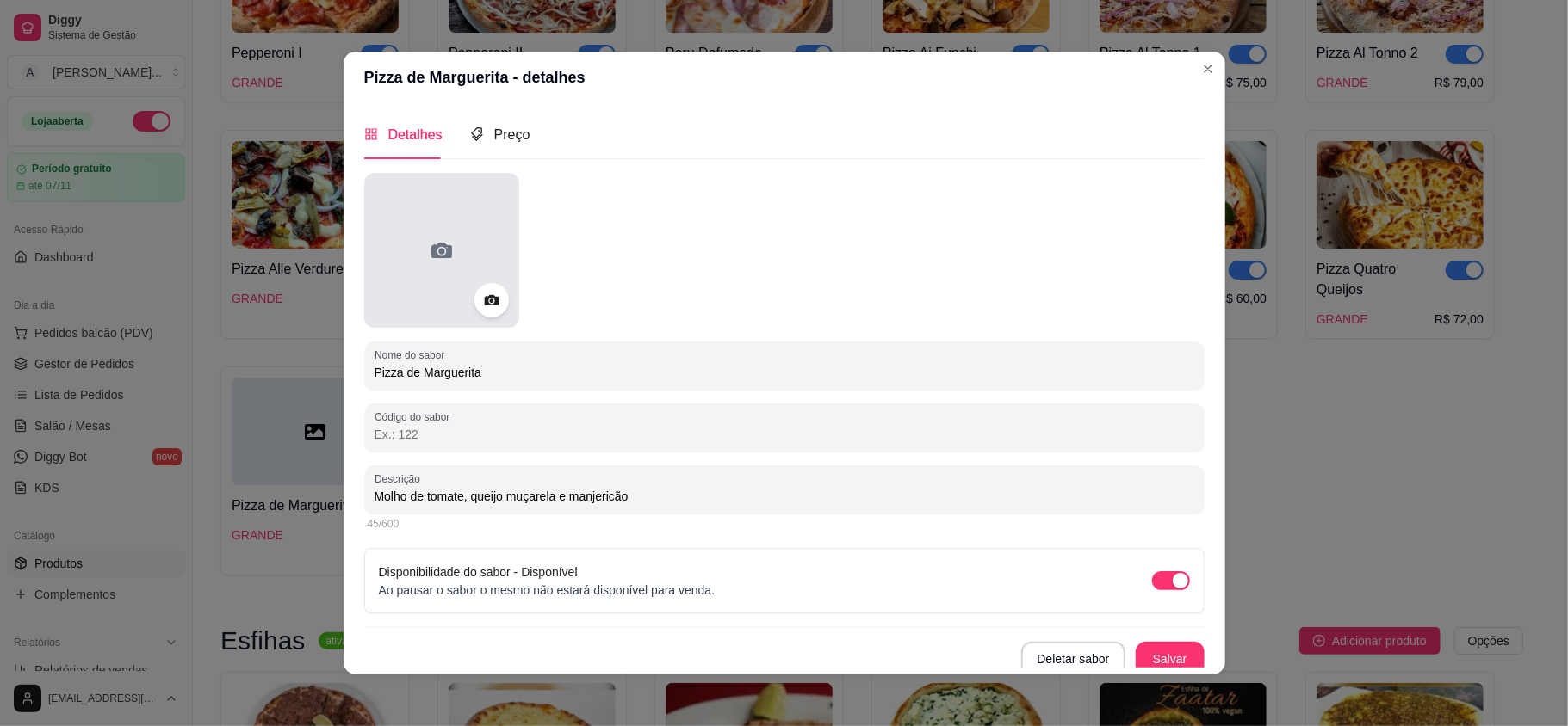
click at [479, 274] on div at bounding box center [442, 250] width 155 height 155
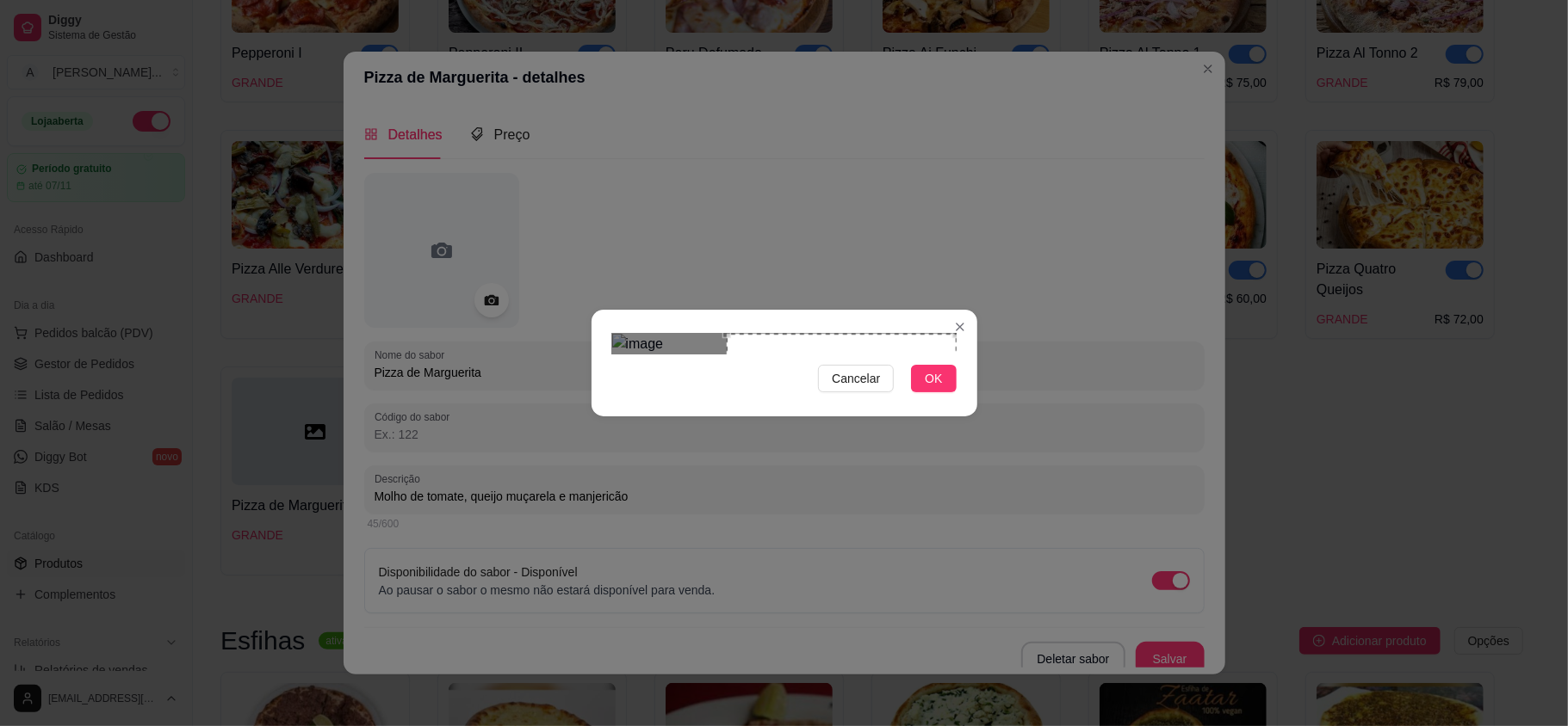
click at [938, 437] on div "Use the arrow keys to move the crop selection area" at bounding box center [841, 448] width 230 height 230
click at [935, 389] on span "OK" at bounding box center [934, 379] width 17 height 19
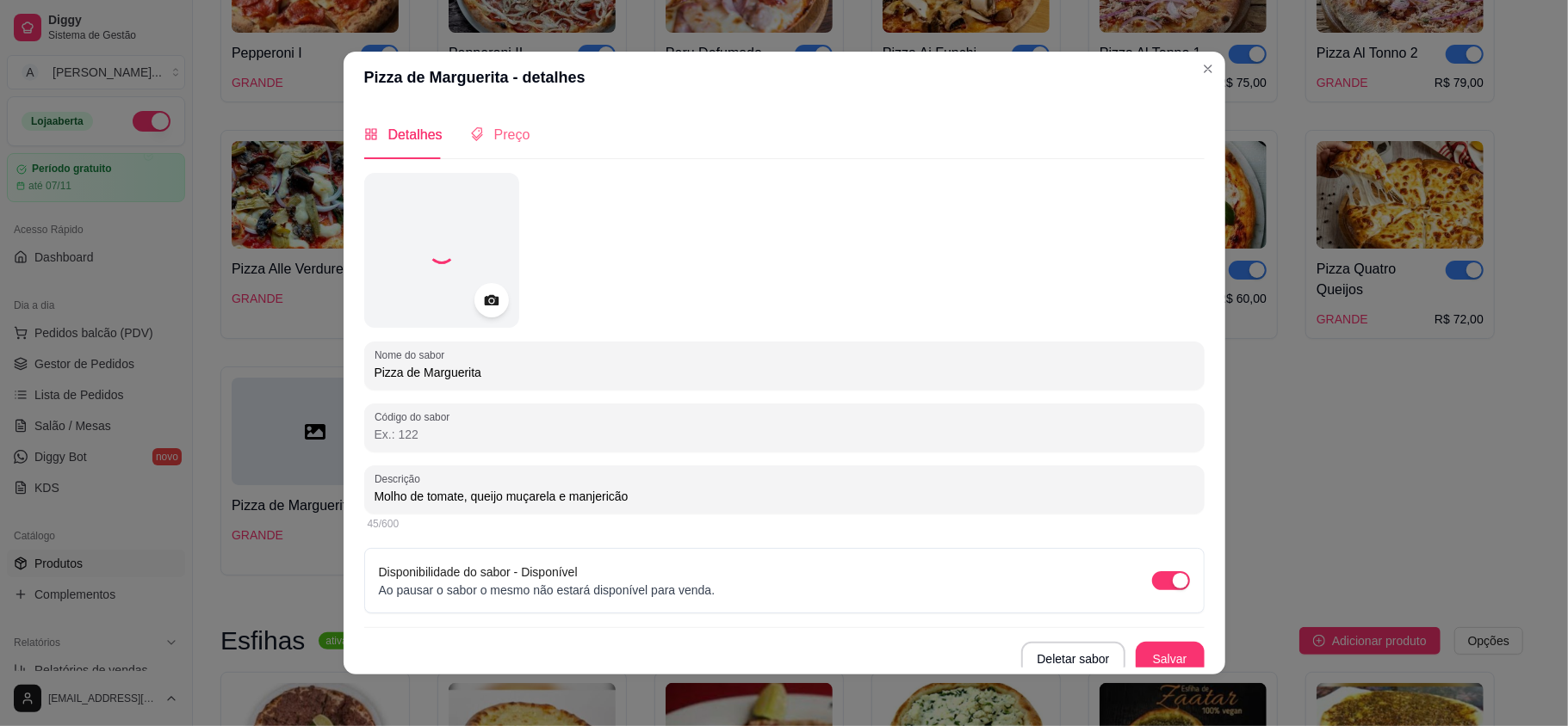
click at [476, 146] on div "Preço" at bounding box center [500, 134] width 60 height 49
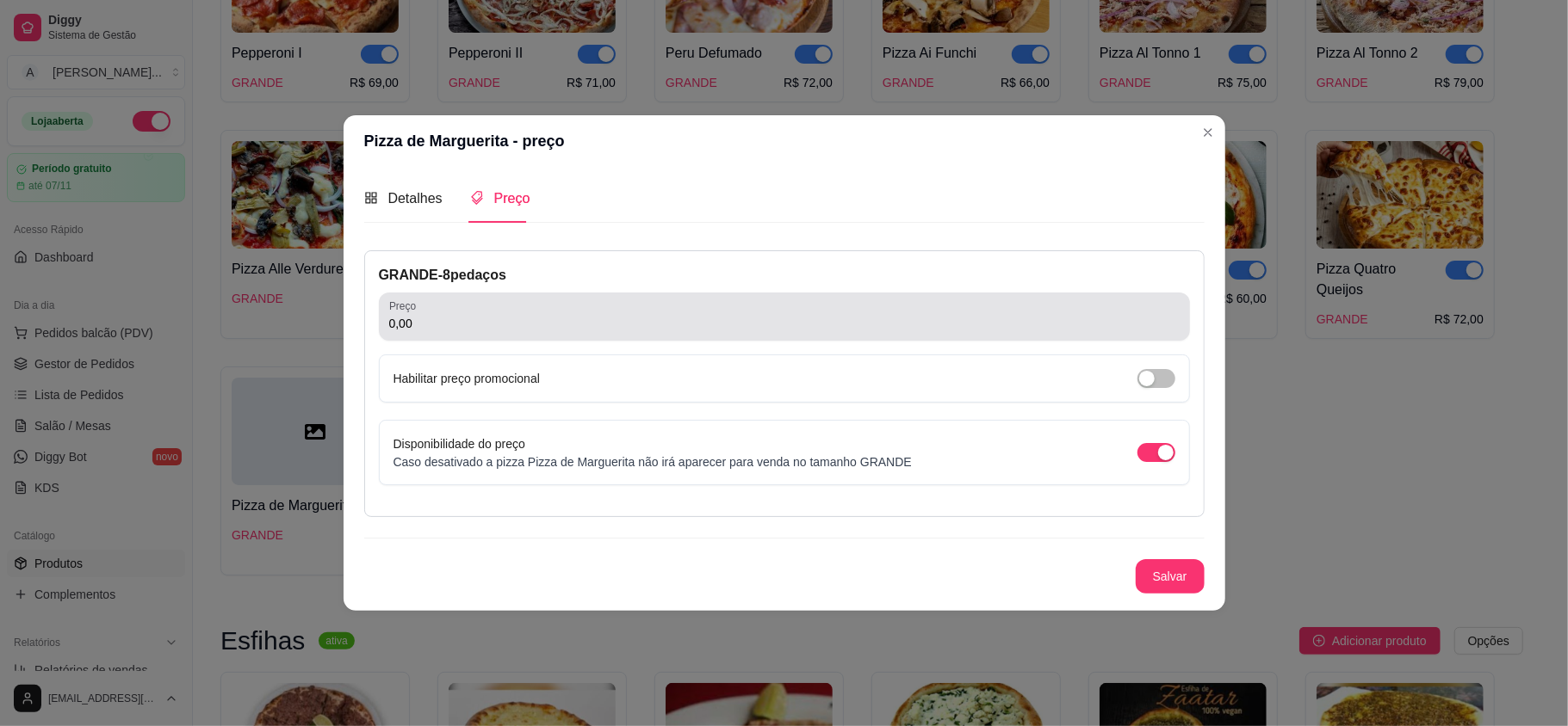
click at [445, 331] on div "0,00" at bounding box center [784, 317] width 791 height 35
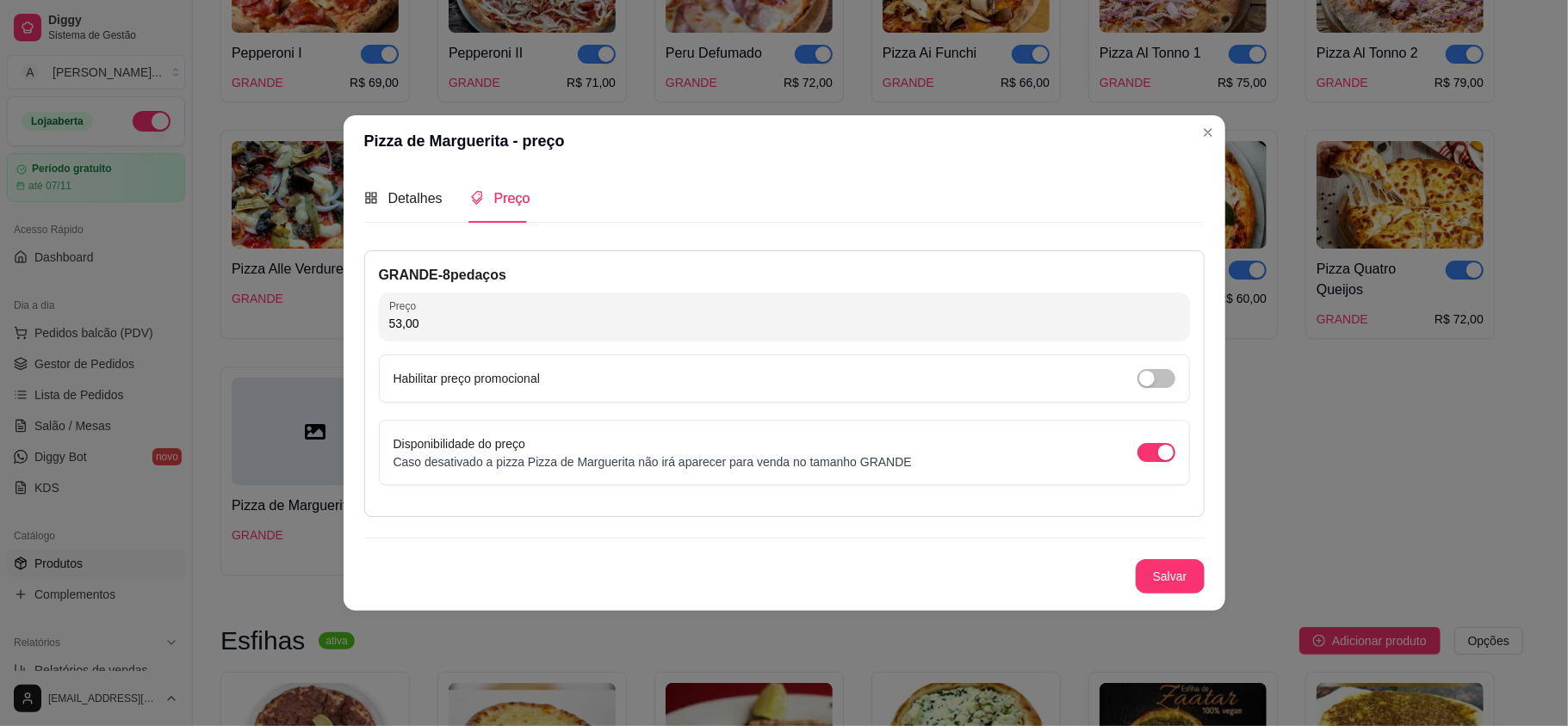
type input "53,00"
click at [1178, 583] on button "Salvar" at bounding box center [1170, 577] width 67 height 34
click at [401, 203] on span "Detalhes" at bounding box center [416, 198] width 55 height 15
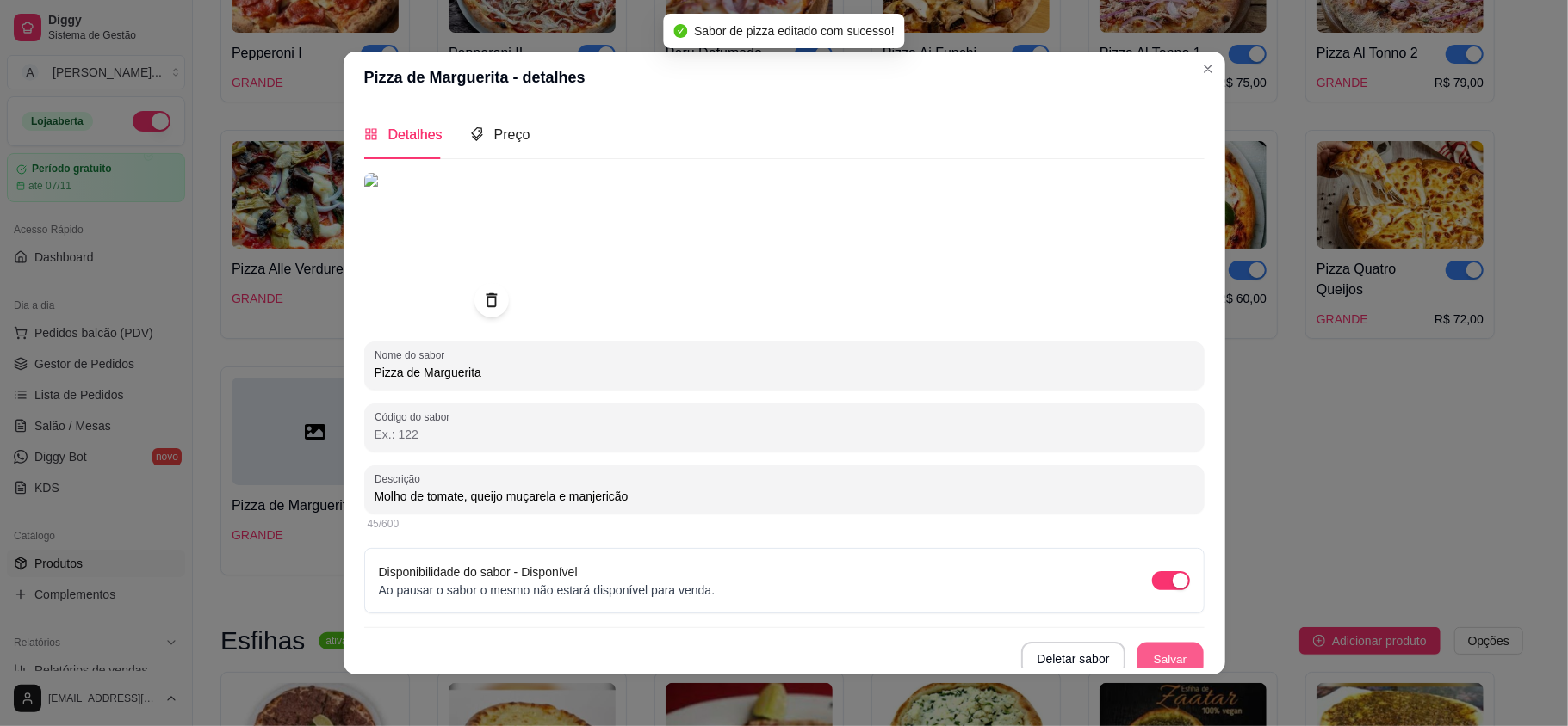
click at [1137, 648] on button "Salvar" at bounding box center [1170, 659] width 67 height 34
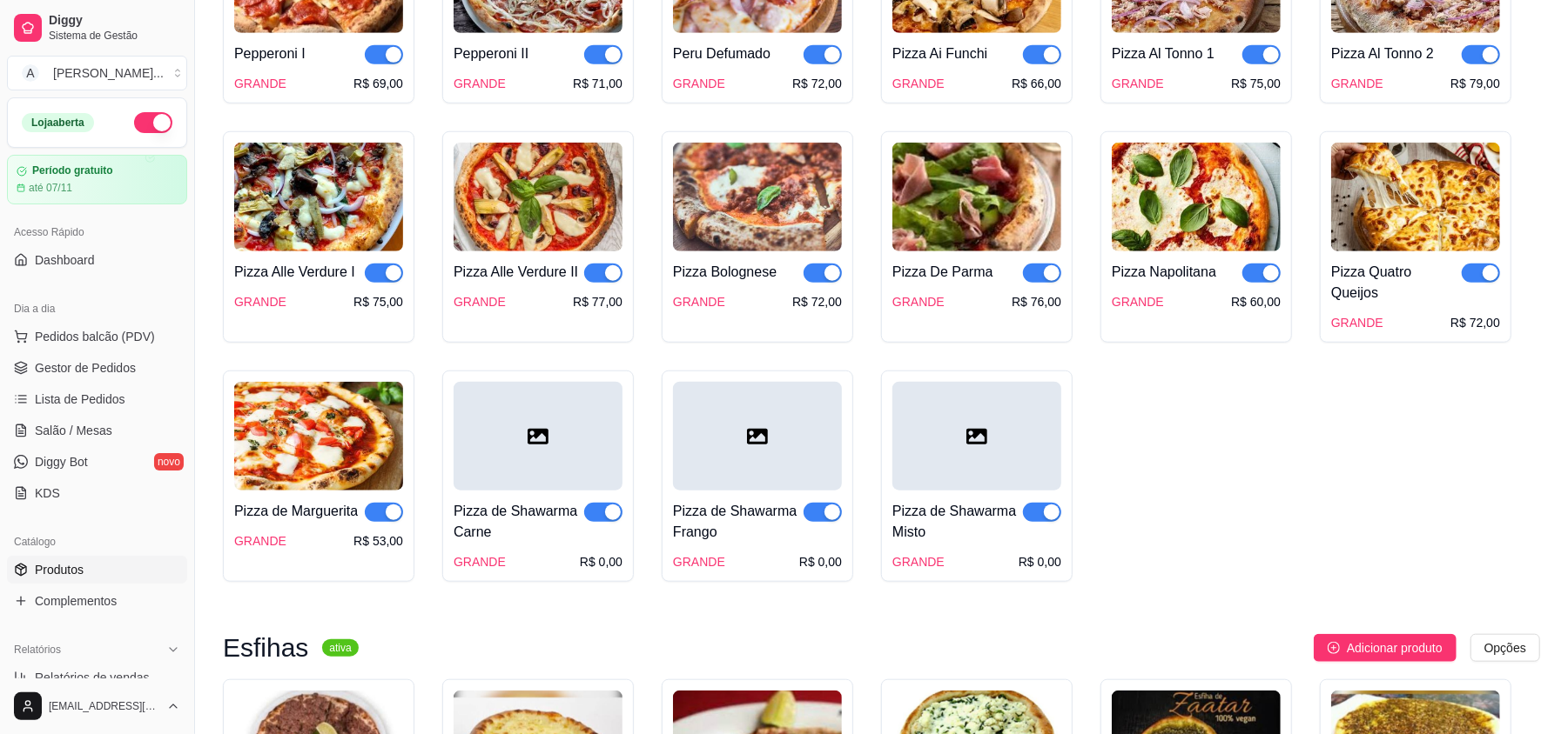
click at [548, 423] on div at bounding box center [538, 437] width 169 height 109
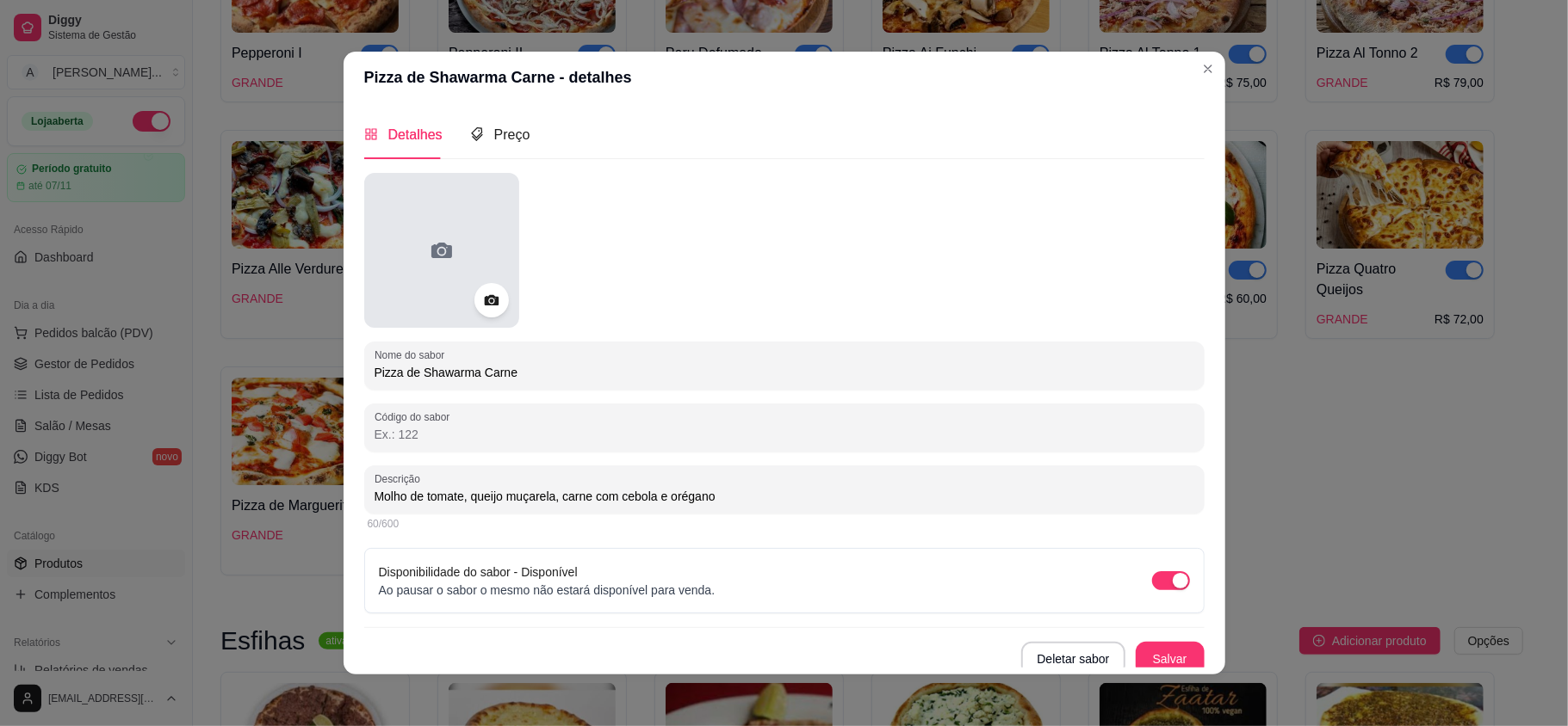
click at [441, 239] on icon at bounding box center [442, 251] width 28 height 28
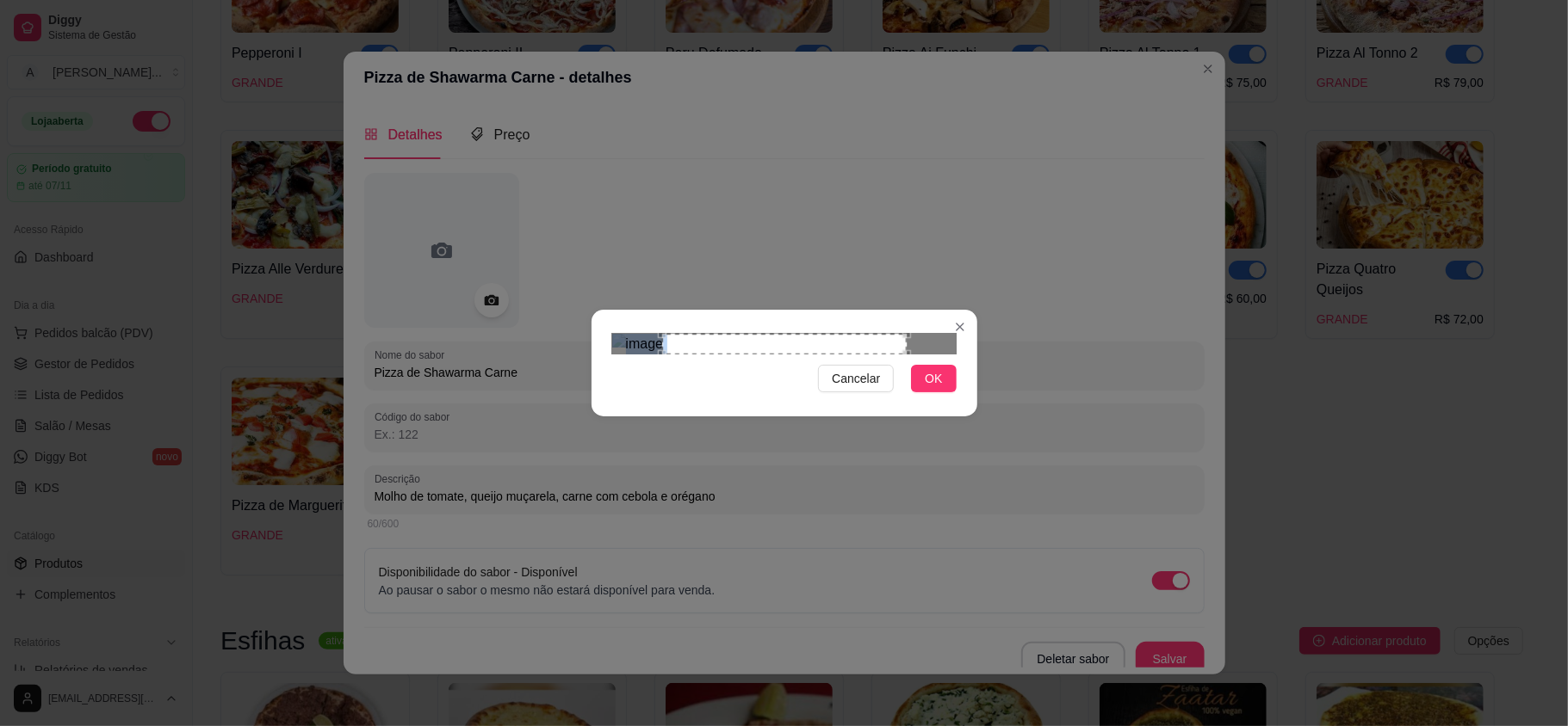
drag, startPoint x: 873, startPoint y: 467, endPoint x: 894, endPoint y: 466, distance: 21.0
click at [894, 399] on div "Cancelar OK" at bounding box center [784, 363] width 386 height 72
click at [869, 355] on div "Use the arrow keys to move the crop selection area" at bounding box center [784, 344] width 245 height 21
click at [910, 355] on img at bounding box center [784, 344] width 344 height 21
click at [901, 355] on img at bounding box center [784, 344] width 344 height 21
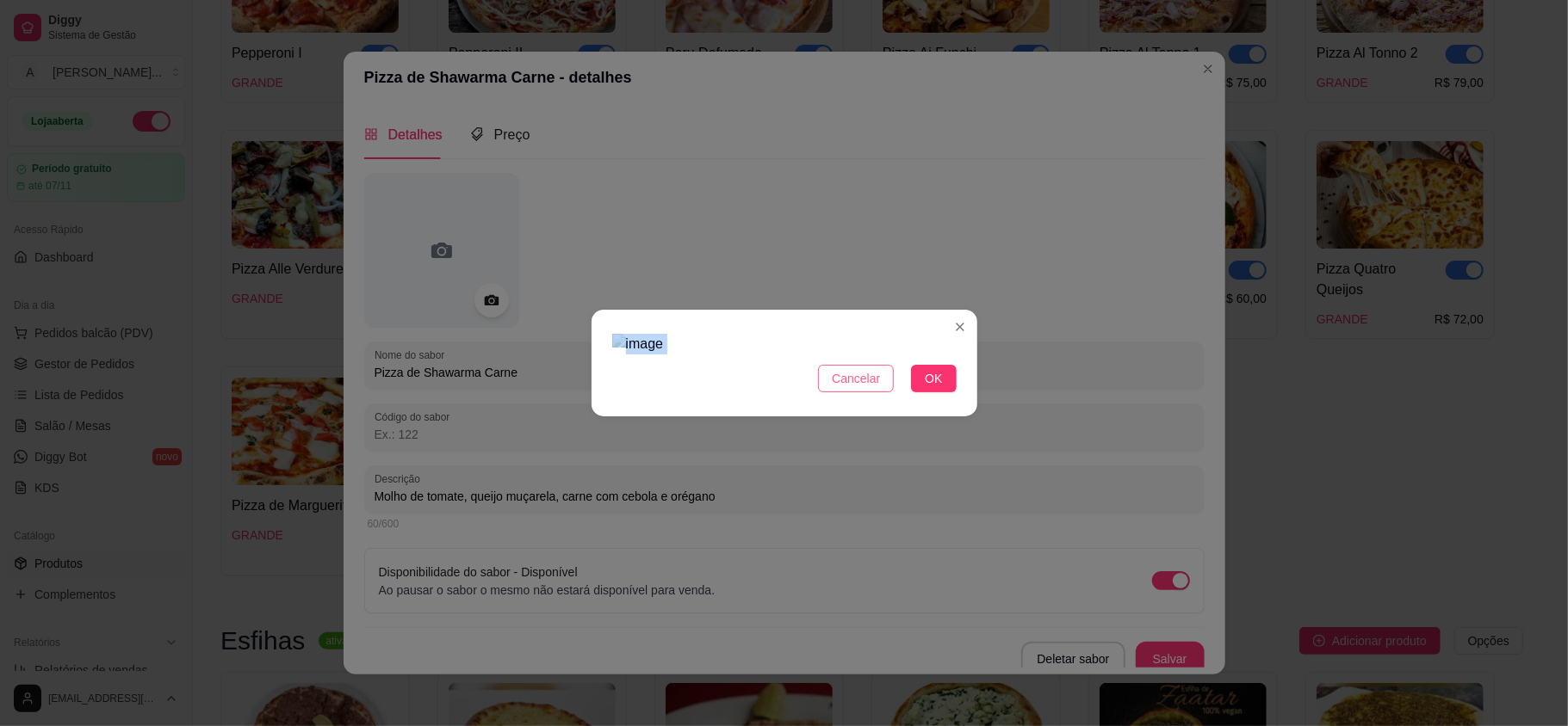
click at [862, 392] on button "Cancelar" at bounding box center [856, 379] width 75 height 28
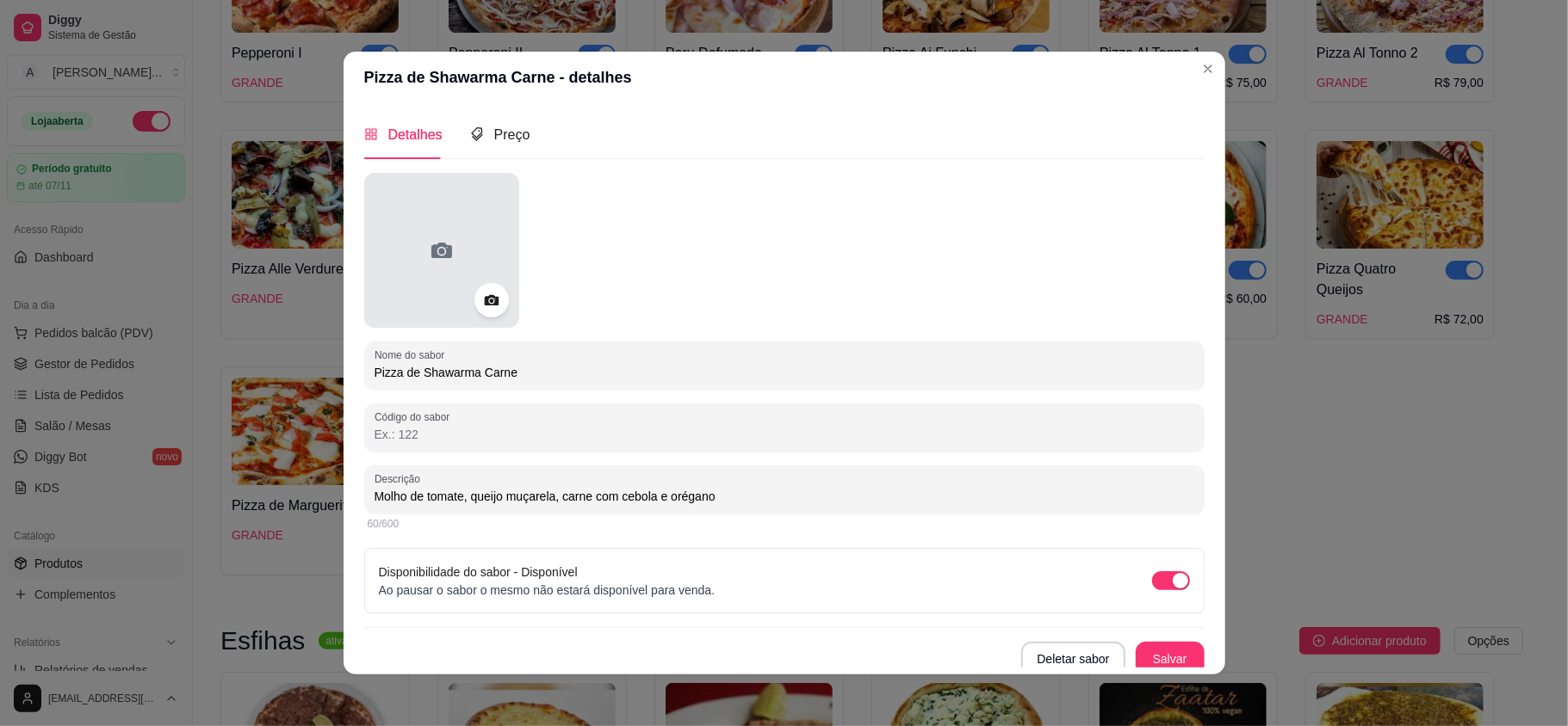
click at [472, 250] on div at bounding box center [442, 250] width 155 height 155
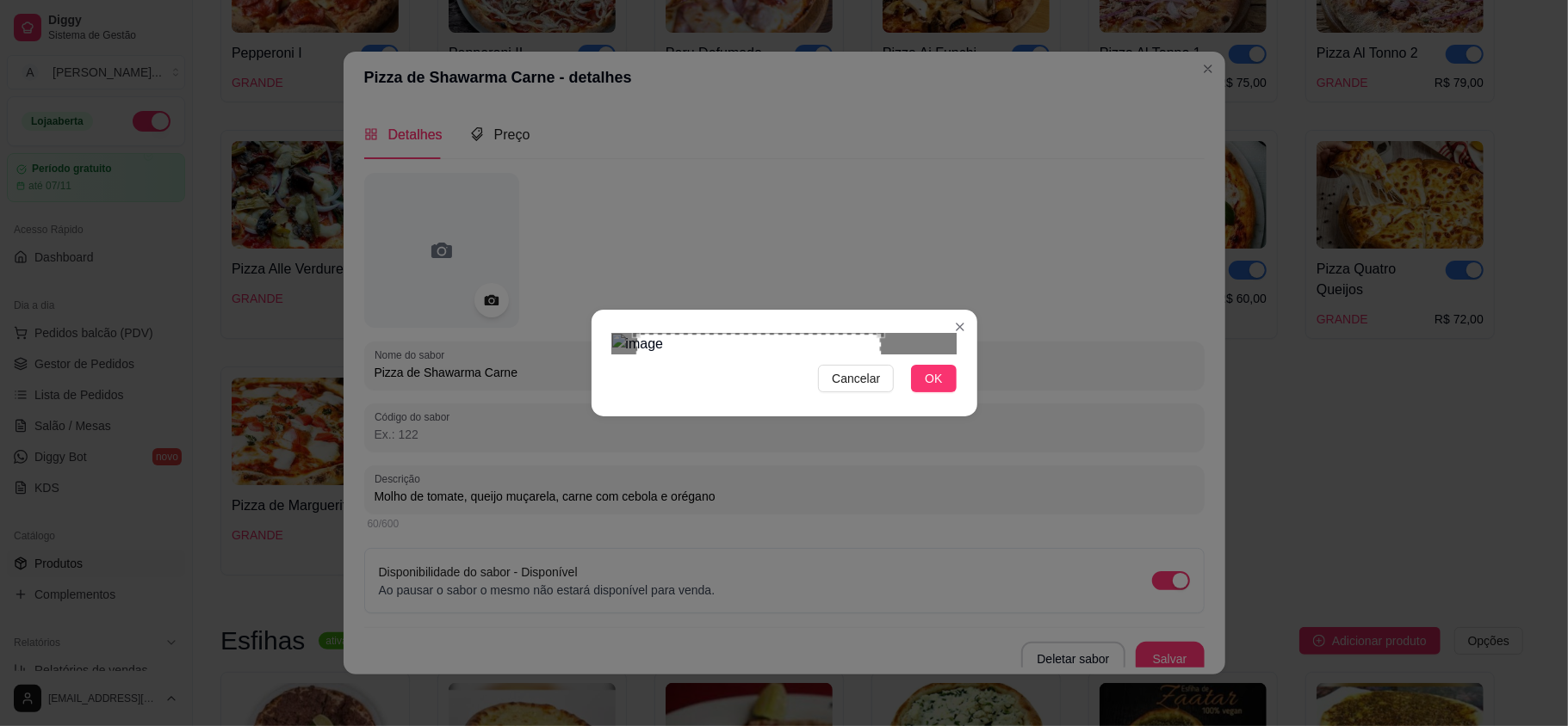
click at [876, 334] on div "Use the arrow keys to move the crop selection area" at bounding box center [758, 456] width 245 height 245
click at [927, 389] on span "OK" at bounding box center [934, 379] width 17 height 19
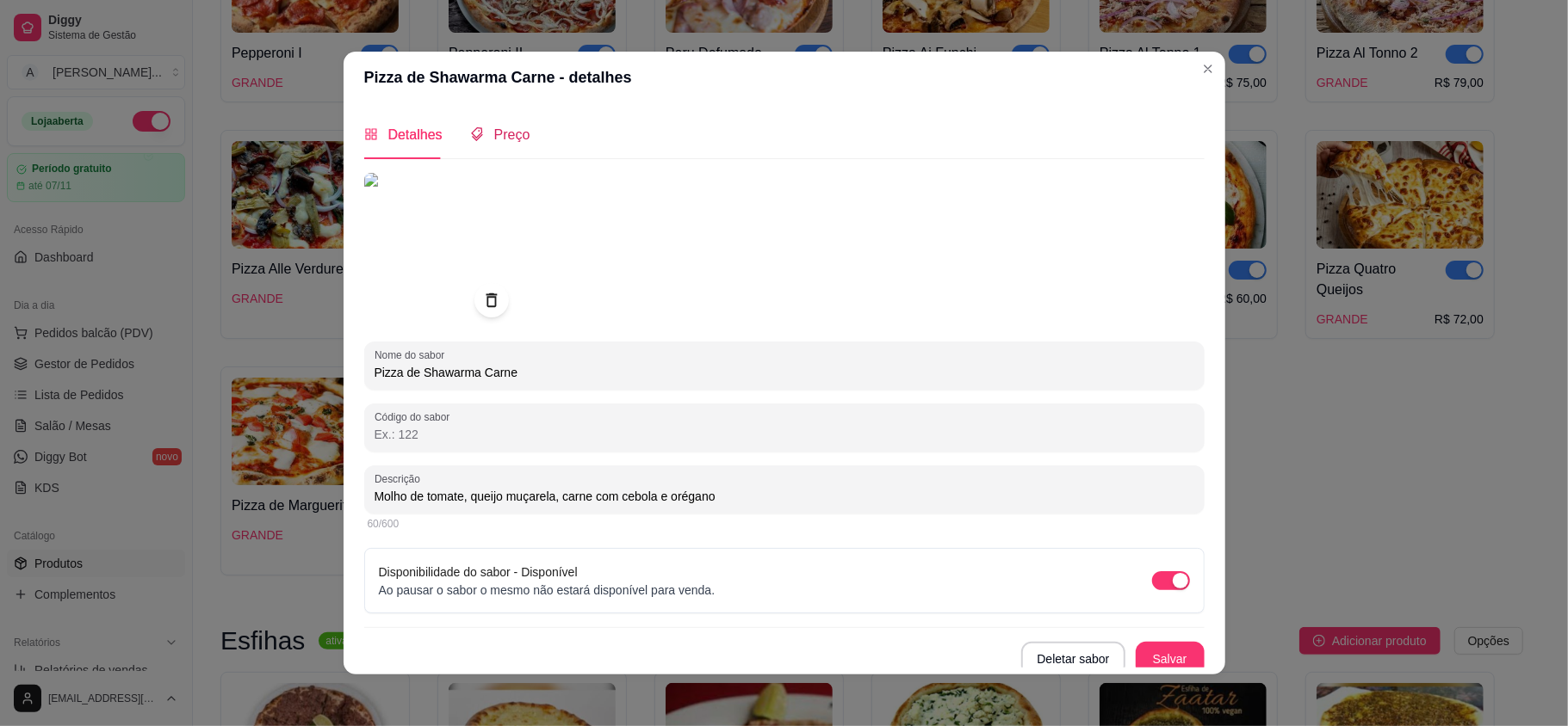
click at [514, 129] on span "Preço" at bounding box center [513, 134] width 36 height 15
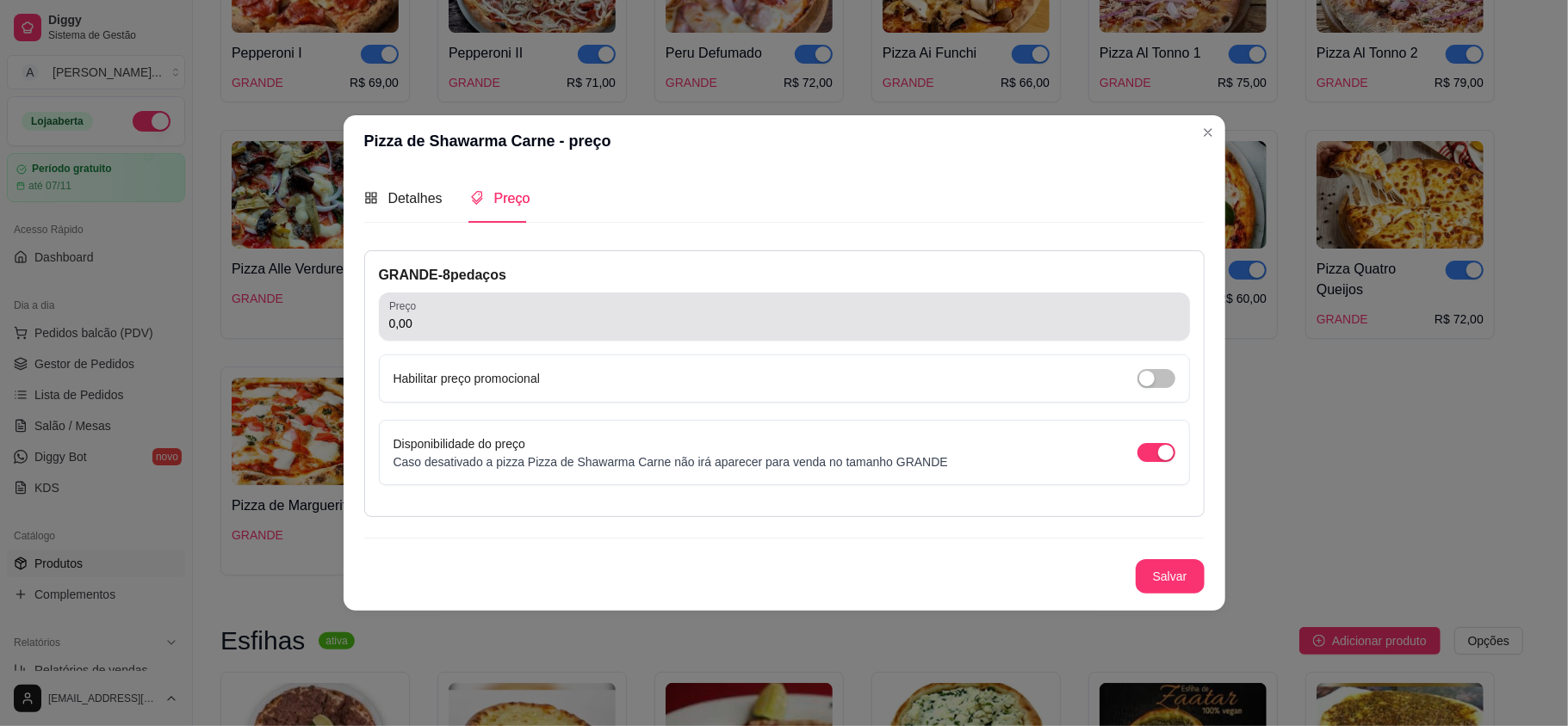
click at [469, 330] on input "0,00" at bounding box center [784, 324] width 791 height 17
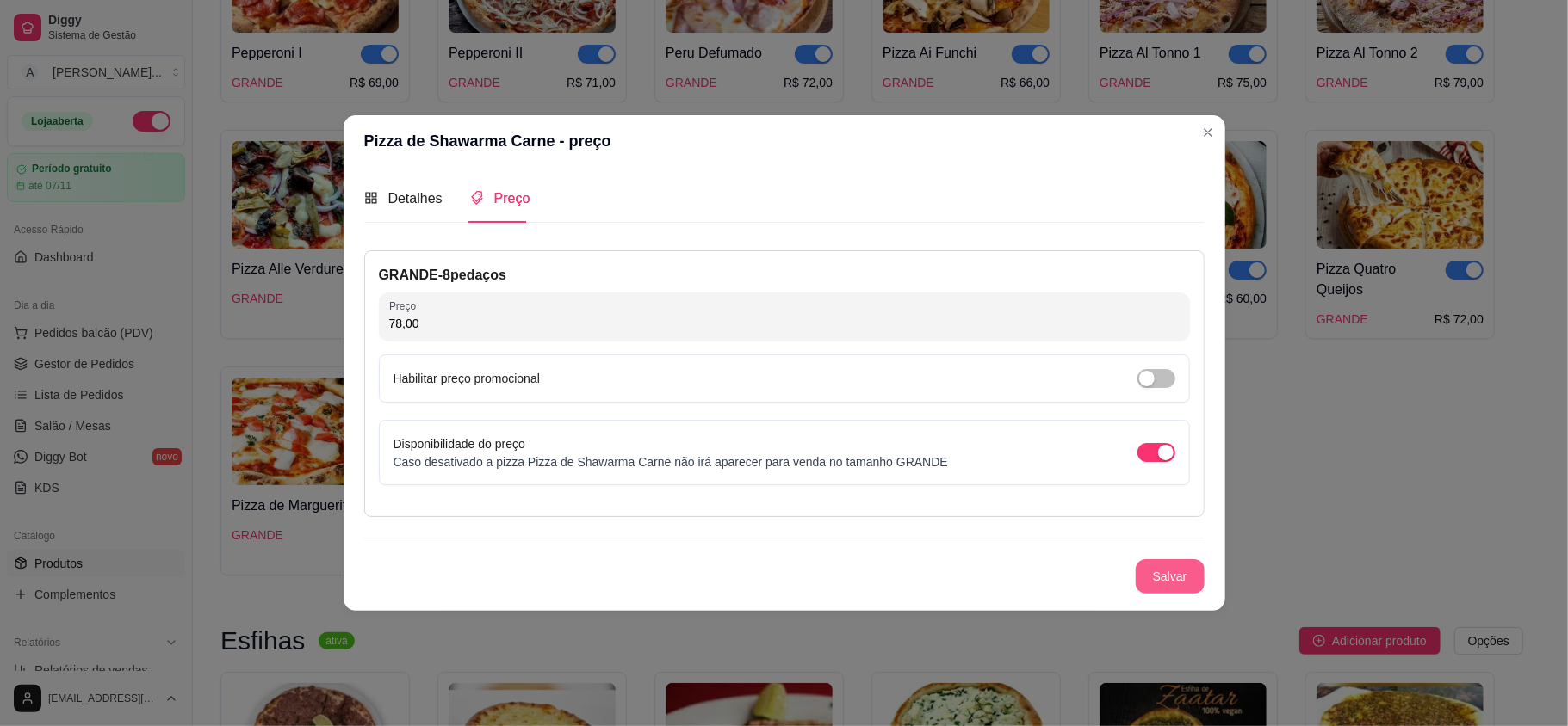
type input "78,00"
click at [1169, 582] on button "Salvar" at bounding box center [1170, 577] width 69 height 35
click at [397, 191] on span "Detalhes" at bounding box center [416, 198] width 55 height 15
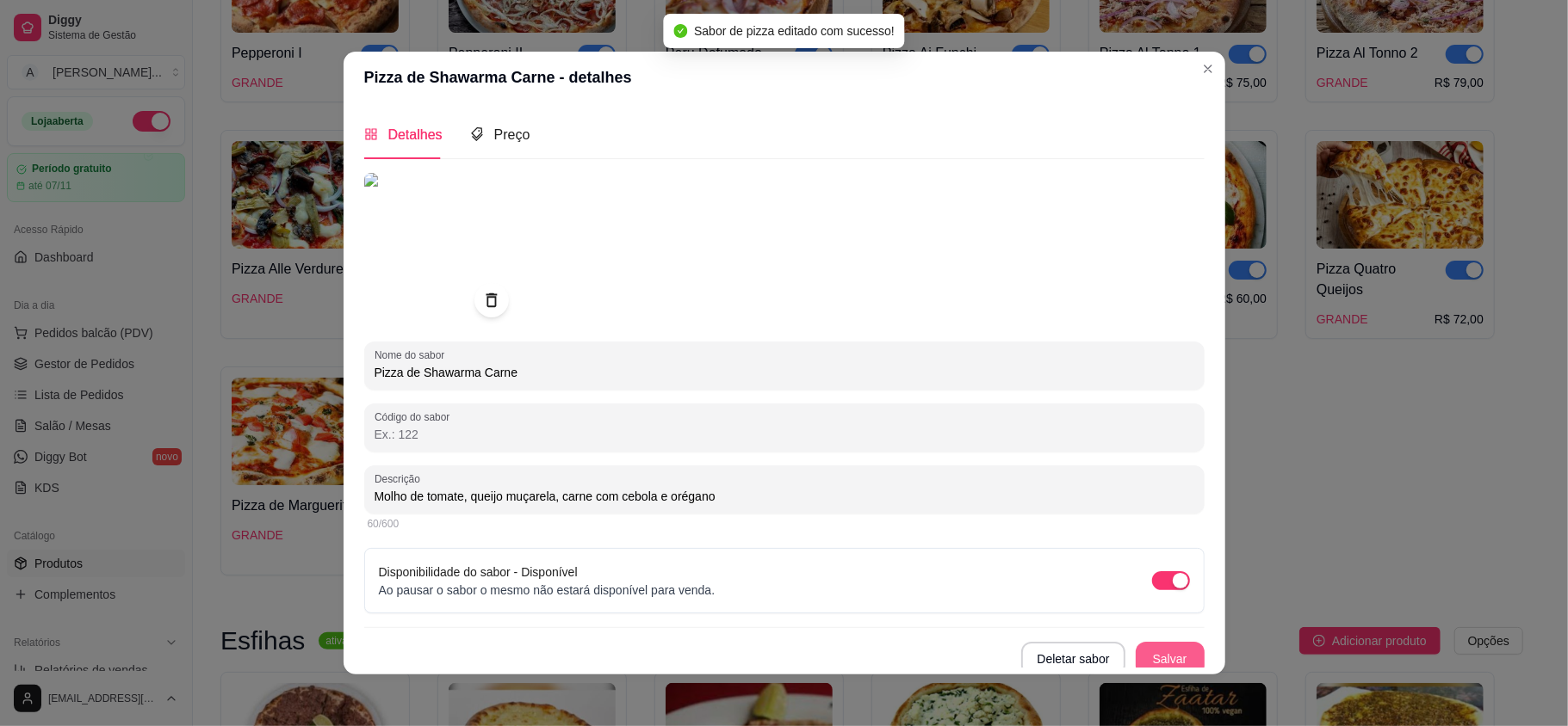
click at [1137, 651] on button "Salvar" at bounding box center [1170, 659] width 69 height 35
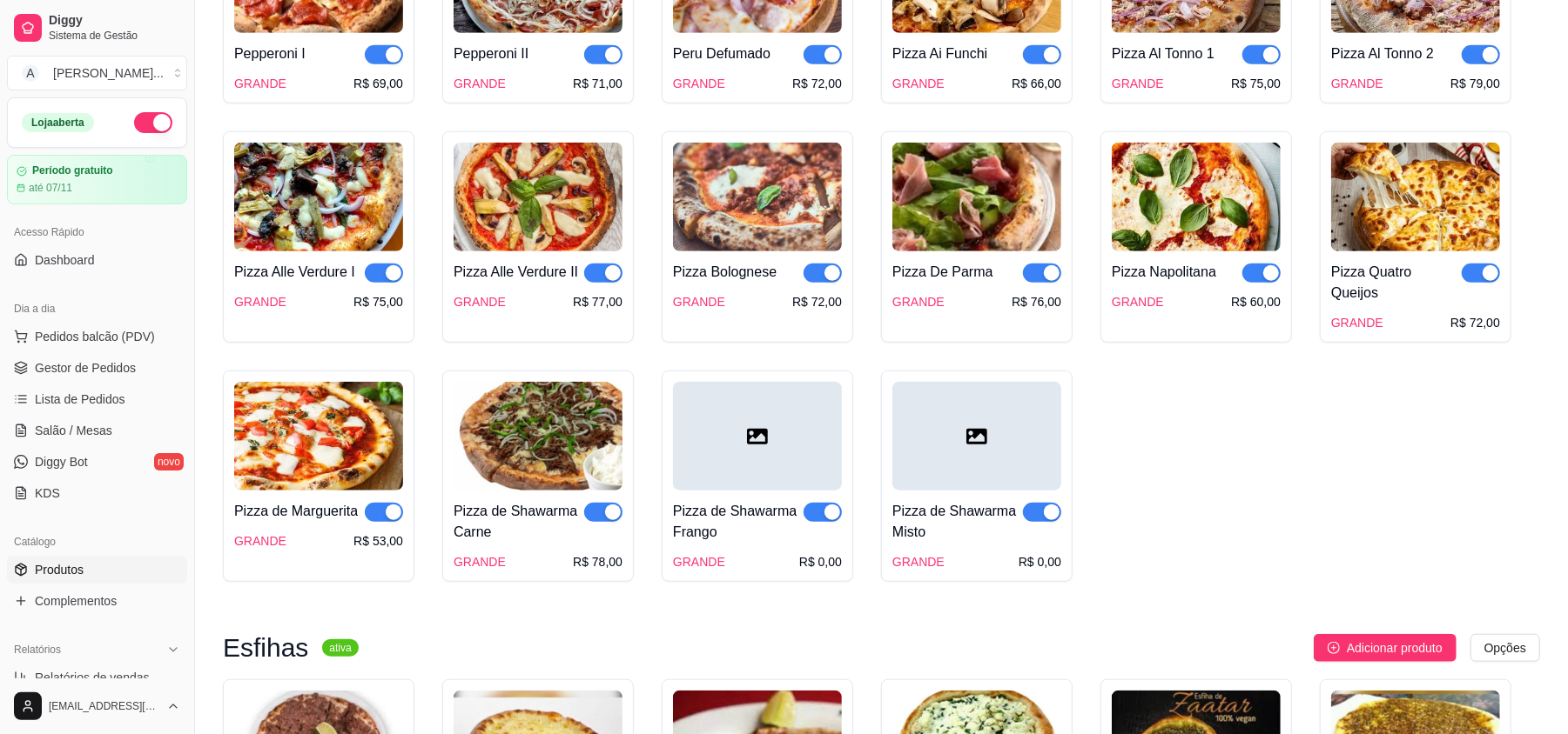
click at [778, 461] on div at bounding box center [757, 437] width 169 height 109
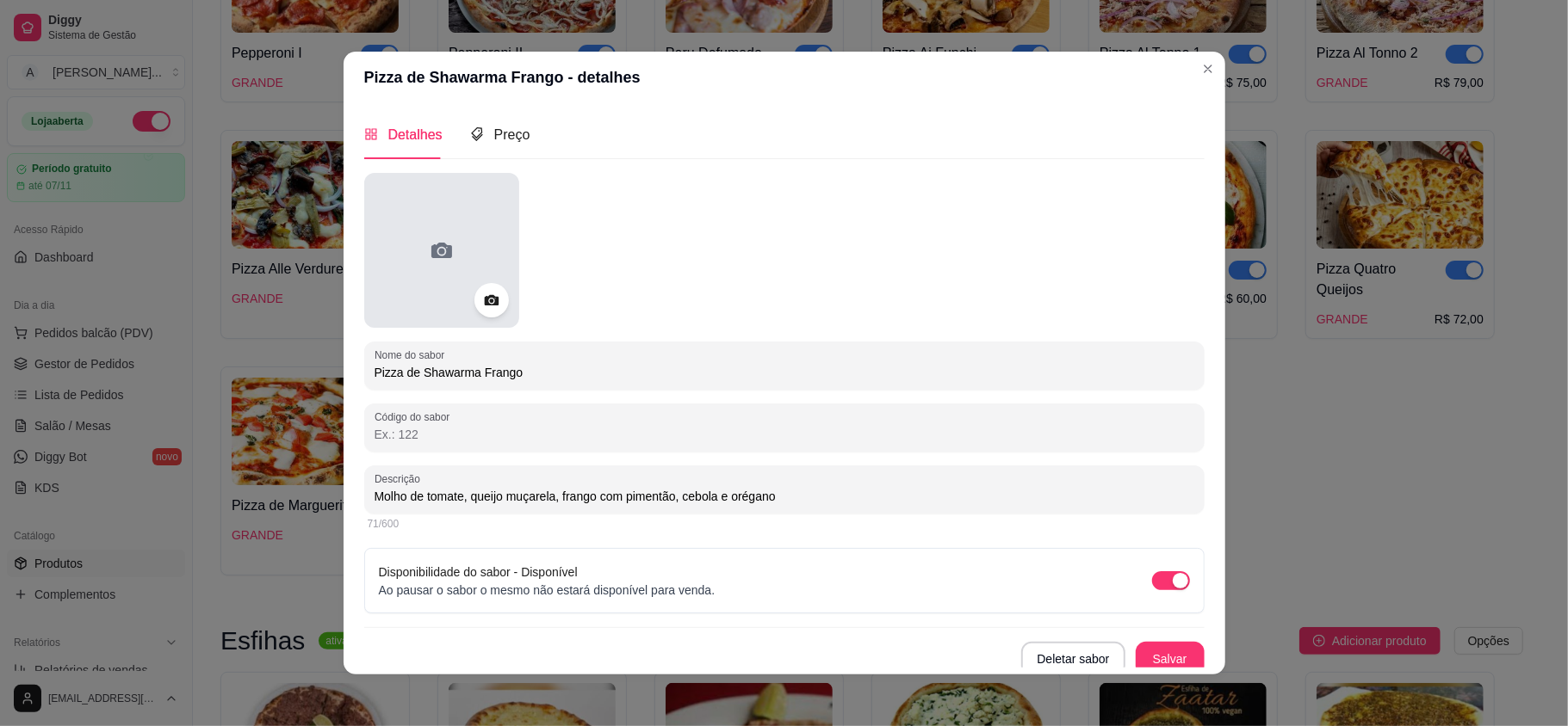
click at [400, 246] on div at bounding box center [442, 250] width 155 height 155
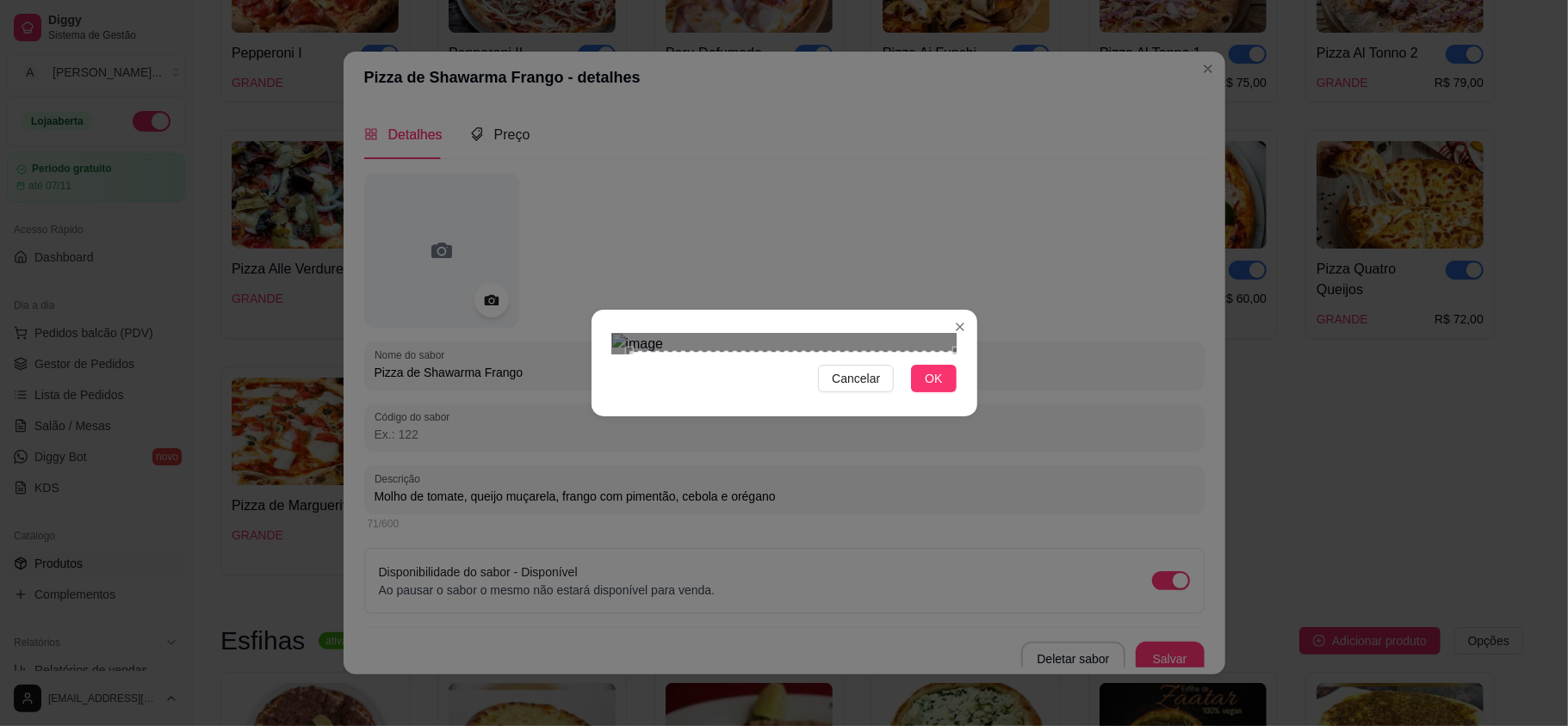
click at [955, 399] on div "Cancelar OK" at bounding box center [784, 363] width 386 height 72
click at [614, 327] on div "Cancelar OK" at bounding box center [784, 363] width 386 height 72
click at [949, 392] on button "OK" at bounding box center [934, 379] width 45 height 28
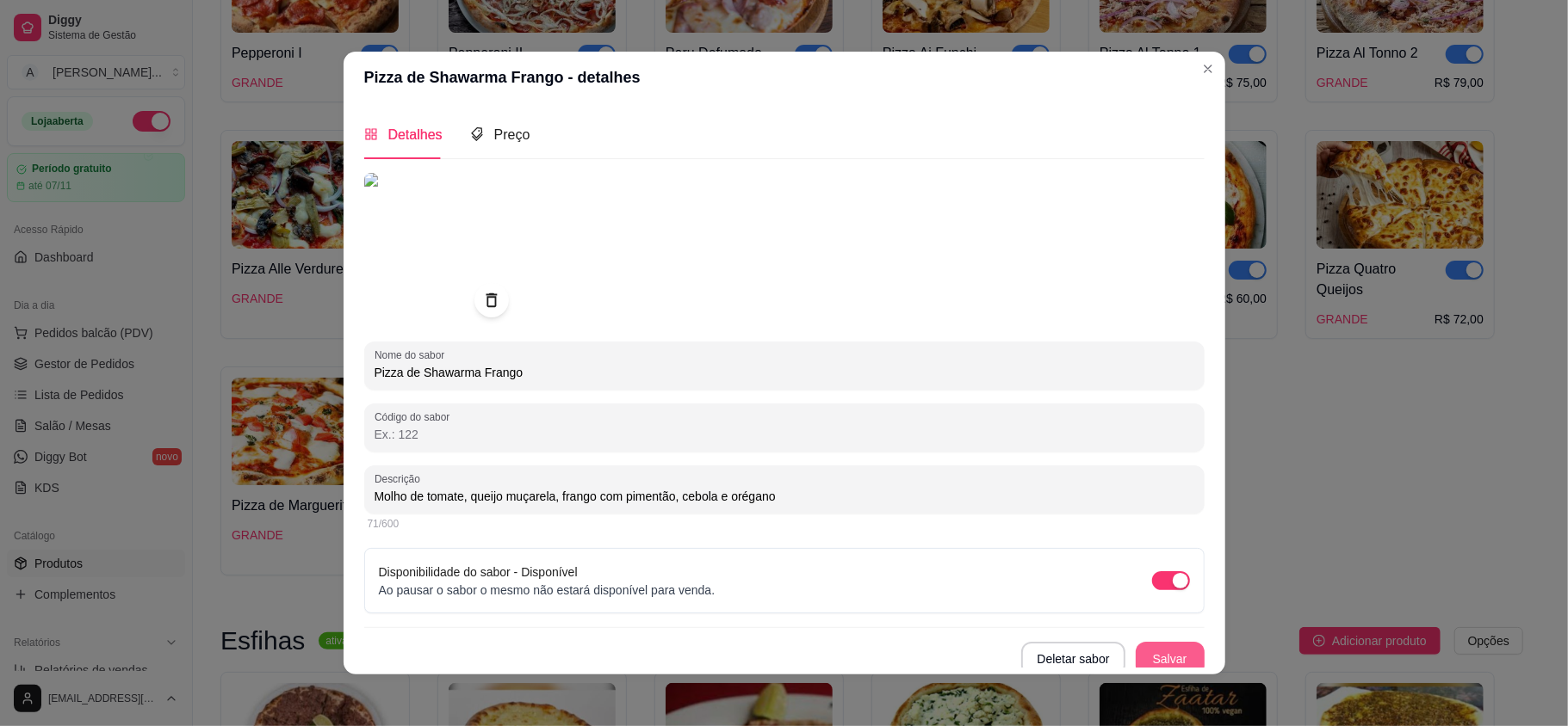
click at [1136, 652] on button "Salvar" at bounding box center [1170, 659] width 69 height 35
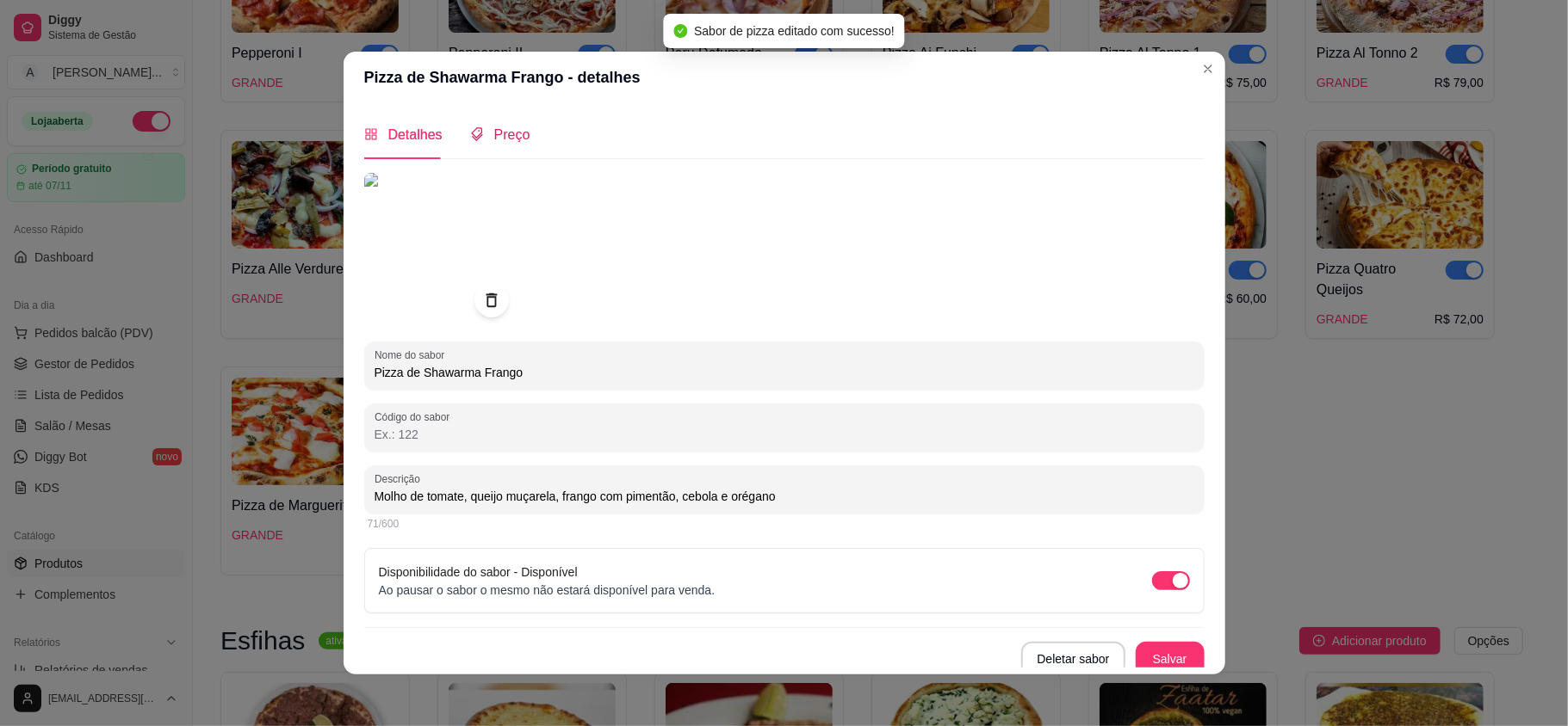
click at [495, 135] on span "Preço" at bounding box center [513, 134] width 36 height 15
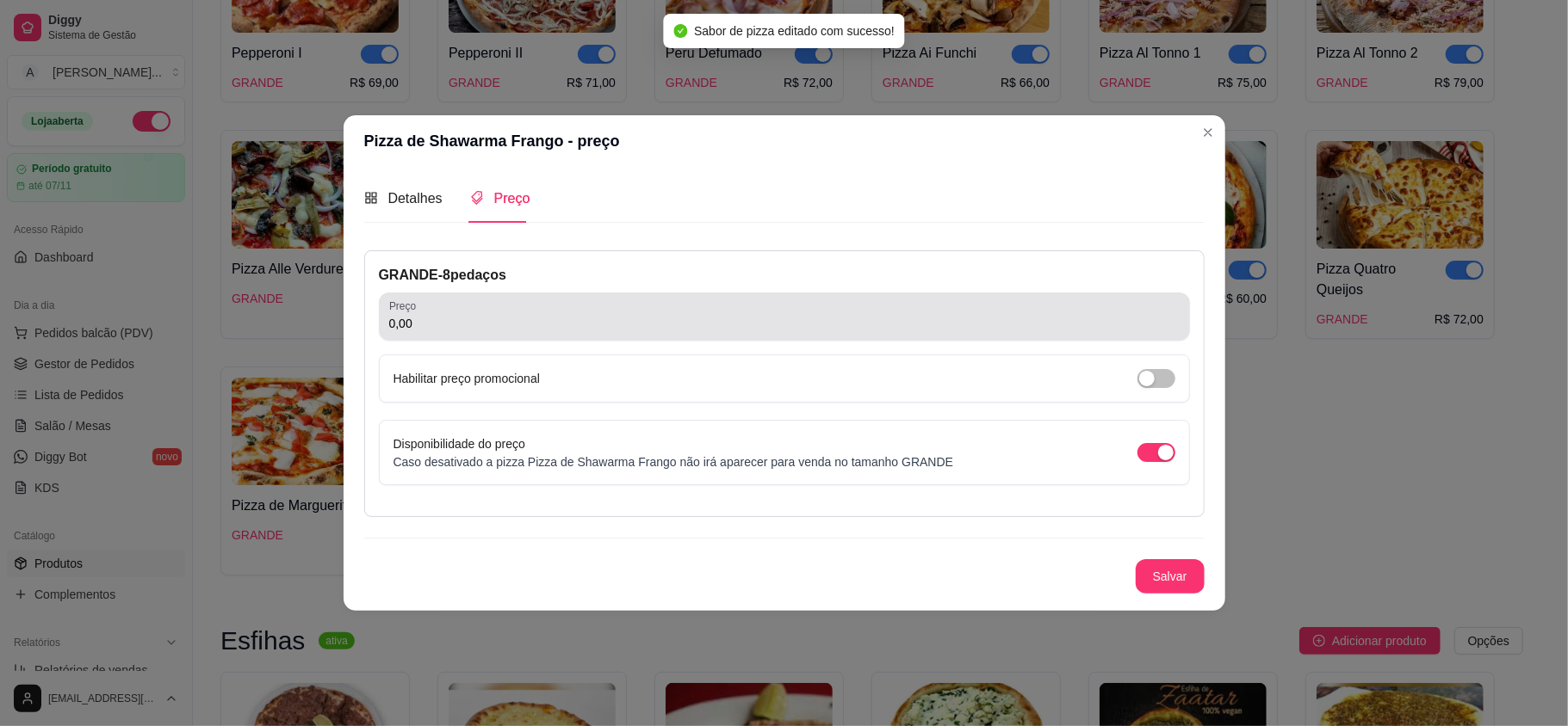
click at [500, 318] on input "0,00" at bounding box center [784, 324] width 791 height 17
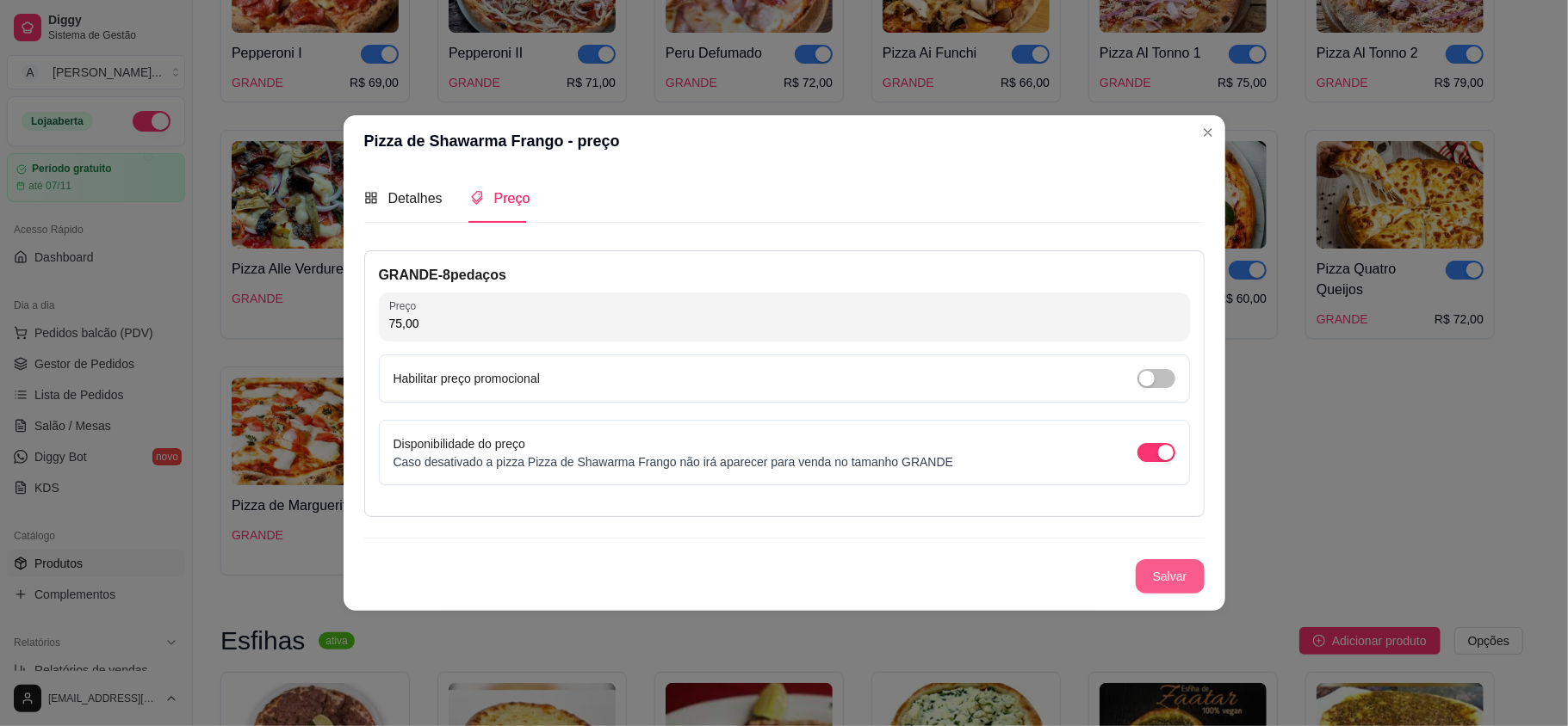
type input "75,00"
click at [1145, 569] on button "Salvar" at bounding box center [1170, 577] width 69 height 35
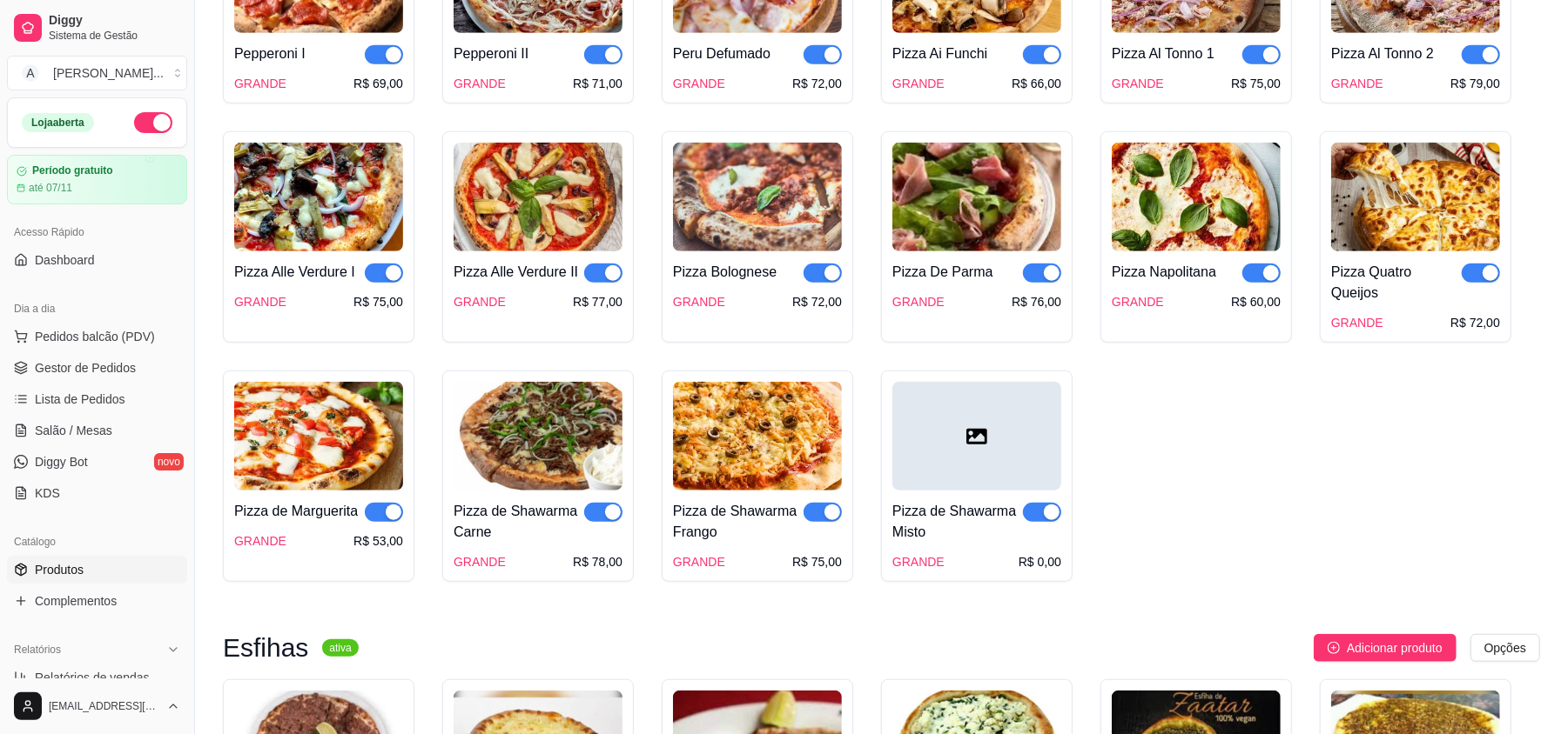
click at [757, 446] on img at bounding box center [757, 437] width 169 height 109
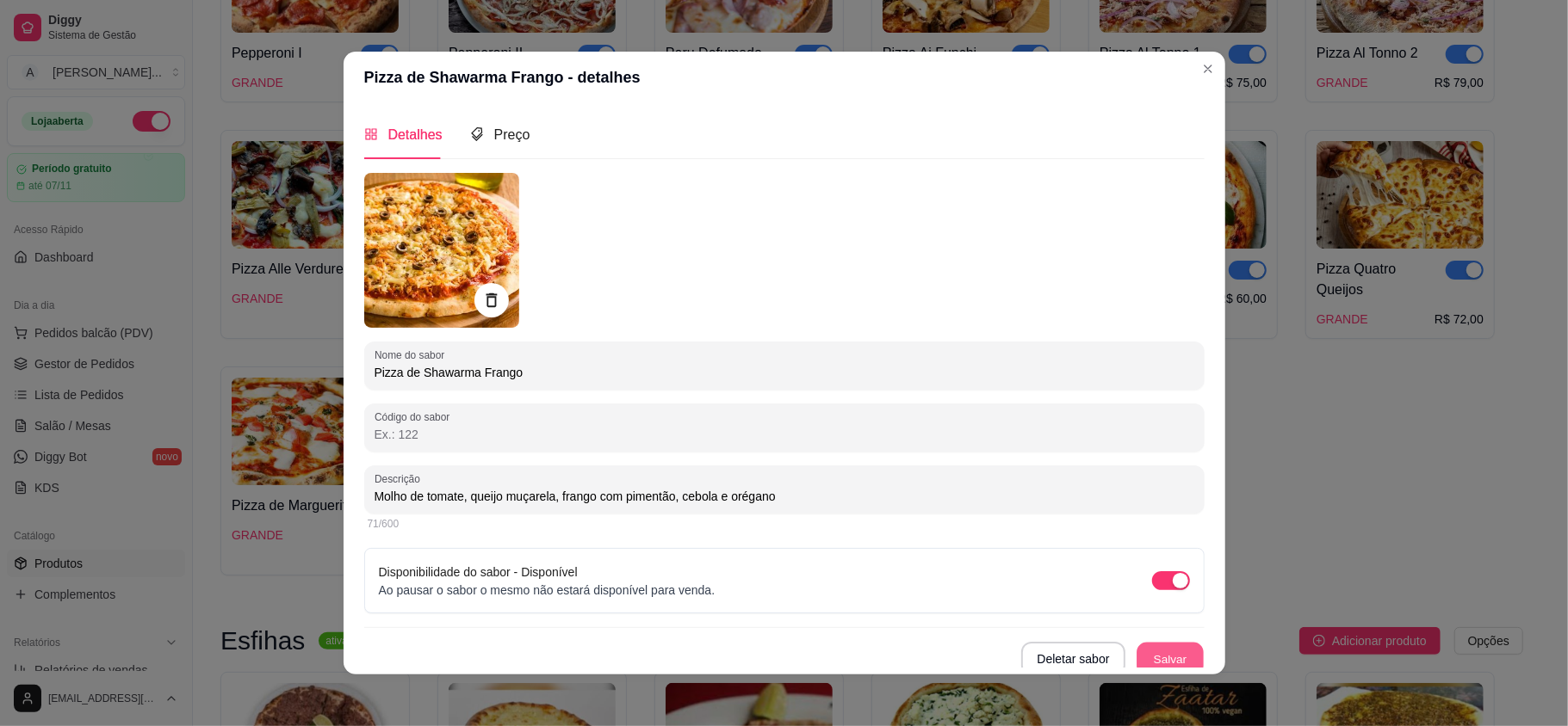
click at [1154, 659] on button "Salvar" at bounding box center [1170, 659] width 67 height 34
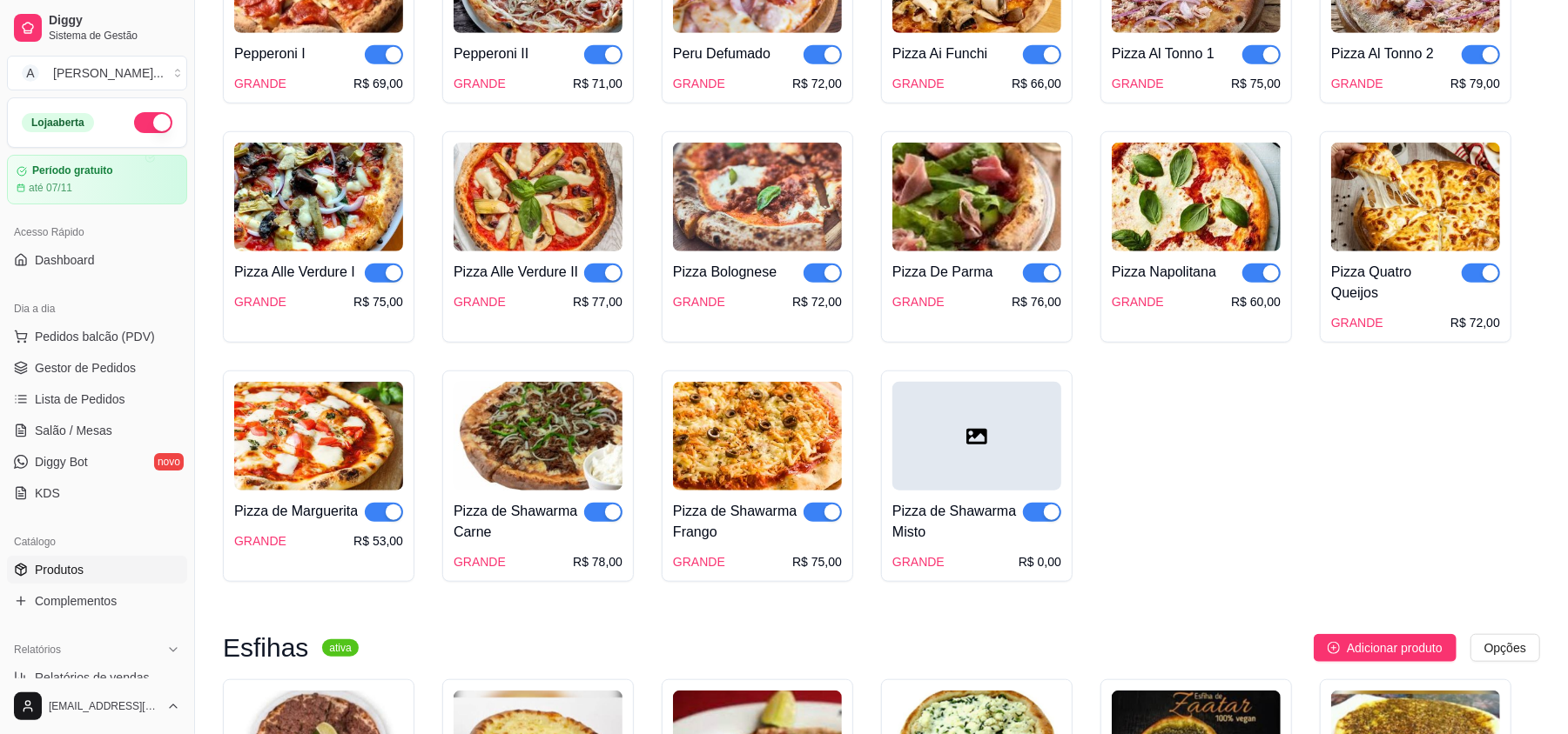
click at [697, 444] on img at bounding box center [757, 437] width 169 height 109
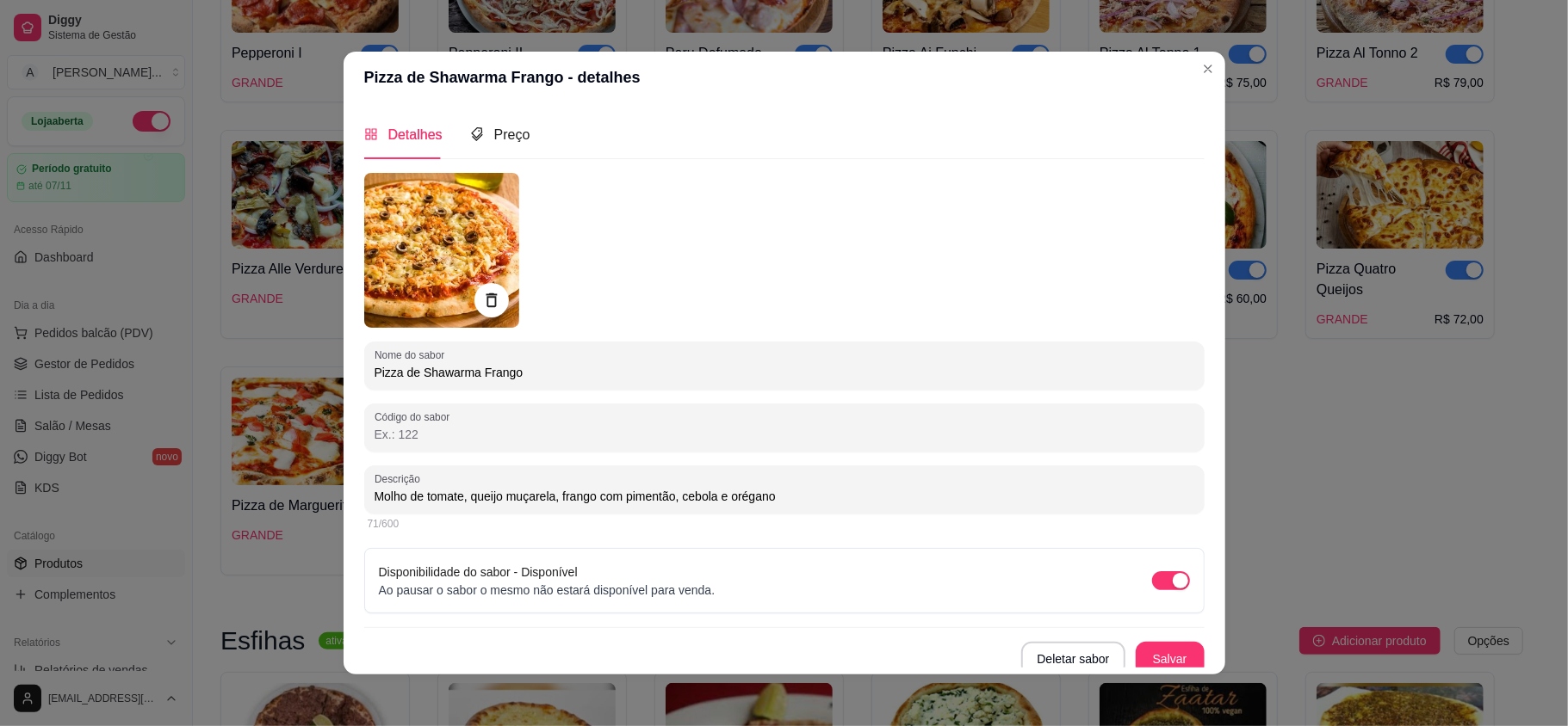
click at [383, 193] on img at bounding box center [442, 250] width 155 height 155
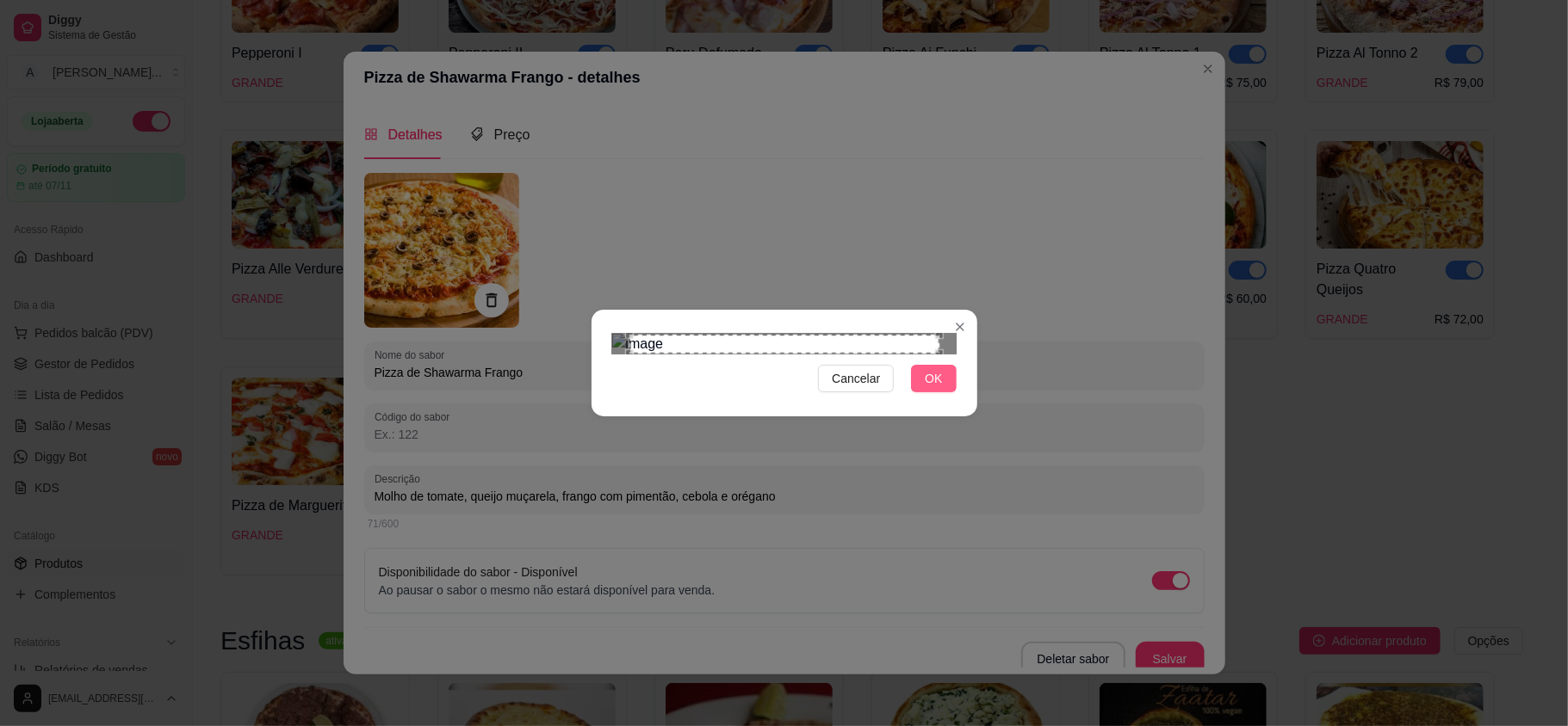
click at [941, 389] on span "OK" at bounding box center [934, 379] width 17 height 19
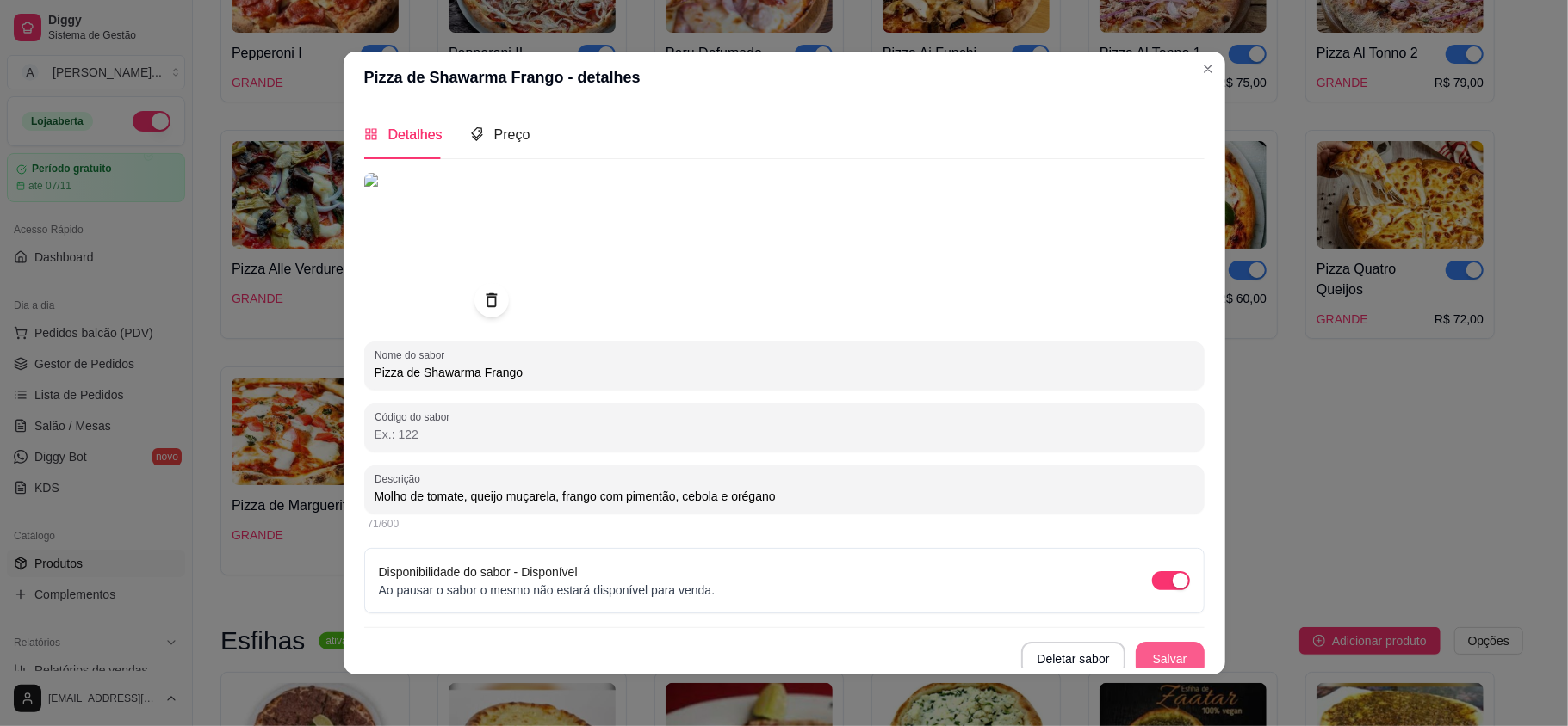
click at [1136, 656] on button "Salvar" at bounding box center [1170, 659] width 69 height 35
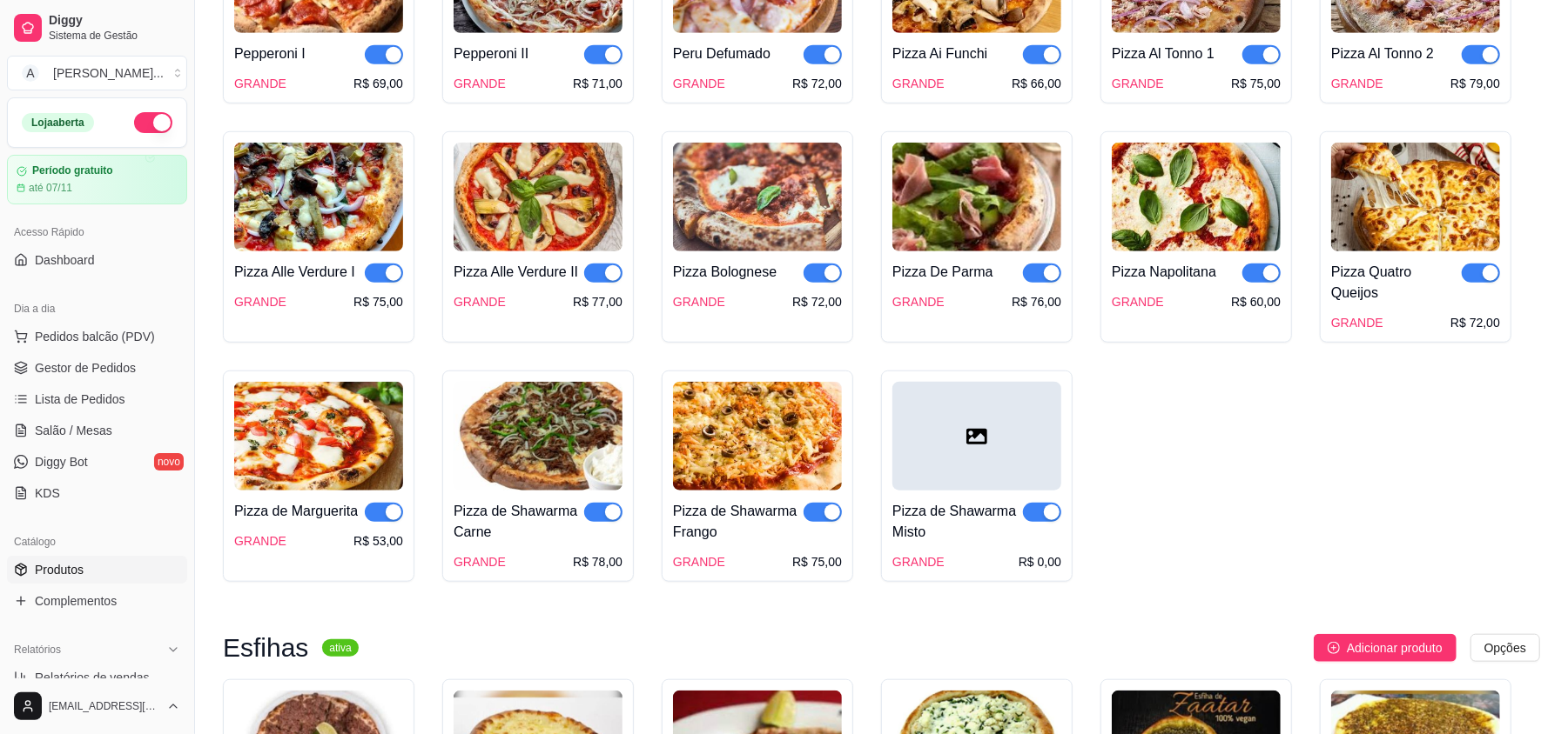
click at [958, 471] on div at bounding box center [977, 437] width 169 height 109
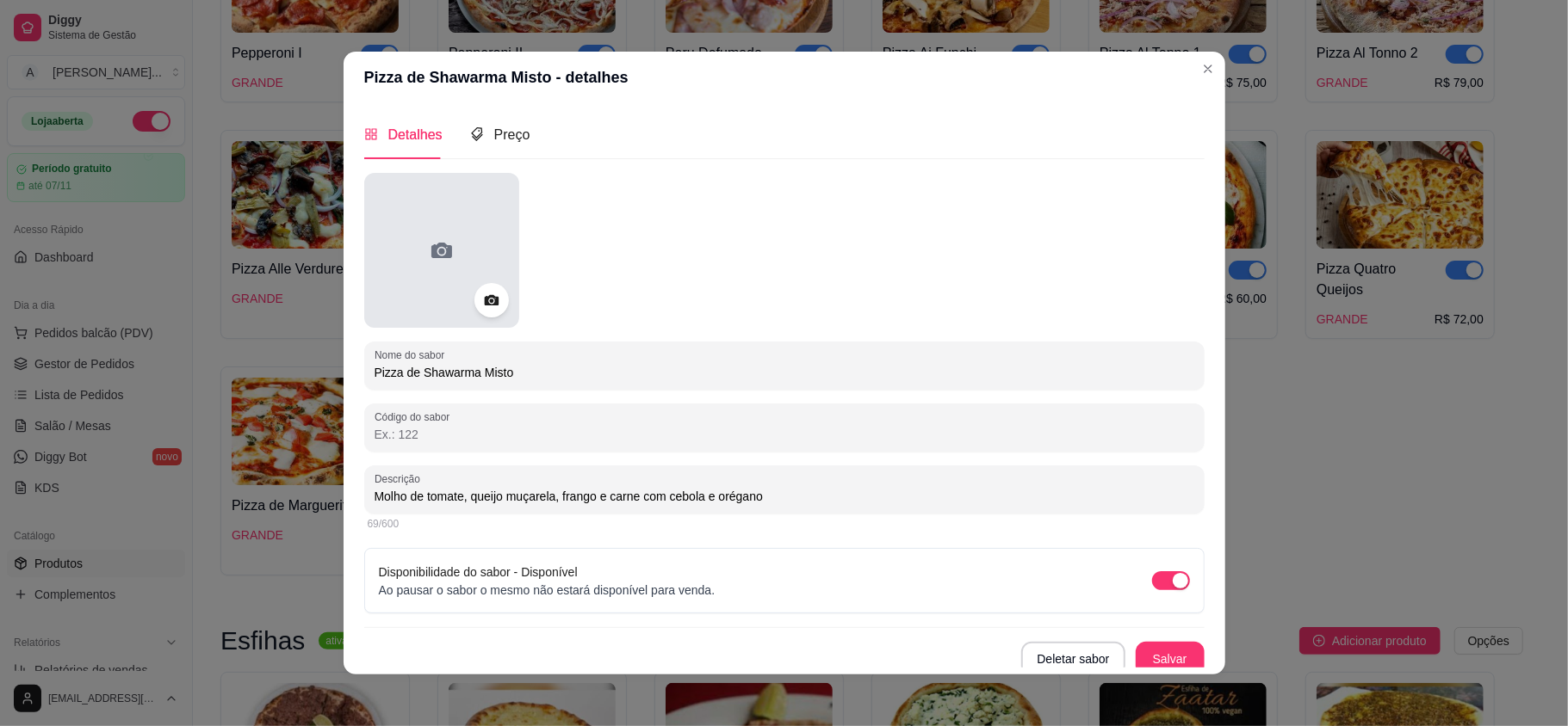
click at [403, 241] on div at bounding box center [442, 250] width 155 height 155
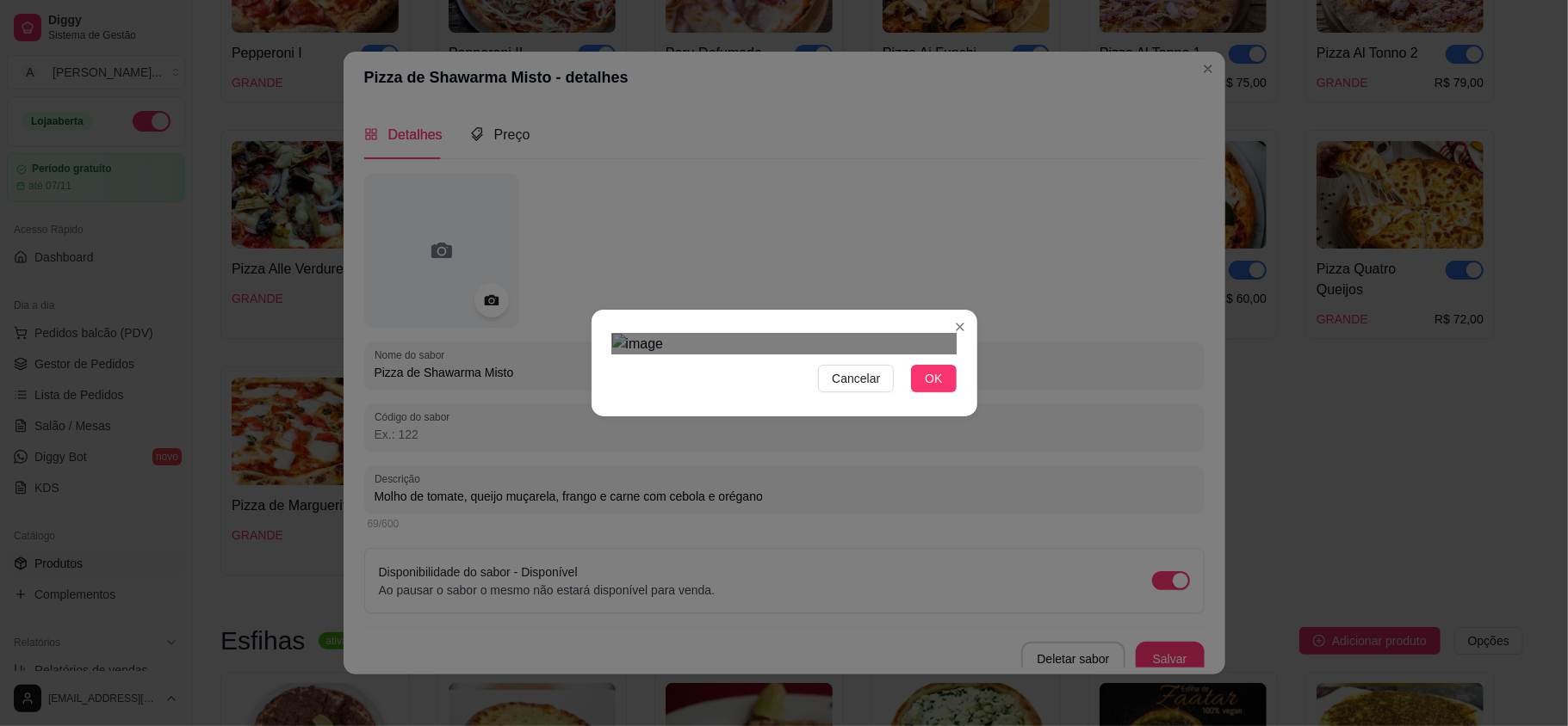
click at [778, 334] on div at bounding box center [784, 344] width 344 height 21
click at [614, 334] on div at bounding box center [784, 344] width 344 height 21
click at [735, 392] on div "Use the arrow keys to move the crop selection area" at bounding box center [697, 472] width 162 height 162
click at [941, 389] on span "OK" at bounding box center [934, 379] width 17 height 19
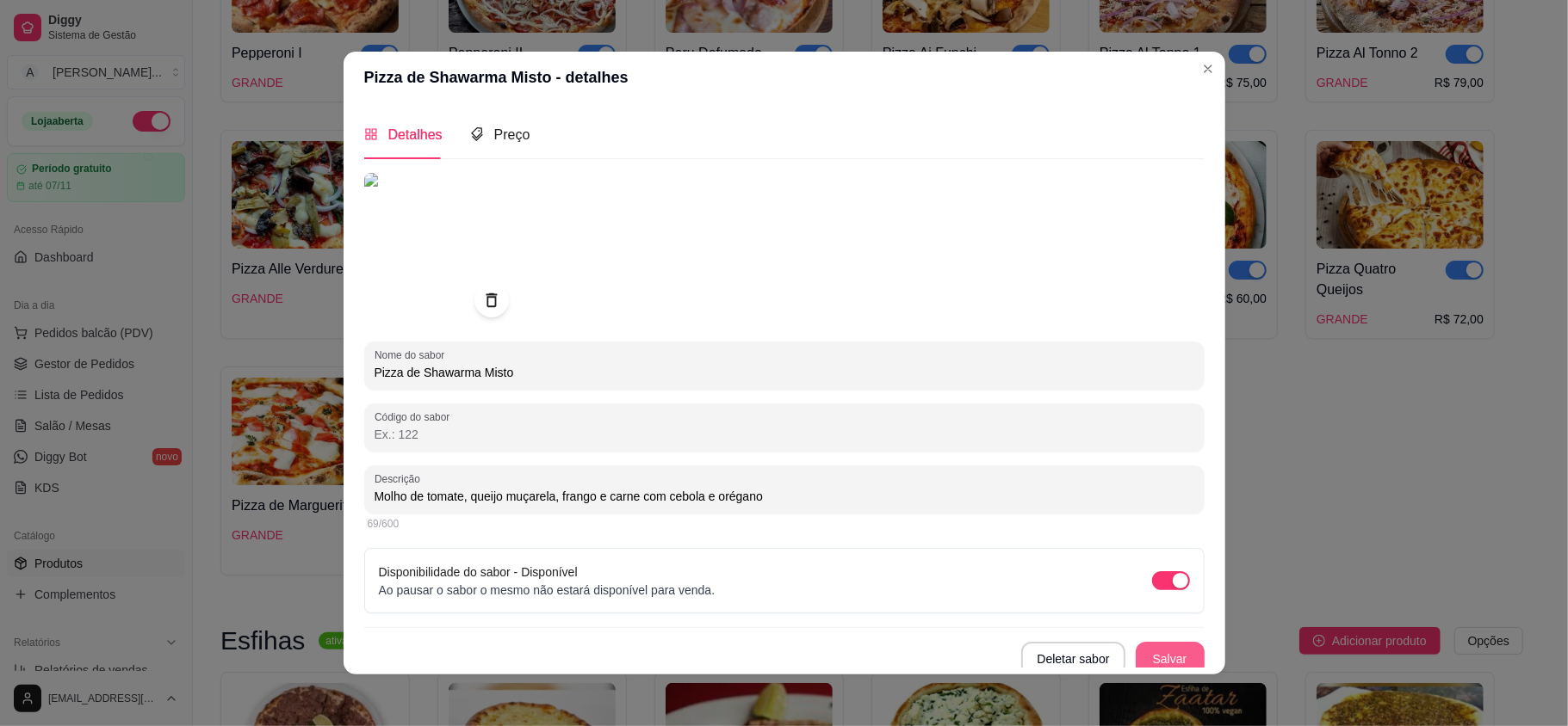
click at [1145, 659] on button "Salvar" at bounding box center [1170, 659] width 69 height 35
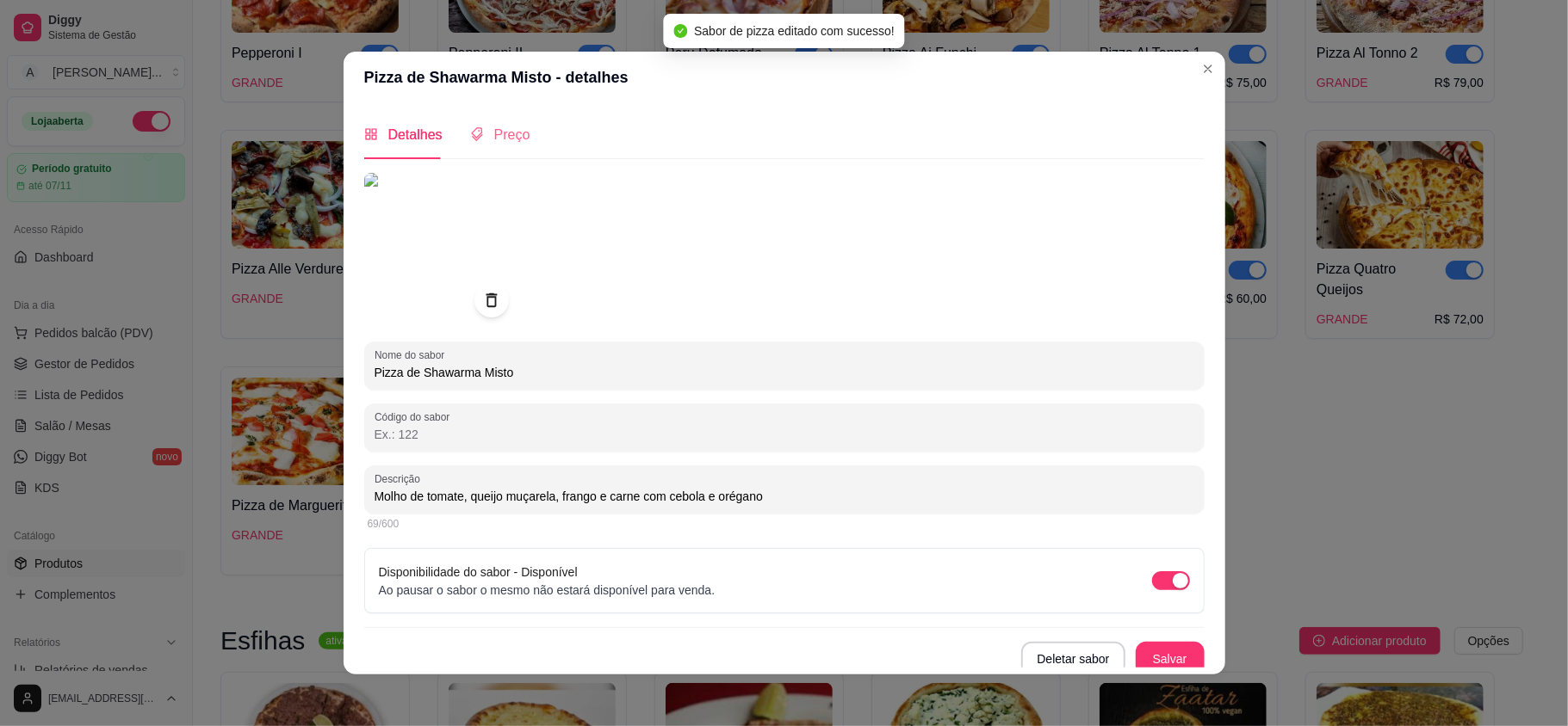
click at [508, 115] on div "Preço" at bounding box center [500, 134] width 60 height 49
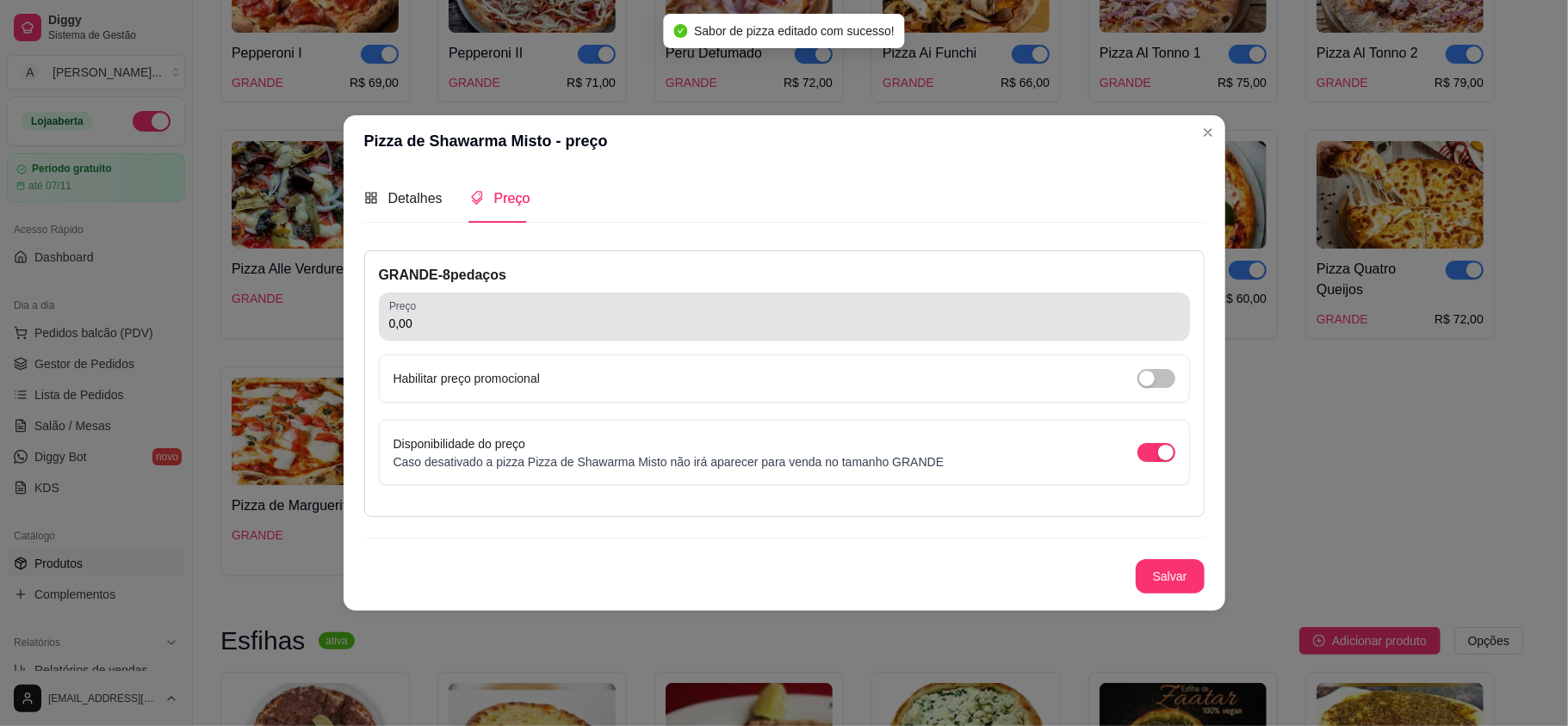
click at [459, 322] on input "0,00" at bounding box center [784, 324] width 791 height 17
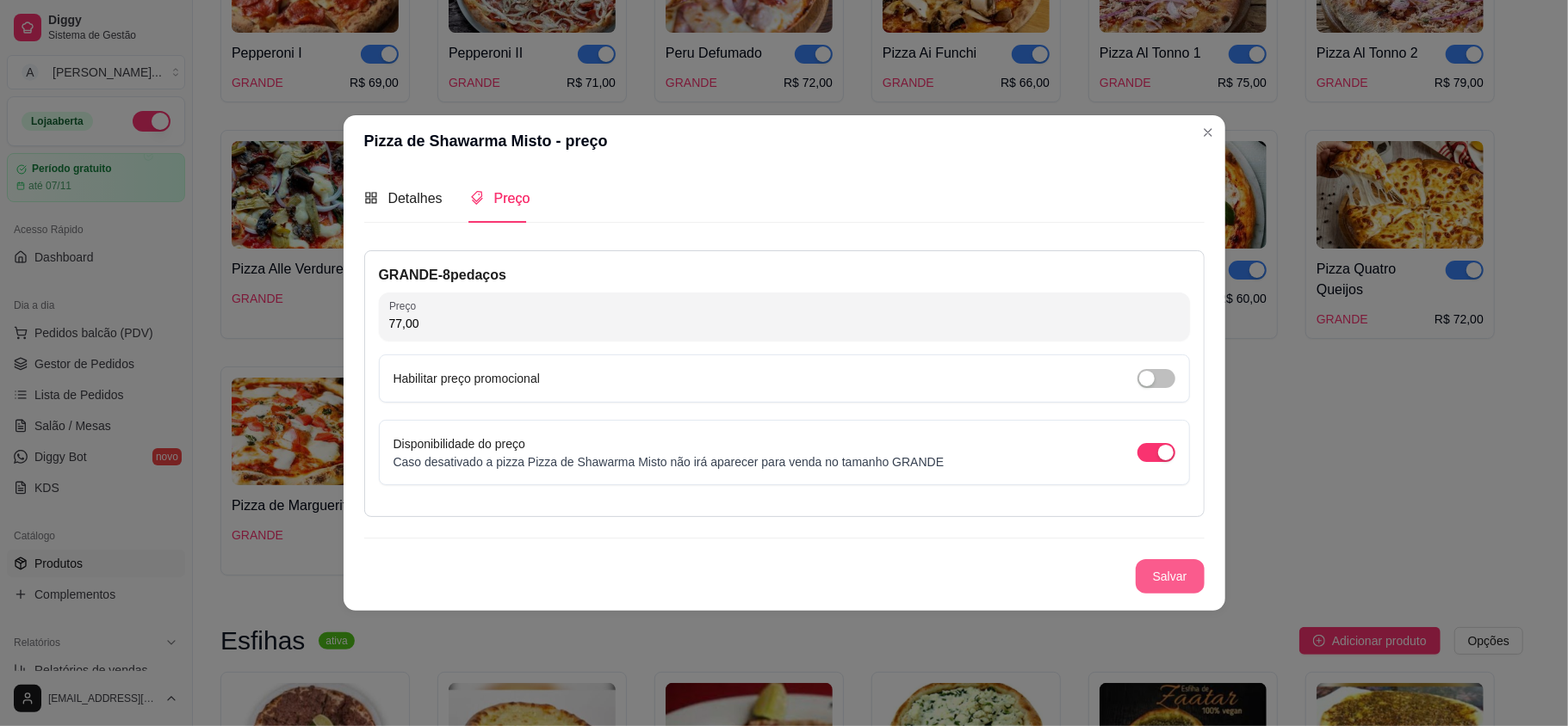
type input "77,00"
click at [1155, 579] on button "Salvar" at bounding box center [1170, 577] width 69 height 35
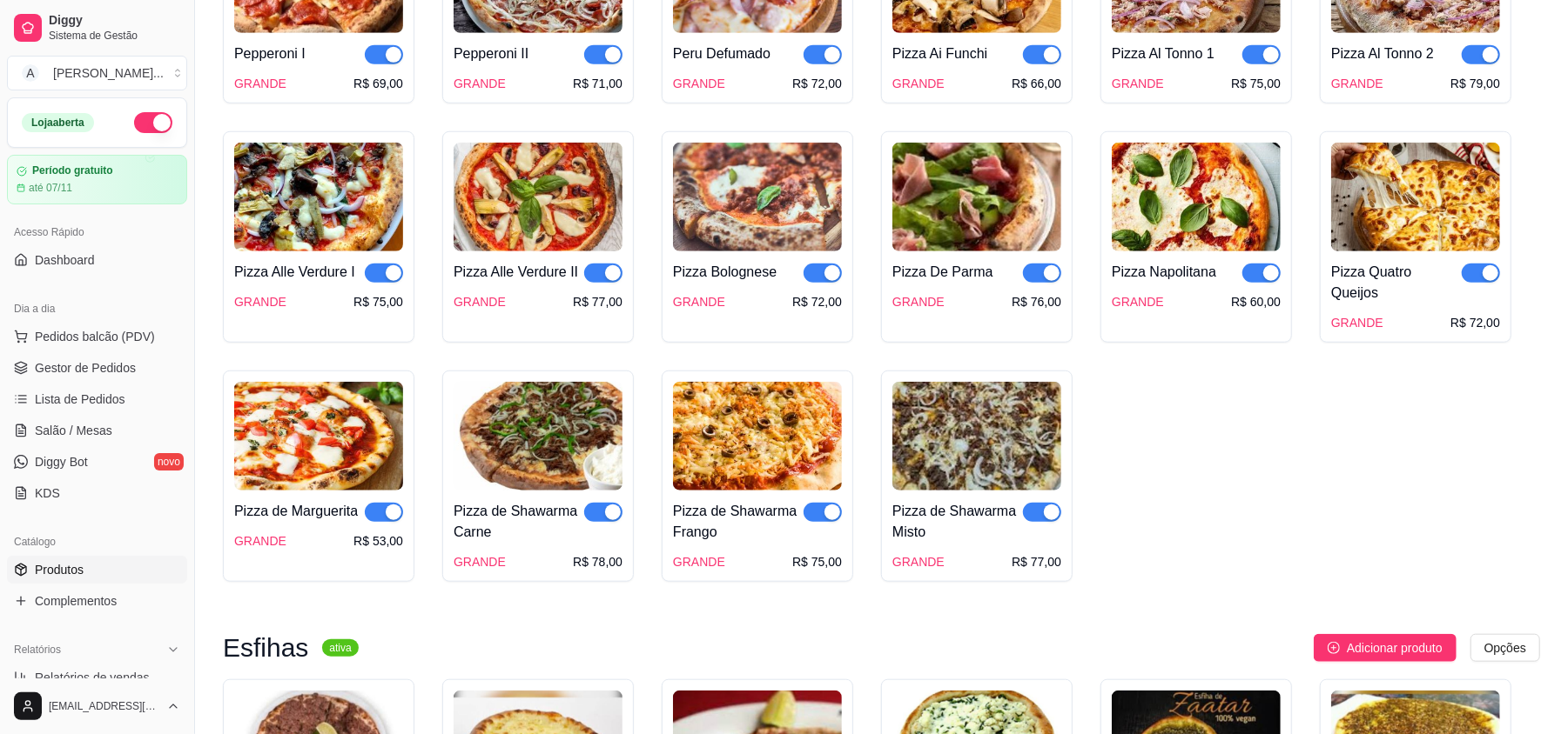
click at [1187, 499] on div "Pepperoni I GRANDE R$ 69,00 Pepperoni II GRANDE R$ 71,00 Peru Defumado GRANDE R…" at bounding box center [881, 247] width 1317 height 669
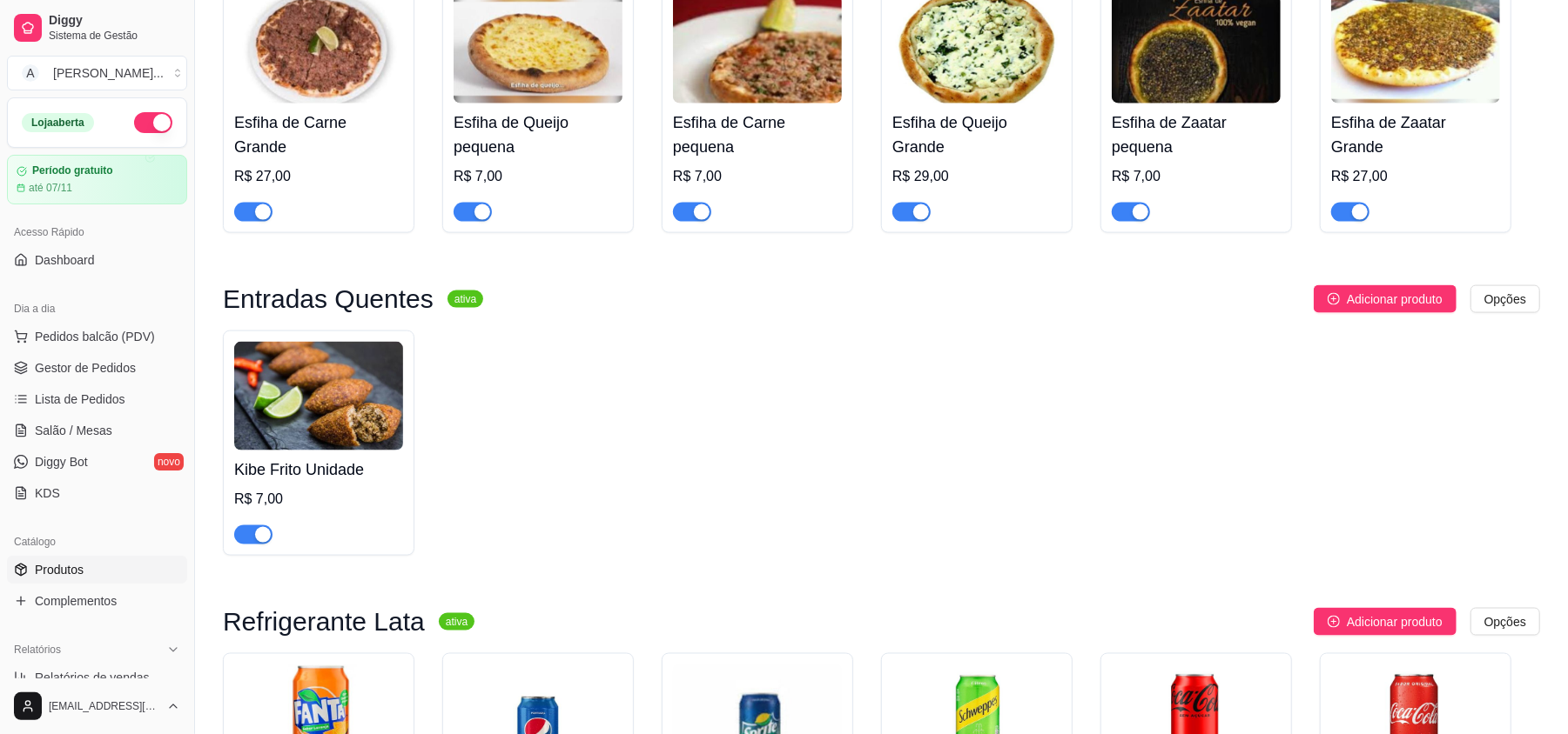
scroll to position [1508, 0]
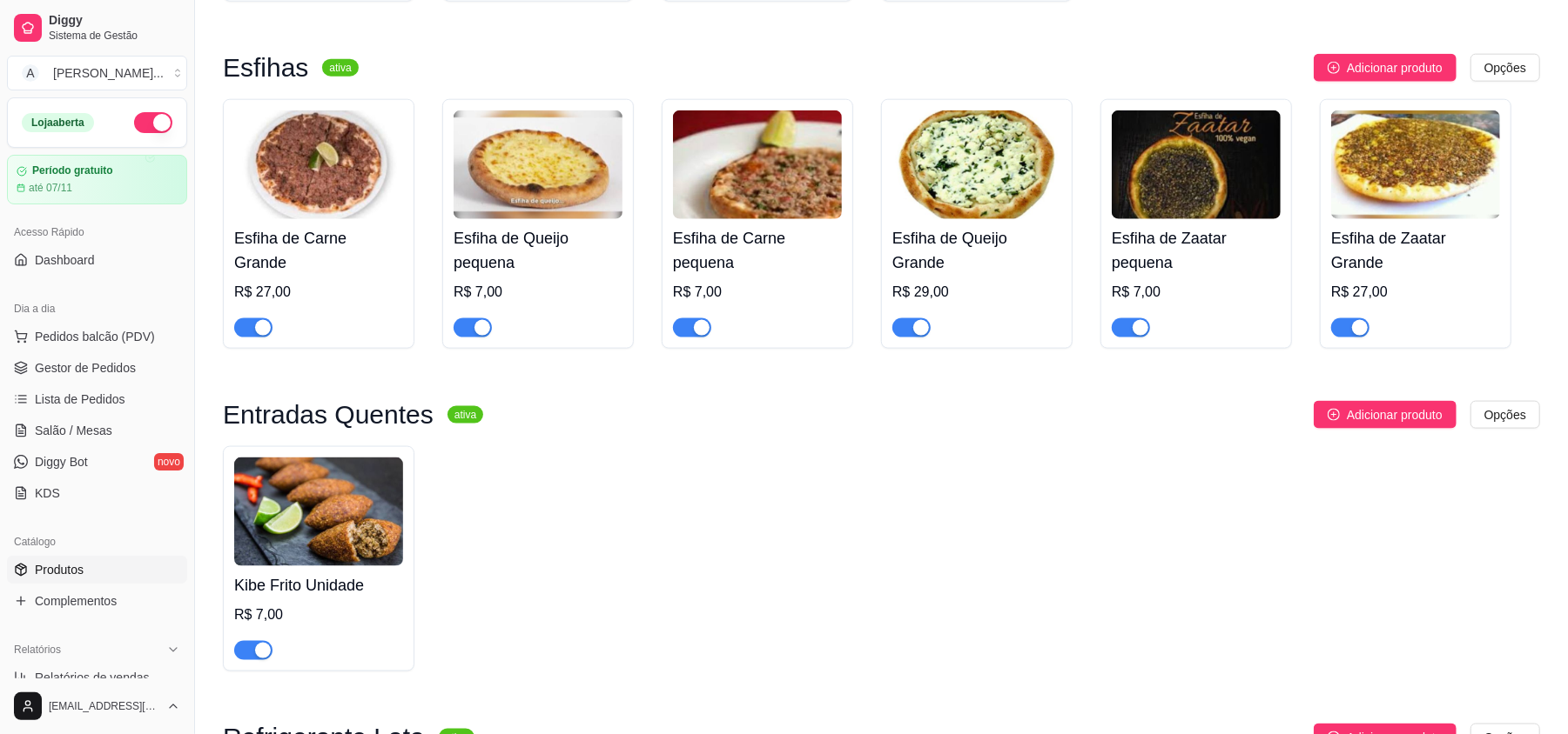
click at [1429, 255] on h4 "Esfiha de Zaatar Grande" at bounding box center [1415, 251] width 169 height 49
click at [1185, 171] on img at bounding box center [1196, 165] width 169 height 109
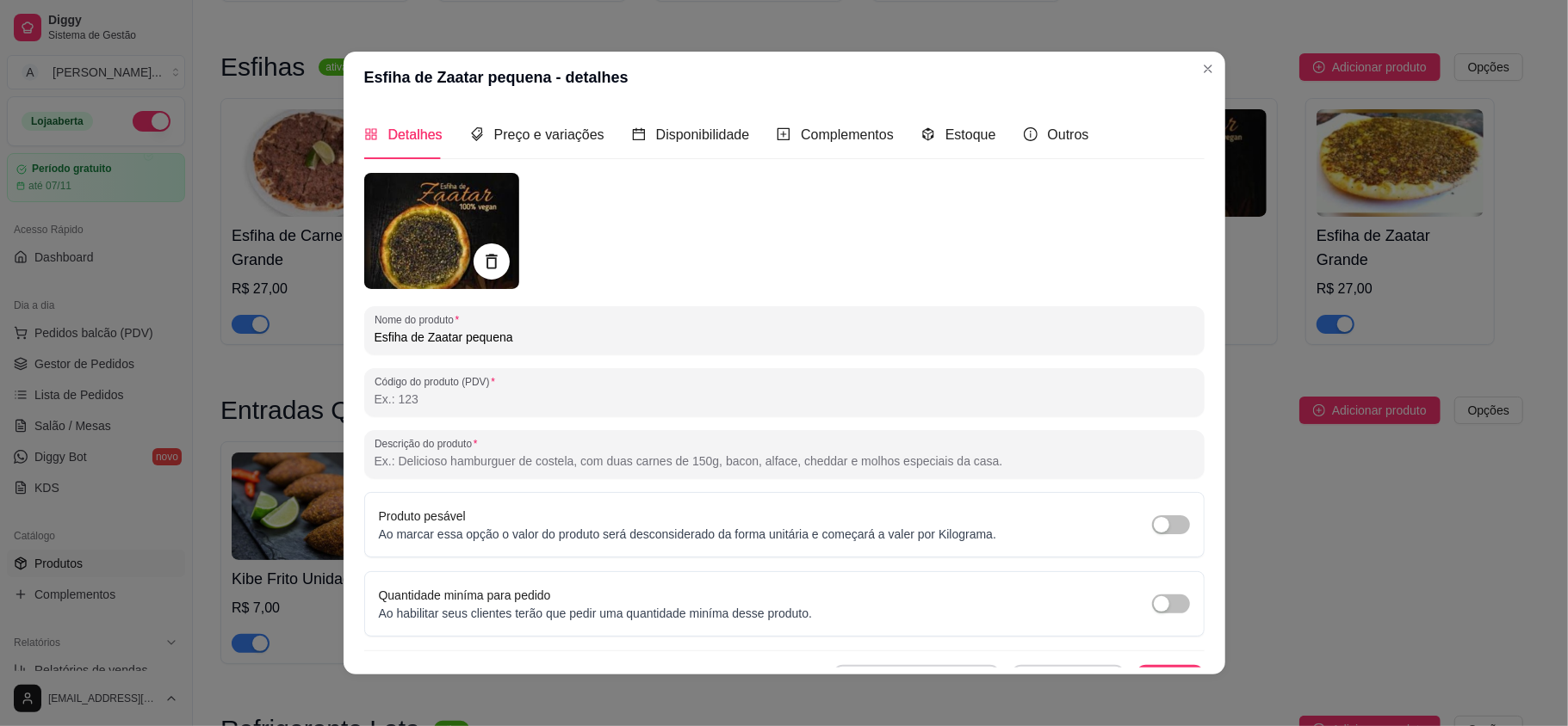
click at [482, 259] on icon at bounding box center [491, 262] width 20 height 20
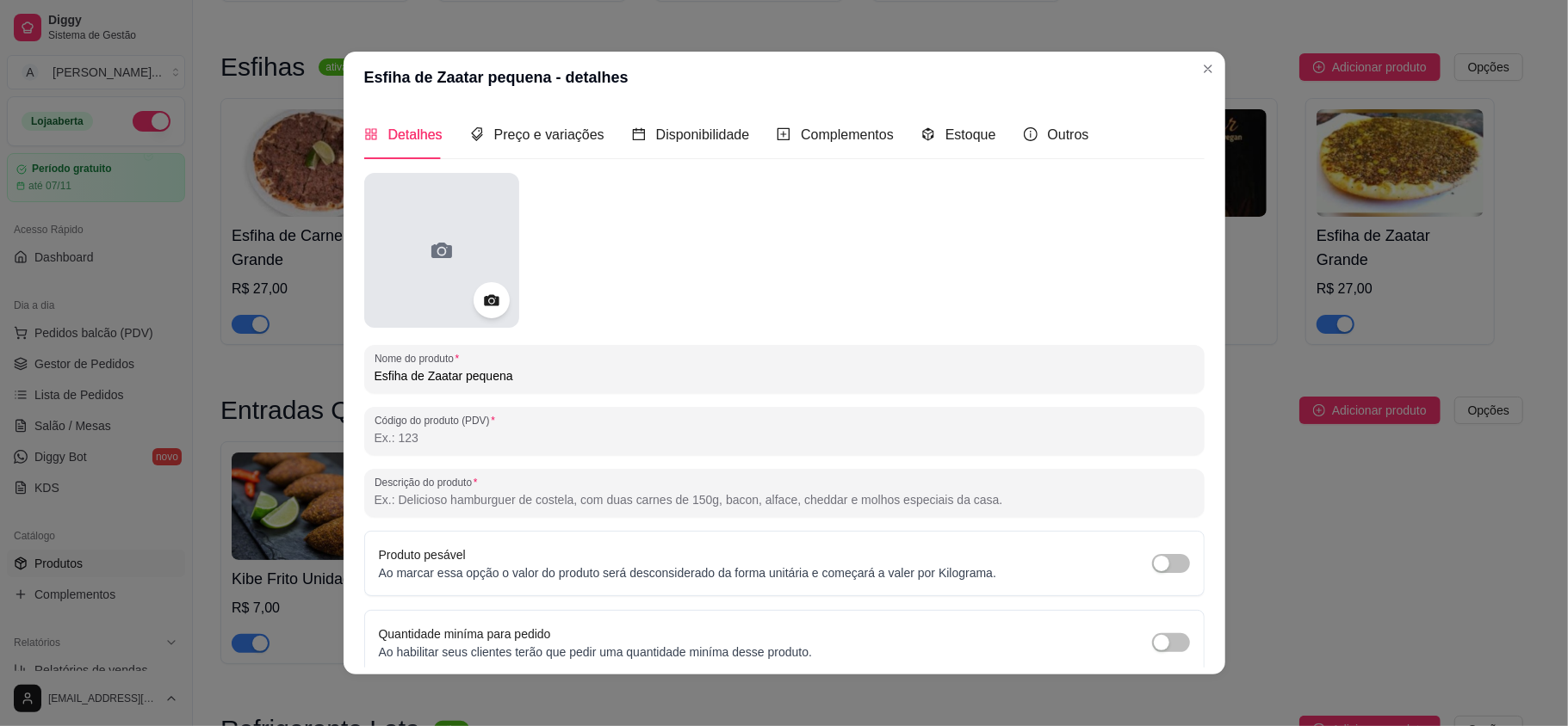
click at [410, 235] on div at bounding box center [442, 250] width 155 height 155
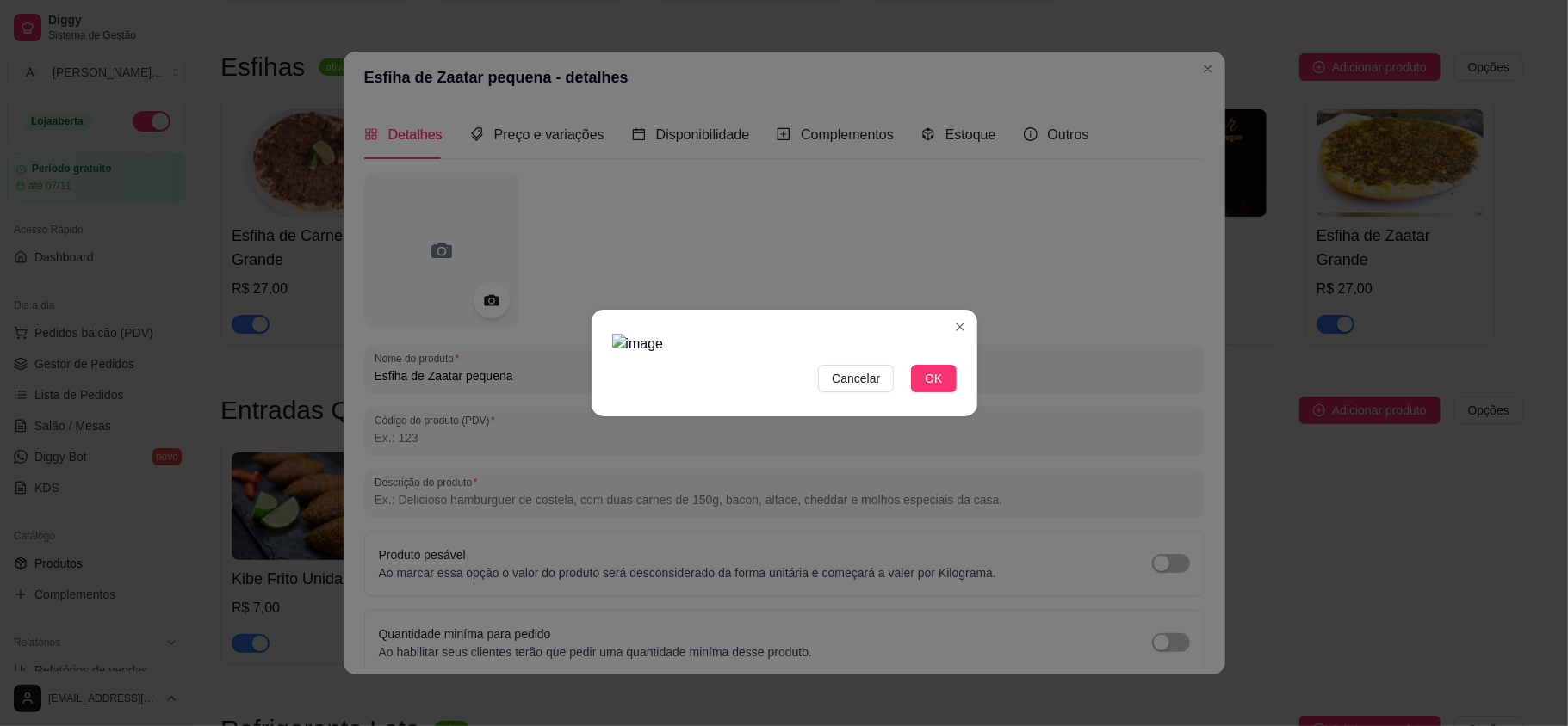
click at [941, 334] on div at bounding box center [784, 344] width 344 height 21
click at [751, 334] on div at bounding box center [784, 344] width 344 height 21
click at [858, 389] on span "Cancelar" at bounding box center [856, 379] width 49 height 19
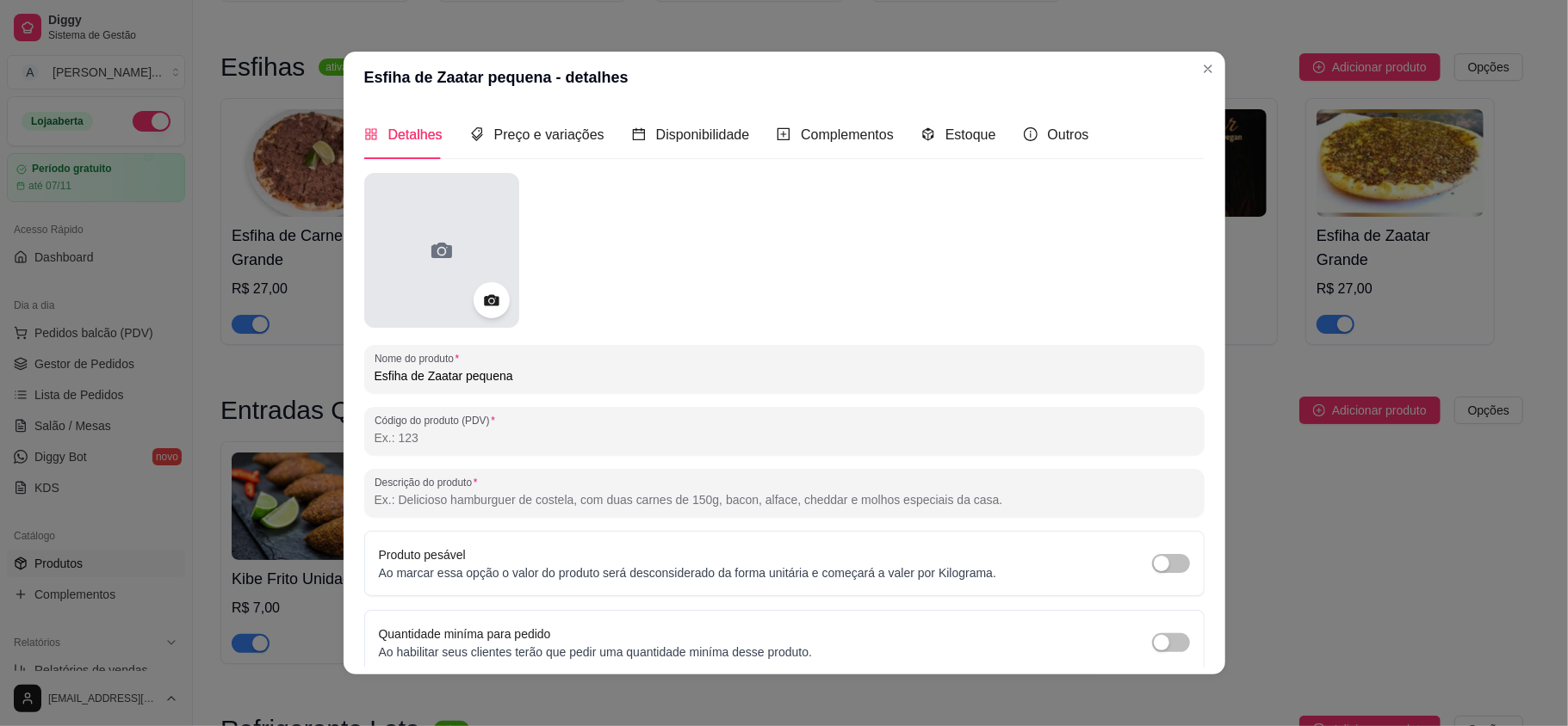
click at [388, 269] on div at bounding box center [442, 250] width 155 height 155
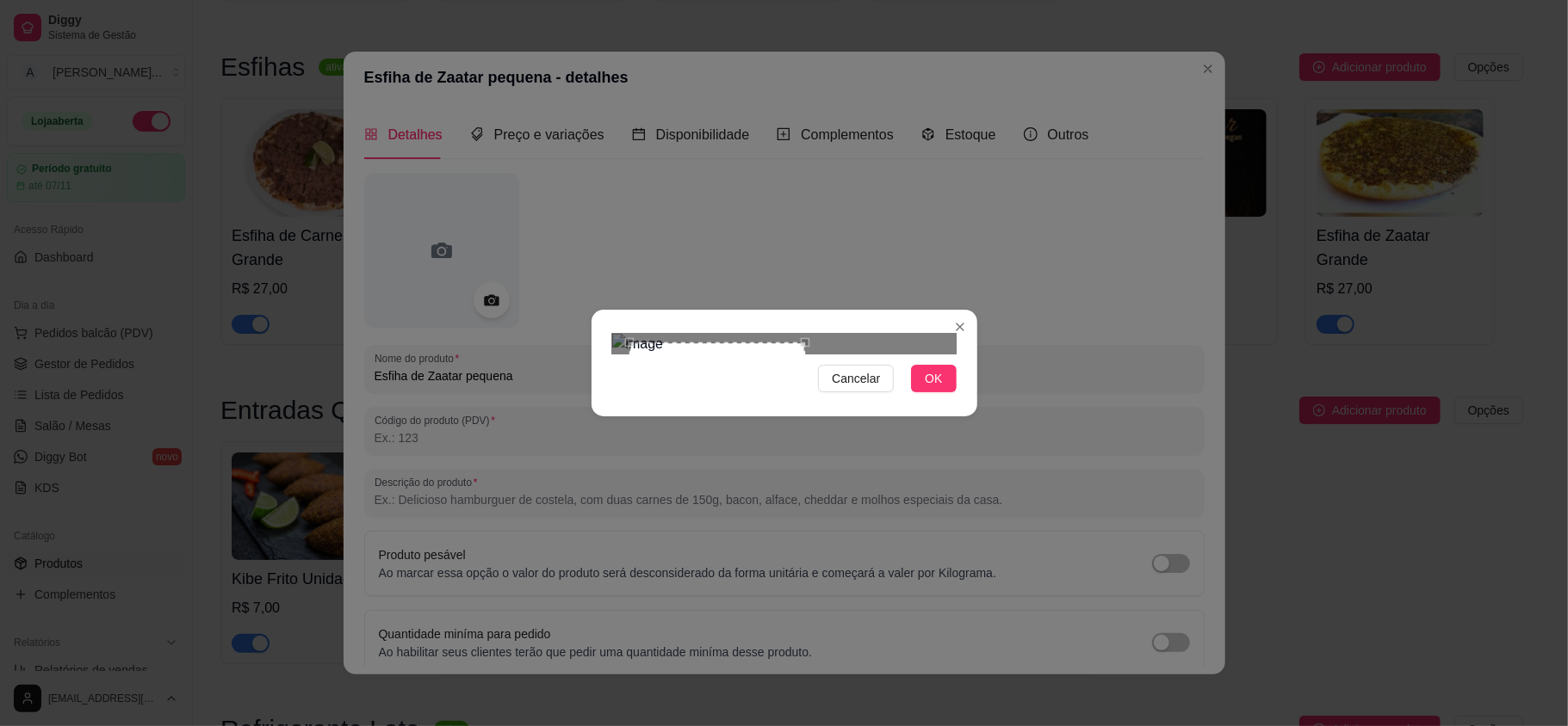
click at [803, 334] on div at bounding box center [784, 344] width 344 height 21
click at [614, 334] on div at bounding box center [784, 344] width 344 height 21
click at [934, 389] on span "OK" at bounding box center [934, 379] width 17 height 19
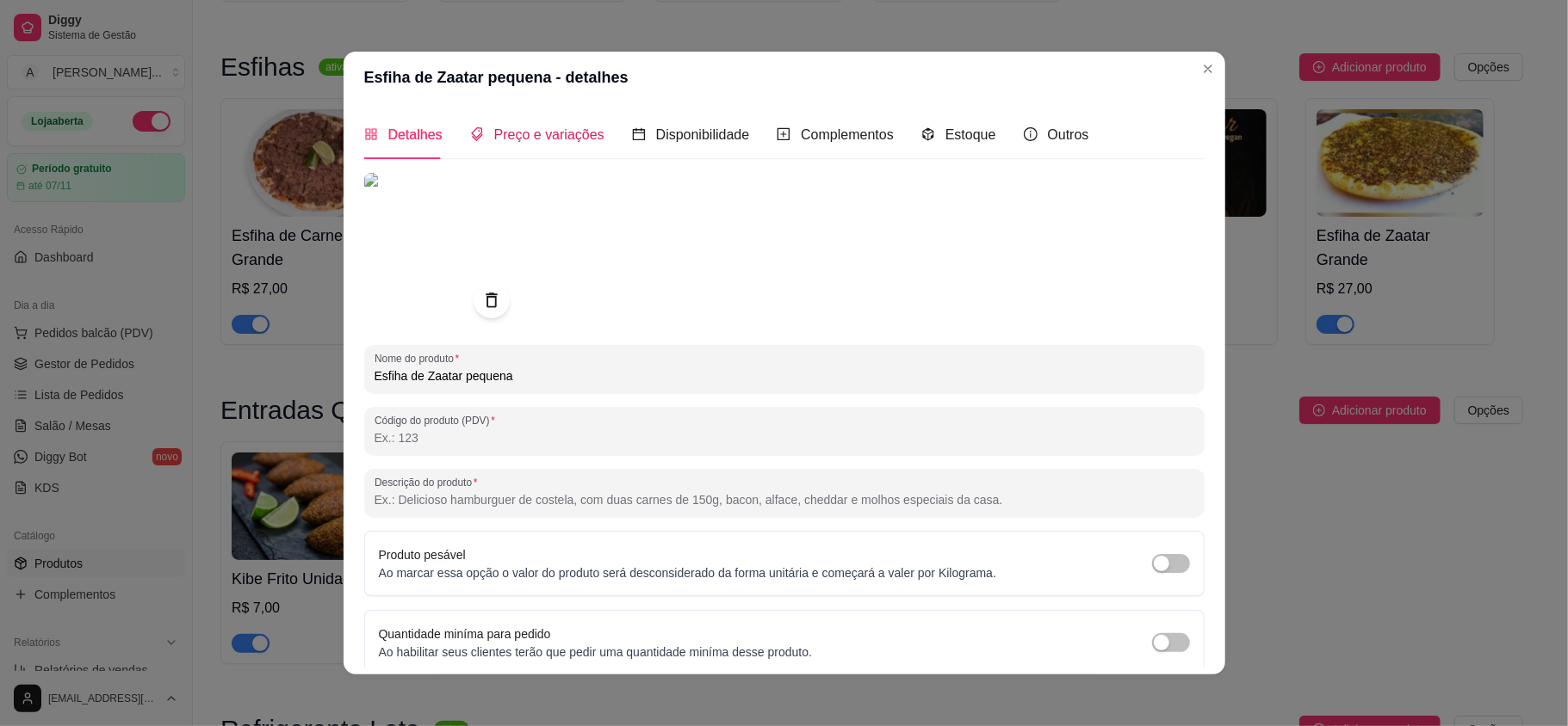
click at [548, 140] on span "Preço e variações" at bounding box center [549, 134] width 110 height 15
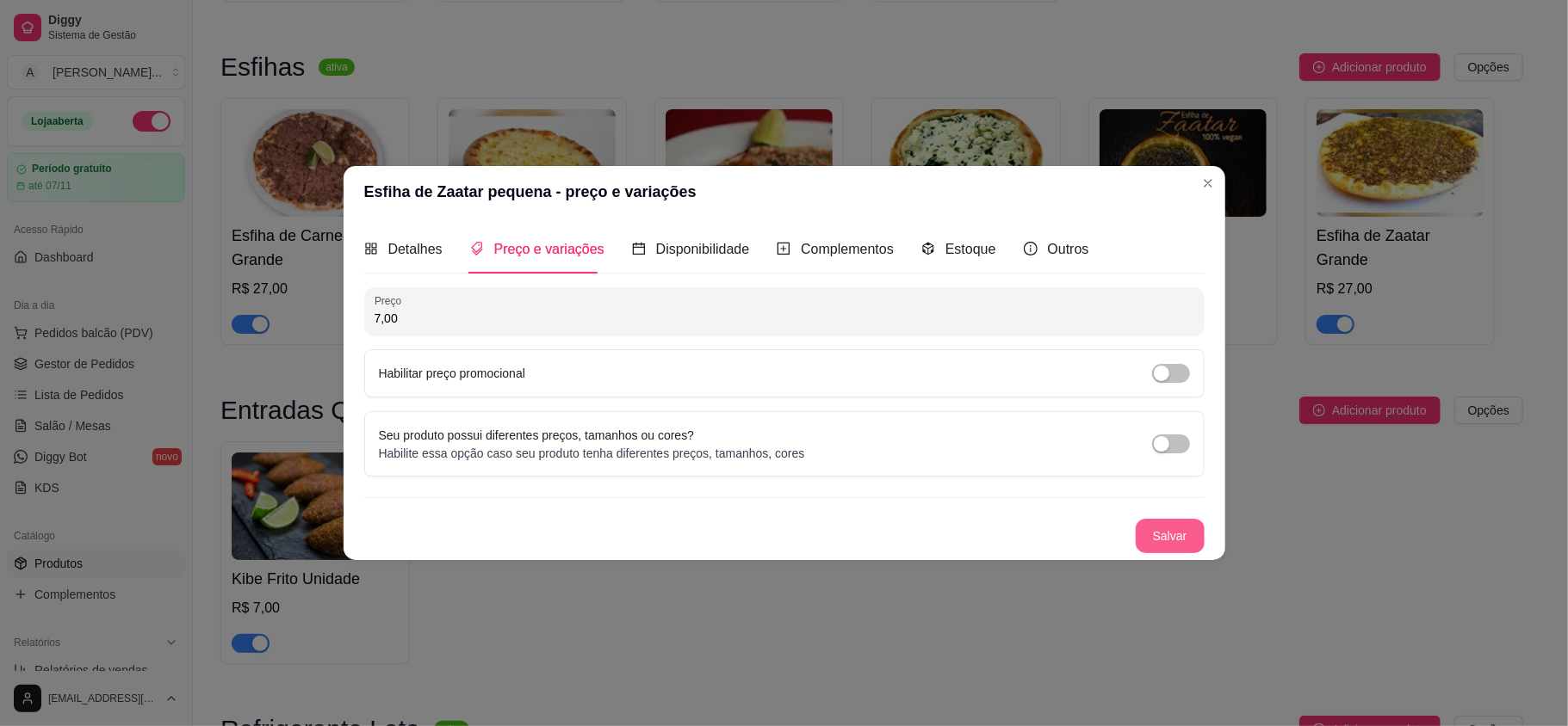
click at [1202, 538] on button "Salvar" at bounding box center [1170, 536] width 69 height 35
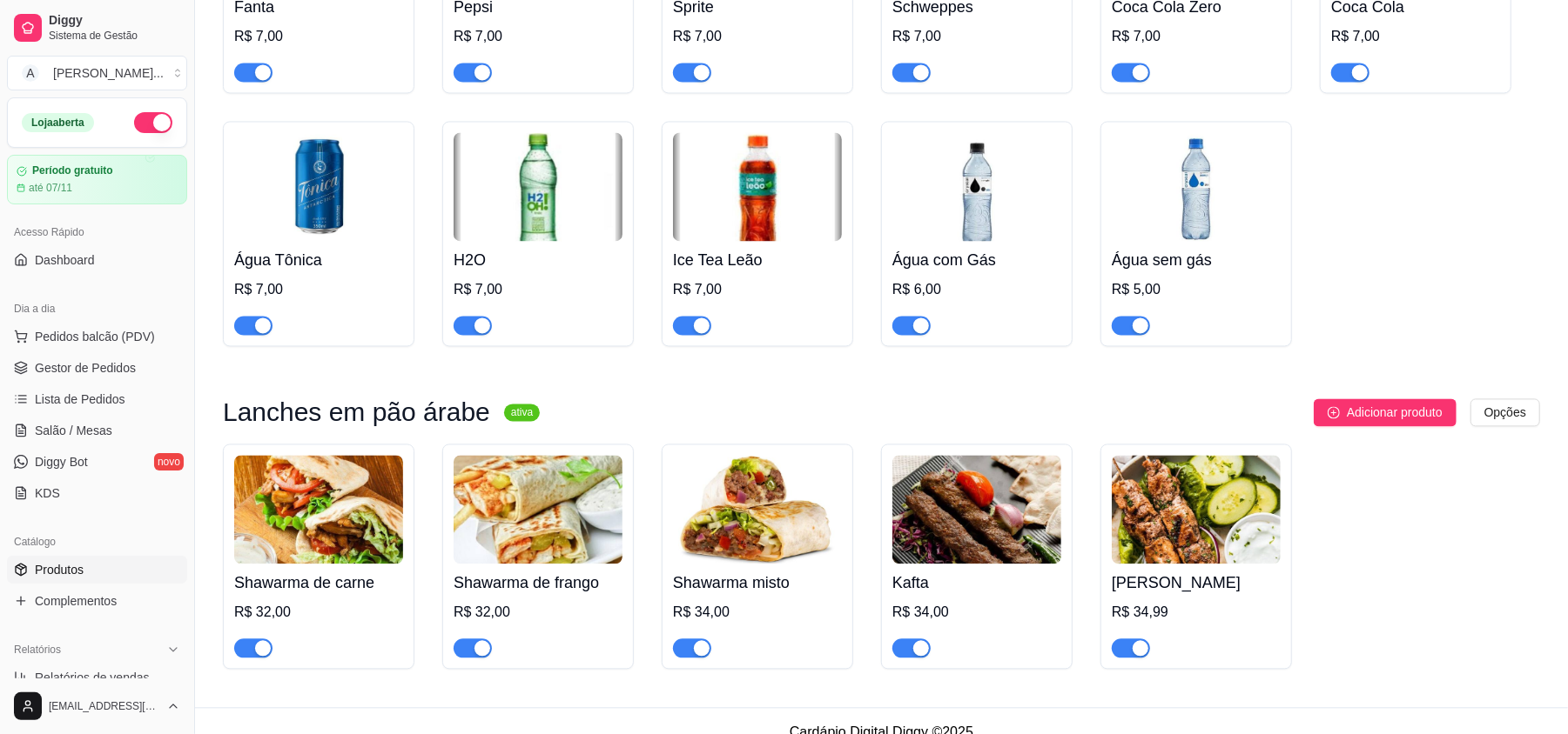
scroll to position [2450, 0]
